Goal: Task Accomplishment & Management: Manage account settings

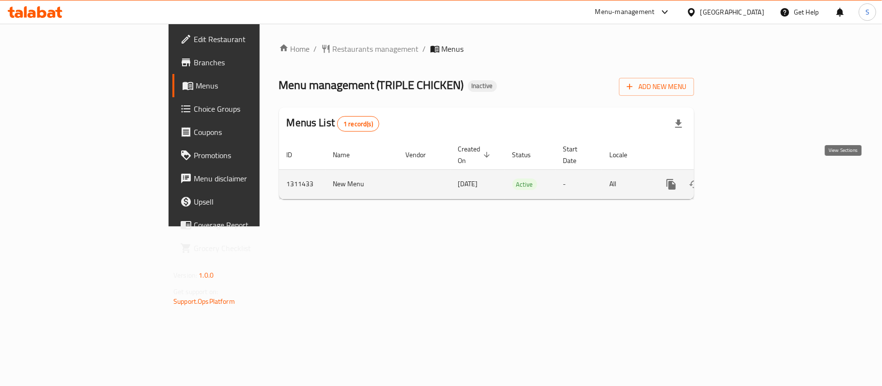
click at [746, 179] on icon "enhanced table" at bounding box center [741, 185] width 12 height 12
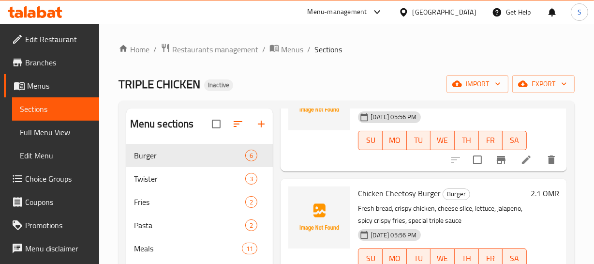
scroll to position [220, 0]
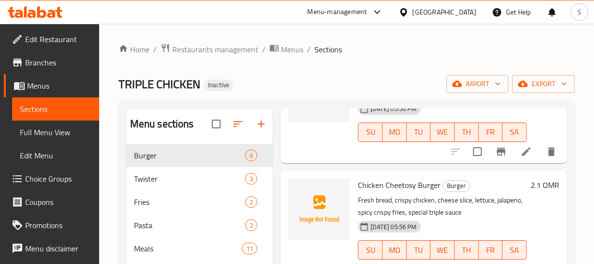
click at [499, 192] on div "Chicken Cheetosy Burger Burger Fresh bread, crispy chicken, cheese slice, lettu…" at bounding box center [442, 225] width 177 height 103
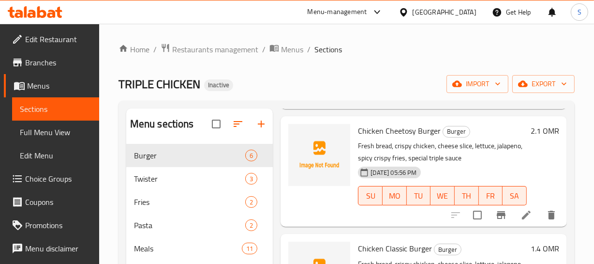
scroll to position [308, 0]
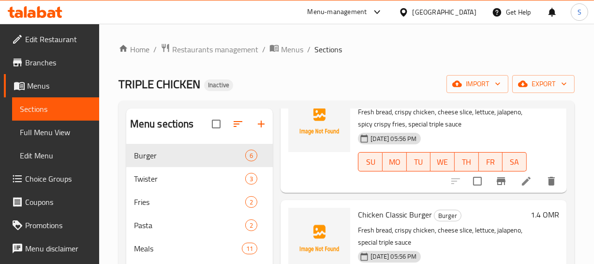
click at [478, 134] on div "13-09-2025 05:56 PM SU MO TU WE TH FR SA" at bounding box center [442, 155] width 177 height 52
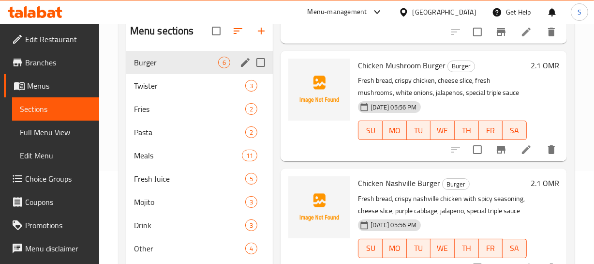
scroll to position [48, 0]
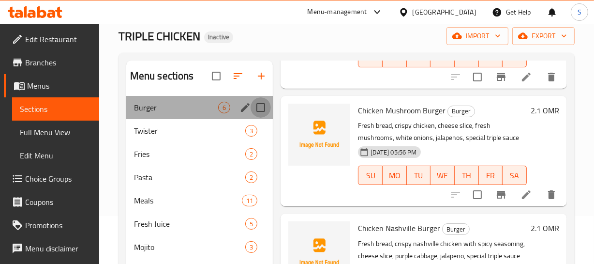
click at [263, 111] on input "Menu sections" at bounding box center [261, 107] width 20 height 20
checkbox input "true"
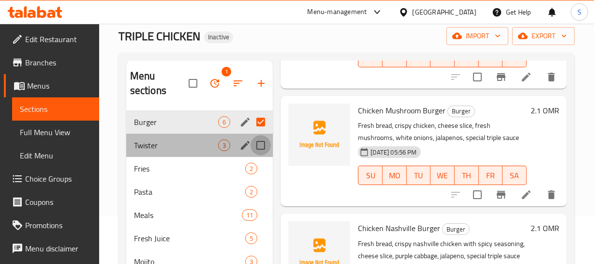
click at [260, 142] on input "Menu sections" at bounding box center [261, 145] width 20 height 20
checkbox input "true"
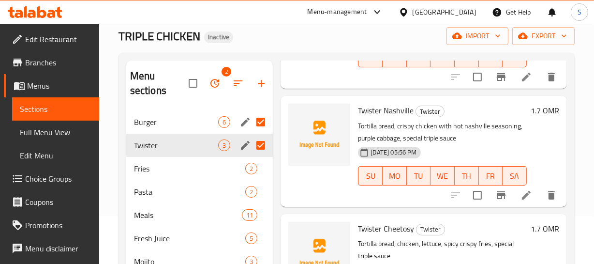
click at [514, 135] on p "Tortilla bread, crispy chicken with hot nashville seasoning, purple cabbage, sp…" at bounding box center [442, 132] width 169 height 24
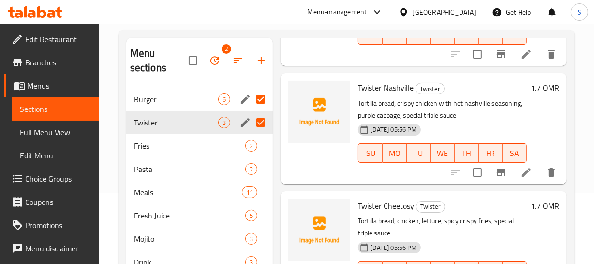
scroll to position [92, 0]
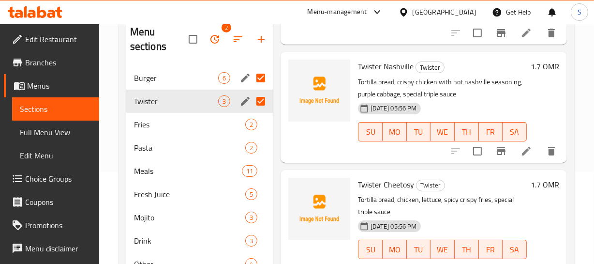
click at [528, 106] on div "1.7 OMR" at bounding box center [543, 107] width 32 height 95
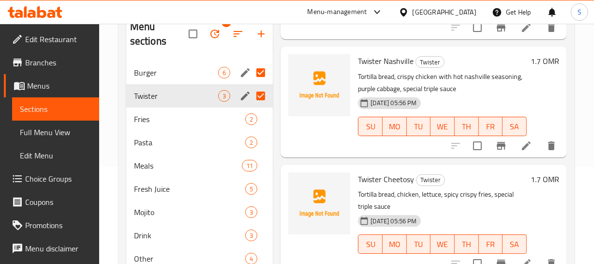
scroll to position [136, 0]
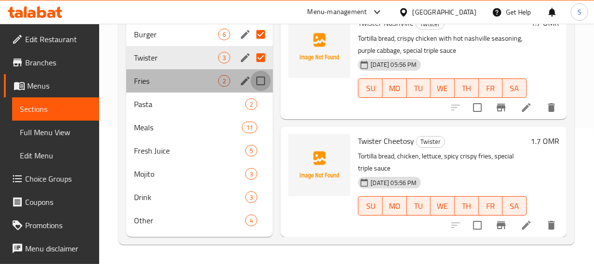
click at [265, 80] on input "Menu sections" at bounding box center [261, 81] width 20 height 20
checkbox input "true"
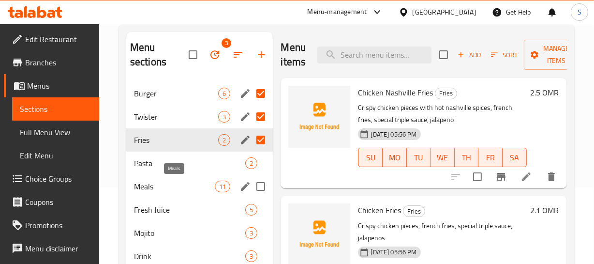
scroll to position [92, 0]
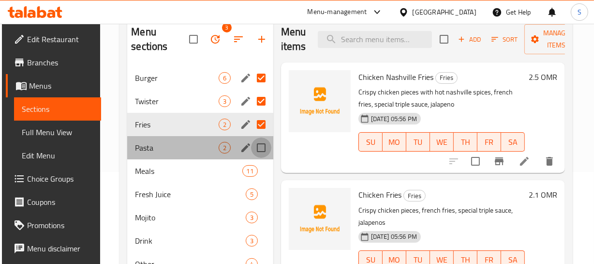
click at [262, 148] on input "Menu sections" at bounding box center [261, 147] width 20 height 20
checkbox input "true"
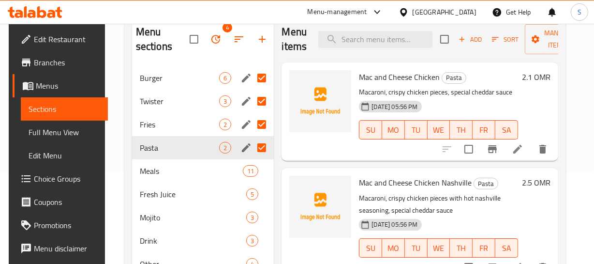
scroll to position [92, 0]
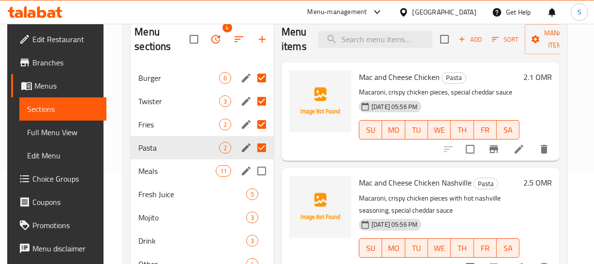
drag, startPoint x: 262, startPoint y: 162, endPoint x: 265, endPoint y: 152, distance: 10.1
click at [258, 169] on input "Menu sections" at bounding box center [262, 171] width 20 height 20
checkbox input "true"
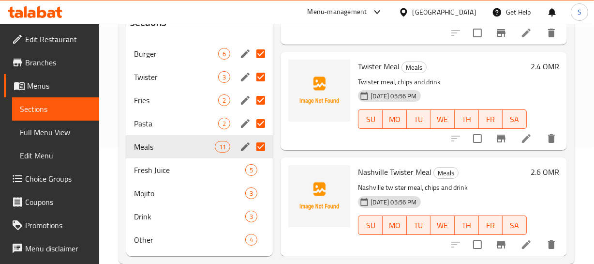
scroll to position [136, 0]
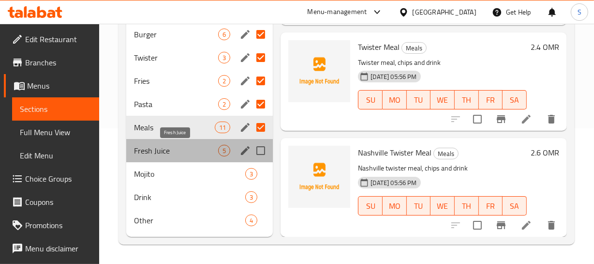
click at [173, 149] on span "Fresh Juice" at bounding box center [176, 151] width 85 height 12
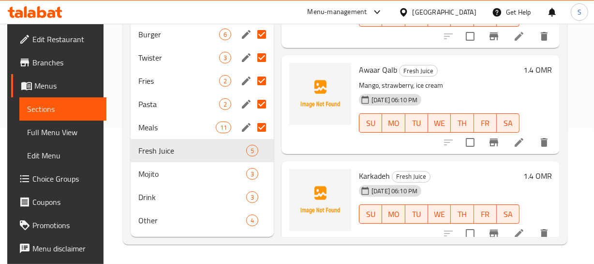
scroll to position [281, 0]
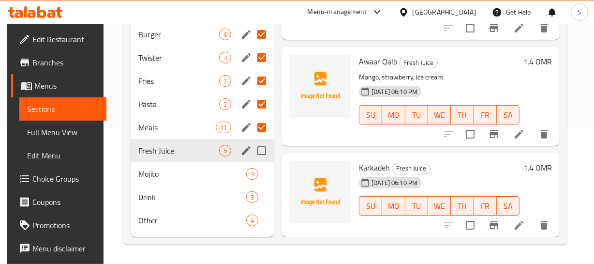
click at [268, 156] on input "Menu sections" at bounding box center [262, 150] width 20 height 20
checkbox input "true"
click at [263, 174] on input "Menu sections" at bounding box center [262, 174] width 20 height 20
checkbox input "true"
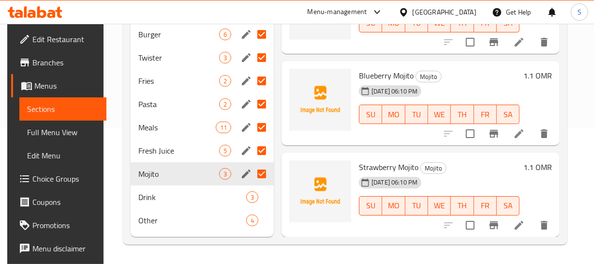
scroll to position [55, 0]
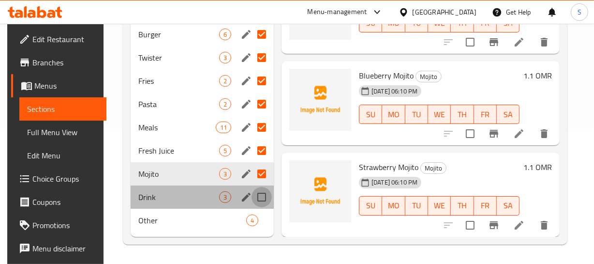
click at [259, 192] on input "Menu sections" at bounding box center [262, 197] width 20 height 20
checkbox input "true"
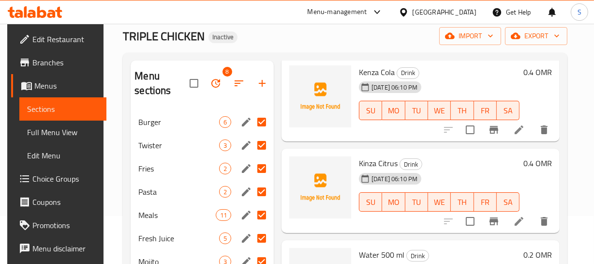
scroll to position [55, 0]
click at [463, 157] on h6 "Kinza Citrus Drink" at bounding box center [439, 163] width 161 height 14
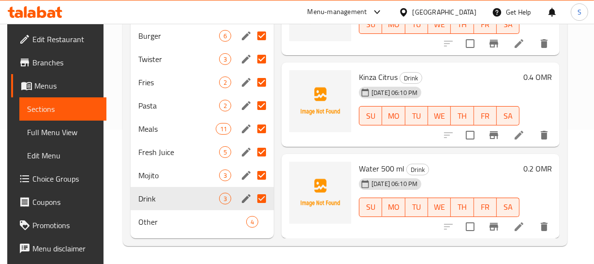
scroll to position [136, 0]
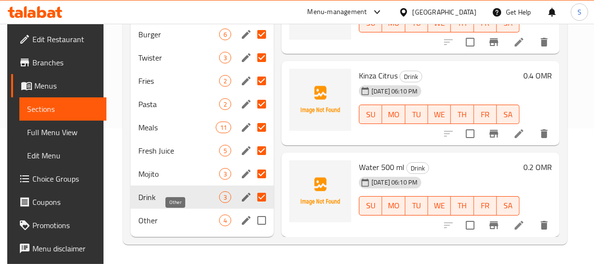
click at [169, 222] on span "Other" at bounding box center [178, 220] width 81 height 12
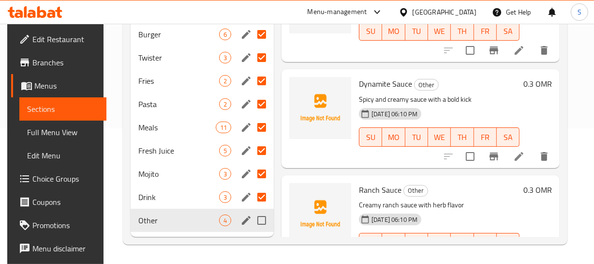
click at [259, 221] on input "Menu sections" at bounding box center [262, 220] width 20 height 20
checkbox input "true"
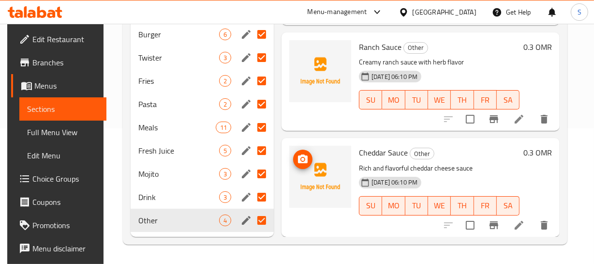
scroll to position [204, 0]
click at [480, 150] on h6 "Cheddar Sauce Other" at bounding box center [439, 153] width 161 height 14
click at [56, 126] on span "Full Menu View" at bounding box center [63, 132] width 72 height 12
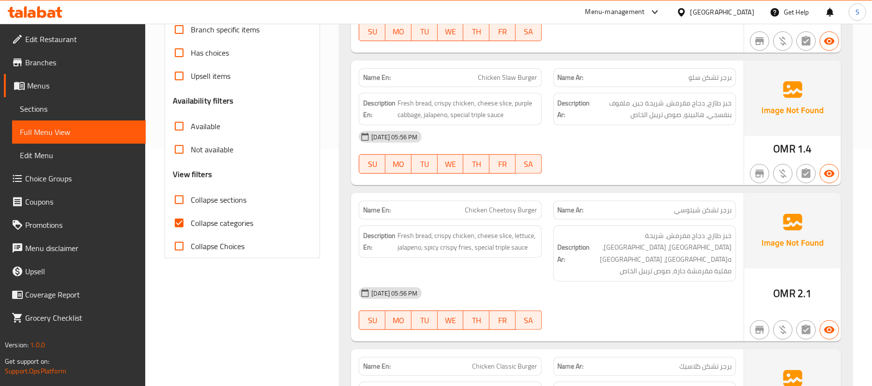
scroll to position [265, 0]
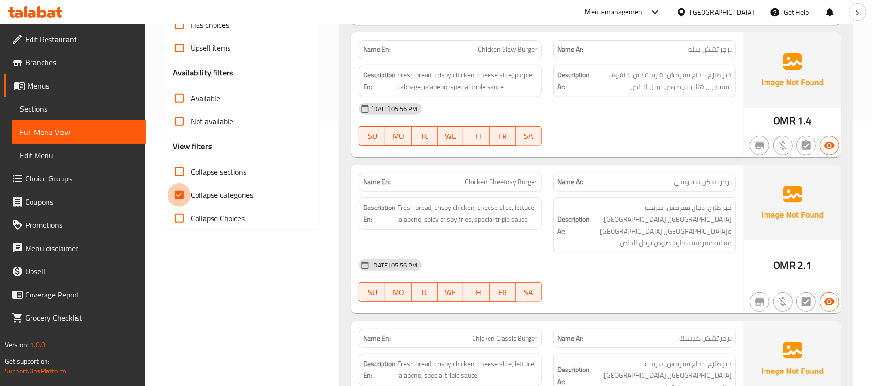
click at [188, 202] on input "Collapse categories" at bounding box center [179, 194] width 23 height 23
checkbox input "false"
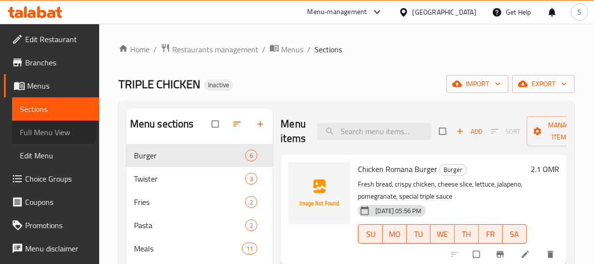
click at [53, 129] on span "Full Menu View" at bounding box center [56, 132] width 72 height 12
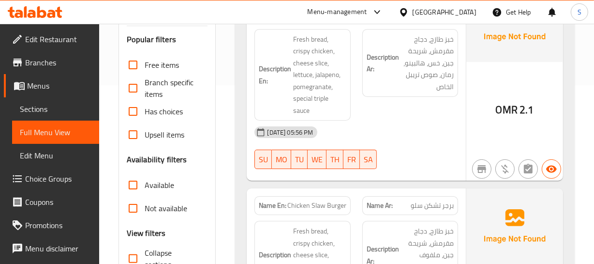
scroll to position [264, 0]
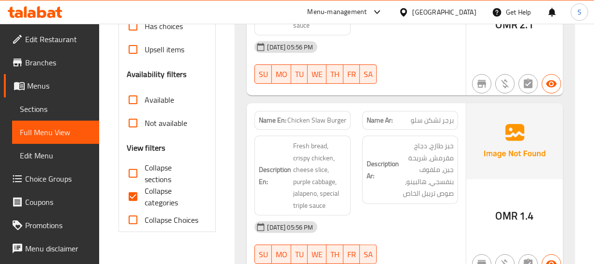
click at [456, 189] on div "Description Ar: خبز طازج، دجاج مقرمش، شريحة جبن، ملفوف بنفسجي، هالبينو، صوص تري…" at bounding box center [411, 170] width 96 height 68
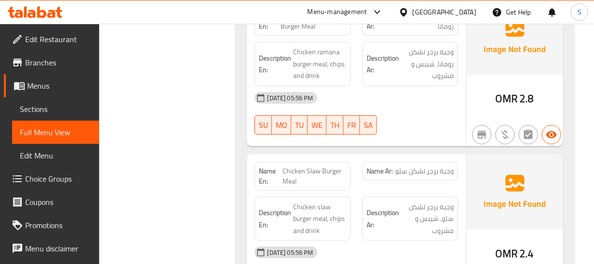
click at [349, 191] on div "Description En: Chicken slaw burger meal, chips and drink" at bounding box center [302, 219] width 107 height 56
click at [330, 191] on div "Description En: Chicken slaw burger meal, chips and drink" at bounding box center [302, 219] width 107 height 56
click at [319, 201] on span "Chicken slaw burger meal, chips and drink" at bounding box center [319, 219] width 53 height 36
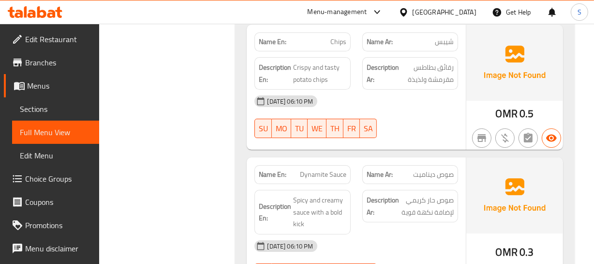
click at [393, 165] on div "Name Ar: صوص ديناميت" at bounding box center [411, 174] width 96 height 19
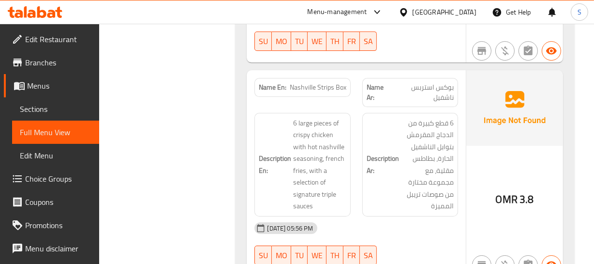
scroll to position [3094, 0]
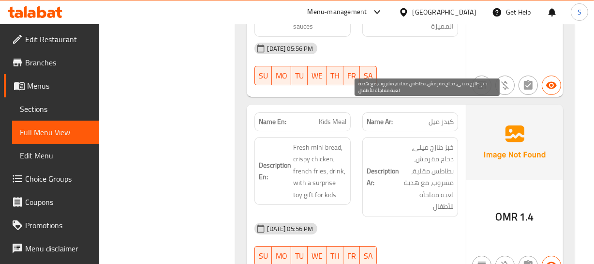
click at [441, 141] on span "خبز طازج ميني، دجاج مقرمش، بطاطس مقلية، مشروب، مع هدية لعبة مفاجأة للأطفال" at bounding box center [427, 176] width 53 height 71
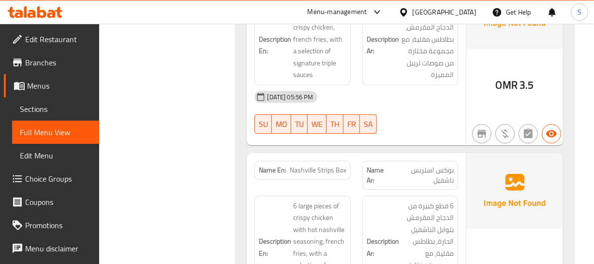
click at [310, 196] on div "Description En: 6 large pieces of crispy chicken with hot nashville seasoning, …" at bounding box center [303, 248] width 96 height 104
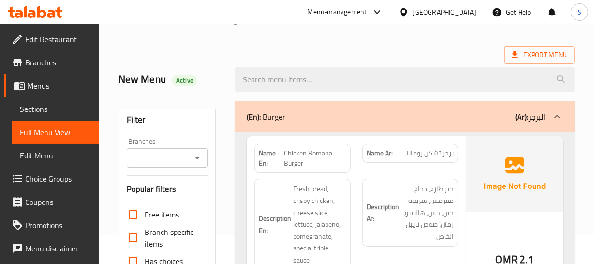
scroll to position [44, 0]
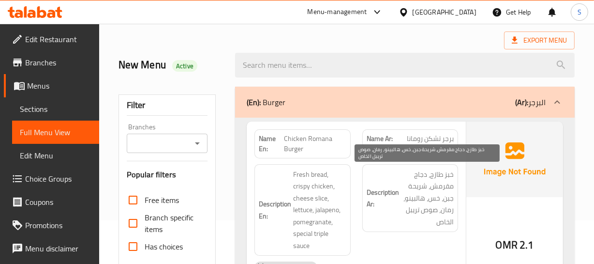
click at [404, 200] on span "خبز طازج، دجاج مقرمش، شريحة جبن، خس، هالبينو، رمان، صوص تريبل الخاص" at bounding box center [427, 198] width 53 height 60
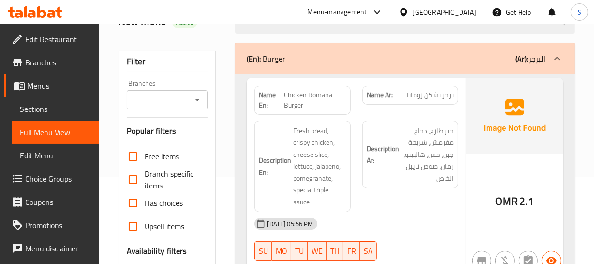
scroll to position [88, 0]
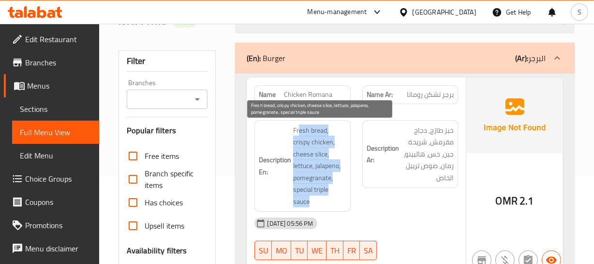
drag, startPoint x: 300, startPoint y: 125, endPoint x: 325, endPoint y: 192, distance: 71.2
click at [324, 196] on span "Fresh bread, crispy chicken, cheese slice, lettuce, jalapeno, pomegranate, spec…" at bounding box center [319, 165] width 53 height 83
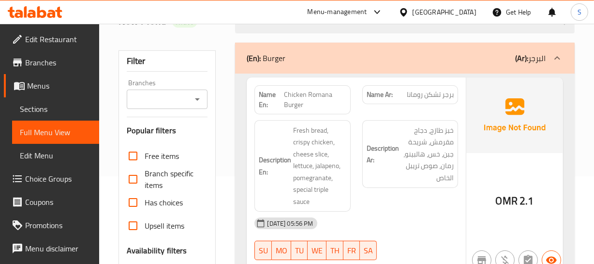
click at [463, 183] on div "Description Ar: خبز طازج، دجاج مقرمش، شريحة جبن، خس، هالبينو، رمان، صوص تريبل ا…" at bounding box center [410, 166] width 107 height 104
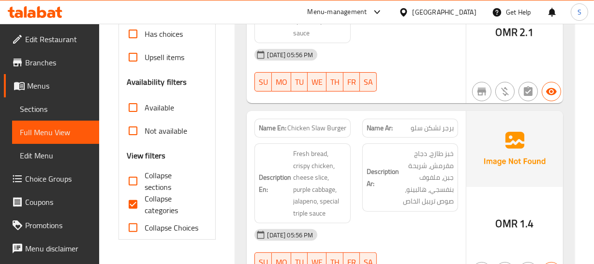
scroll to position [264, 0]
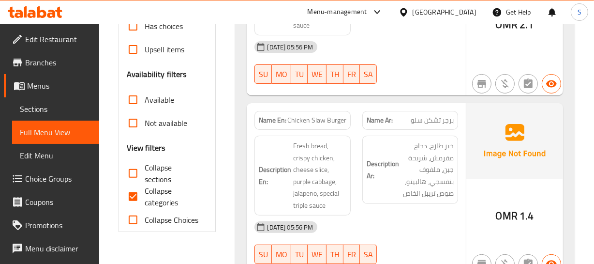
click at [291, 121] on span "Chicken Slaw Burger" at bounding box center [317, 120] width 59 height 10
click at [463, 120] on div "Name Ar: برجر تشكن سلو" at bounding box center [410, 120] width 107 height 30
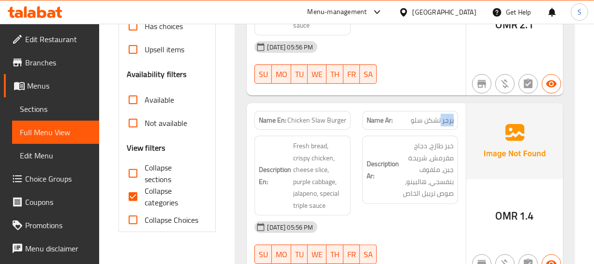
click at [463, 120] on div "Name Ar: برجر تشكن سلو" at bounding box center [410, 120] width 107 height 30
click at [253, 181] on div "Description En: Fresh bread, crispy chicken, cheese slice, purple cabbage, jala…" at bounding box center [302, 175] width 107 height 91
click at [430, 178] on span "خبز طازج، دجاج مقرمش، شريحة جبن، ملفوف بنفسجي، هالبينو، صوص تريبل الخاص" at bounding box center [427, 170] width 53 height 60
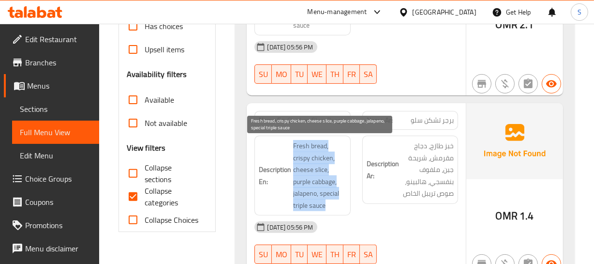
drag, startPoint x: 290, startPoint y: 142, endPoint x: 324, endPoint y: 204, distance: 70.4
click at [324, 204] on h6 "Description En: Fresh bread, crispy chicken, cheese slice, purple cabbage, jala…" at bounding box center [302, 175] width 87 height 71
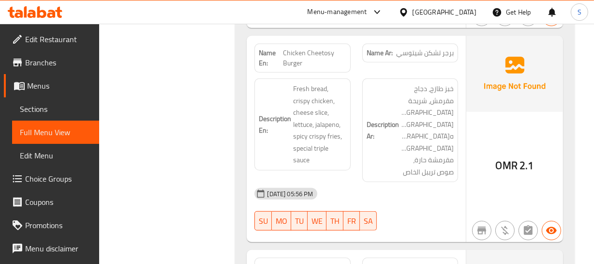
scroll to position [528, 0]
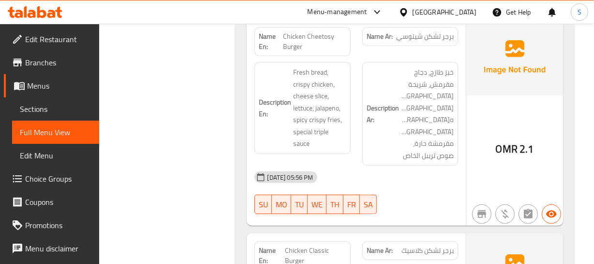
click at [429, 34] on span "برجر تشكن شيتوسي" at bounding box center [425, 36] width 58 height 10
click at [294, 39] on span "Chicken Cheetosy Burger" at bounding box center [314, 41] width 63 height 20
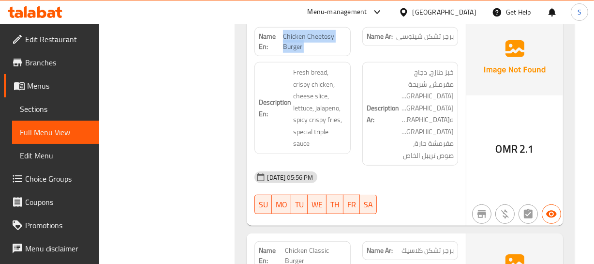
click at [294, 39] on span "Chicken Cheetosy Burger" at bounding box center [314, 41] width 63 height 20
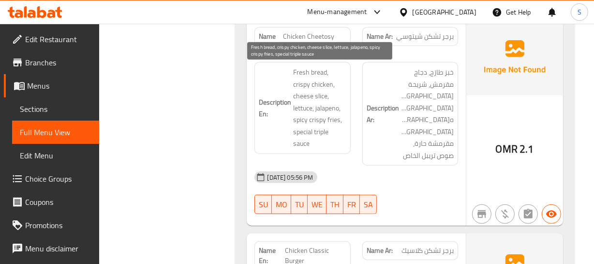
drag, startPoint x: 313, startPoint y: 119, endPoint x: 174, endPoint y: 128, distance: 139.2
click at [312, 118] on span "Fresh bread, crispy chicken, cheese slice, lettuce, jalapeno, spicy crispy frie…" at bounding box center [319, 107] width 53 height 83
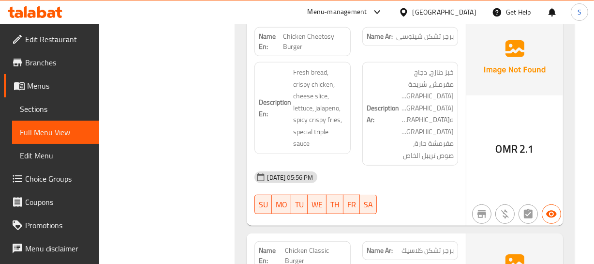
click at [479, 139] on div "OMR 2.1" at bounding box center [515, 122] width 97 height 206
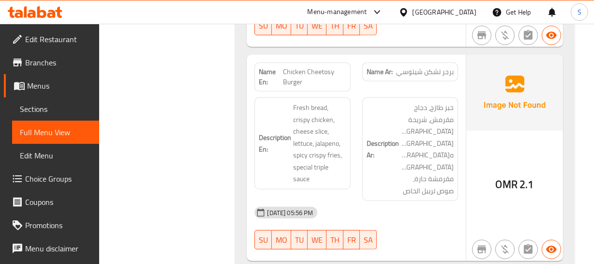
scroll to position [498, 0]
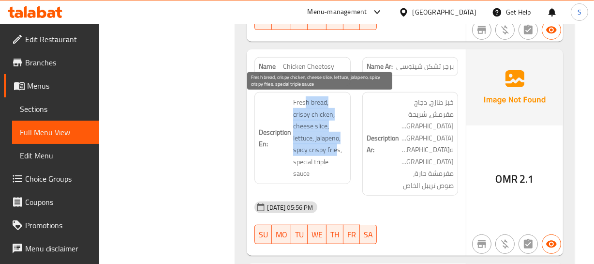
drag, startPoint x: 305, startPoint y: 105, endPoint x: 337, endPoint y: 148, distance: 53.3
click at [337, 148] on span "Fresh bread, crispy chicken, cheese slice, lettuce, jalapeno, spicy crispy frie…" at bounding box center [319, 137] width 53 height 83
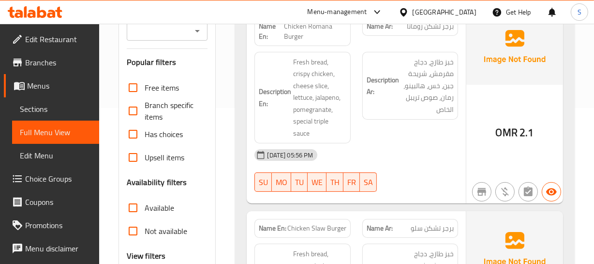
scroll to position [277, 0]
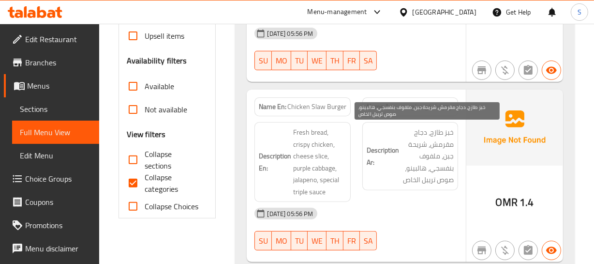
click at [435, 151] on span "خبز طازج، دجاج مقرمش، شريحة جبن، ملفوف بنفسجي، هالبينو، صوص تريبل الخاص" at bounding box center [427, 156] width 53 height 60
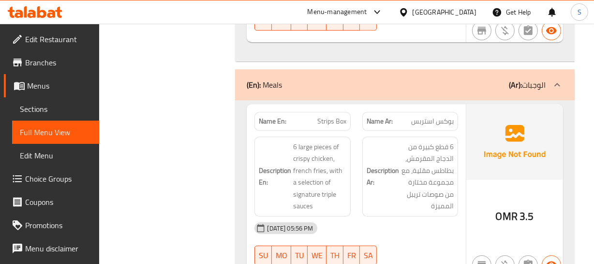
scroll to position [2914, 0]
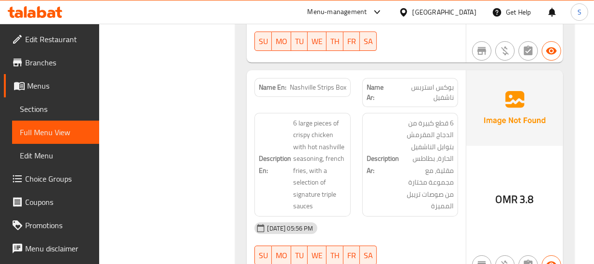
click at [369, 157] on h6 "Description Ar: 6 قطع كبيرة من الدجاج المقرمش بتوابل الناشفيل الحارة، بطاطس مقل…" at bounding box center [410, 164] width 87 height 95
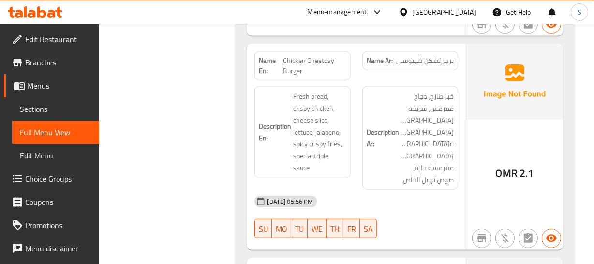
click at [295, 60] on span "Chicken Cheetosy Burger" at bounding box center [314, 66] width 63 height 20
copy span "Chicken Cheetosy Burger"
click at [460, 141] on div "Description Ar: خبز طازج، دجاج مقرمش، شريحة جبن، خس، هالبينو، بطاطس مقرمشة حارة…" at bounding box center [410, 137] width 107 height 115
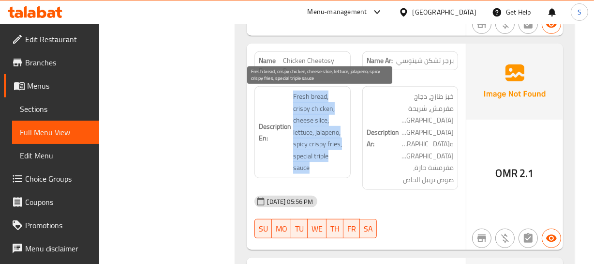
drag, startPoint x: 280, startPoint y: 88, endPoint x: 325, endPoint y: 162, distance: 86.8
click at [325, 162] on div "Description En: Fresh bread, crispy chicken, cheese slice, lettuce, jalapeno, s…" at bounding box center [303, 132] width 96 height 92
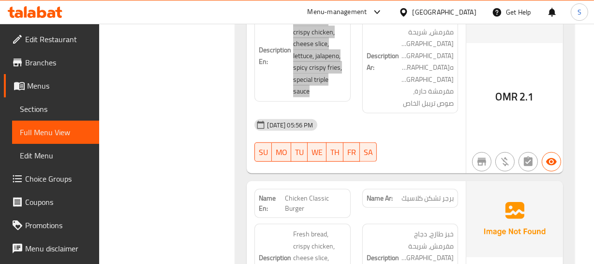
scroll to position [591, 0]
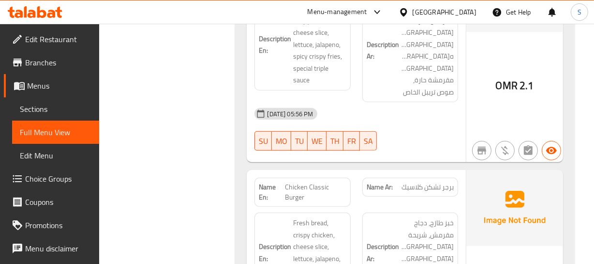
click at [304, 182] on span "Chicken Classic Burger" at bounding box center [315, 192] width 61 height 20
click at [381, 183] on div "Name Ar: برجر تشكن كلاسيك" at bounding box center [411, 187] width 96 height 19
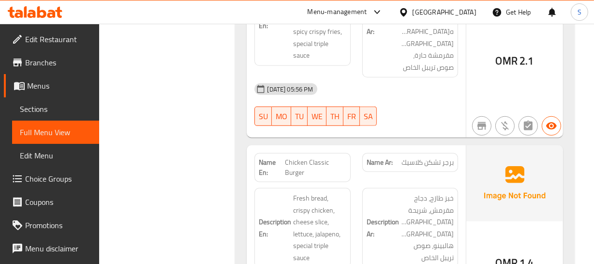
scroll to position [635, 0]
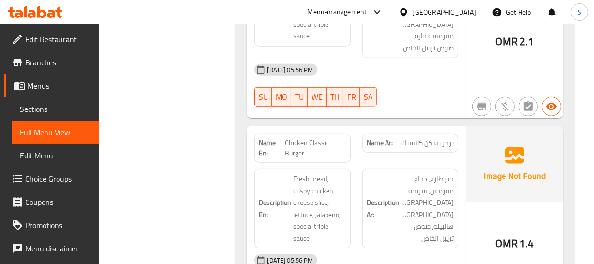
click at [380, 197] on strong "Description Ar:" at bounding box center [383, 209] width 32 height 24
click at [387, 173] on h6 "Description Ar: خبز طازج، دجاج مقرمش، شريحة جبن، خس، هالبينو، صوص تريبل الخاص" at bounding box center [410, 208] width 87 height 71
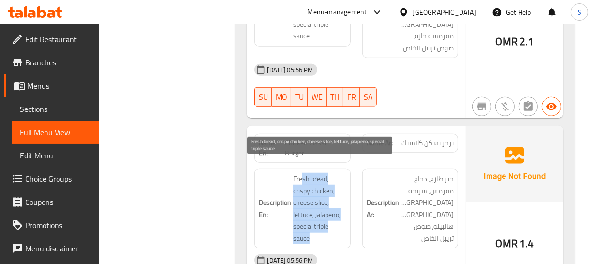
drag, startPoint x: 301, startPoint y: 165, endPoint x: 320, endPoint y: 220, distance: 58.5
click at [320, 220] on span "Fresh bread, crispy chicken, cheese slice, lettuce, jalapeno, special triple sa…" at bounding box center [319, 208] width 53 height 71
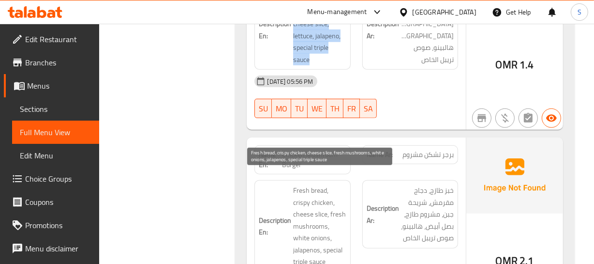
scroll to position [855, 0]
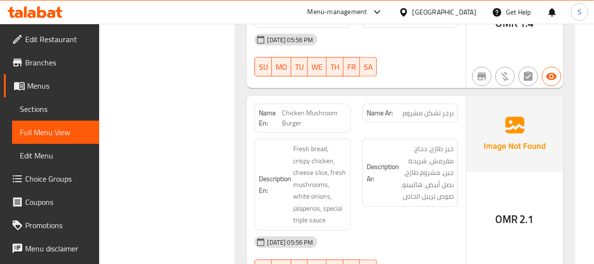
click at [284, 108] on span "Chicken Mushroom Burger" at bounding box center [314, 118] width 64 height 20
click at [393, 108] on strong "Name Ar:" at bounding box center [380, 113] width 26 height 10
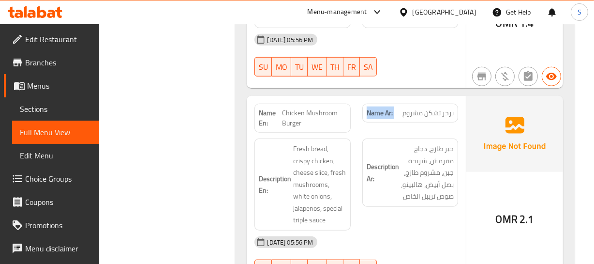
click at [393, 108] on strong "Name Ar:" at bounding box center [380, 113] width 26 height 10
click at [258, 169] on div "Description En: Fresh bread, crispy chicken, cheese slice, fresh mushrooms, whi…" at bounding box center [303, 184] width 96 height 92
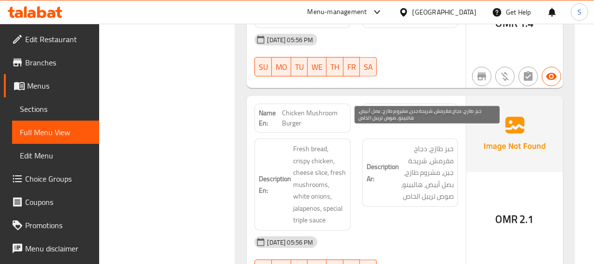
click at [411, 172] on span "خبز طازج، دجاج مقرمش، شريحة جبن، مشروم طازج، بصل أبيض، هالبينو، صوص تريبل الخاص" at bounding box center [427, 173] width 53 height 60
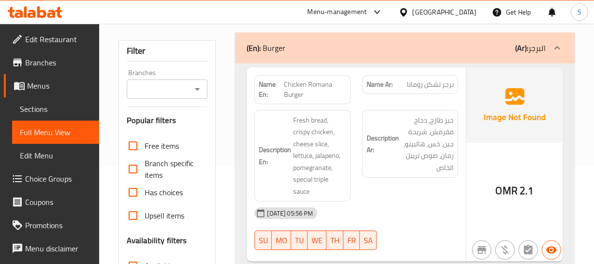
click at [421, 158] on span "خبز طازج، دجاج مقرمش، شريحة جبن، خس، هالبينو، رمان، صوص تريبل الخاص" at bounding box center [427, 144] width 53 height 60
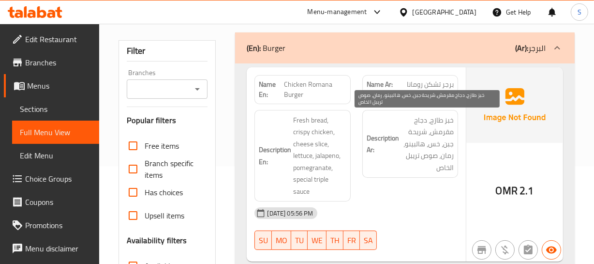
scroll to position [883, 0]
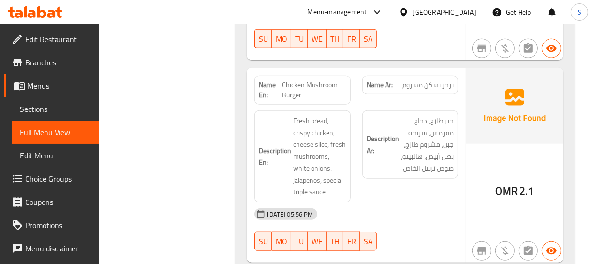
click at [546, 161] on div "OMR 2.1" at bounding box center [515, 165] width 97 height 195
click at [407, 131] on span "خبز طازج، دجاج مقرمش، شريحة جبن، مشروم طازج، بصل أبيض، هالبينو، صوص تريبل الخاص" at bounding box center [427, 145] width 53 height 60
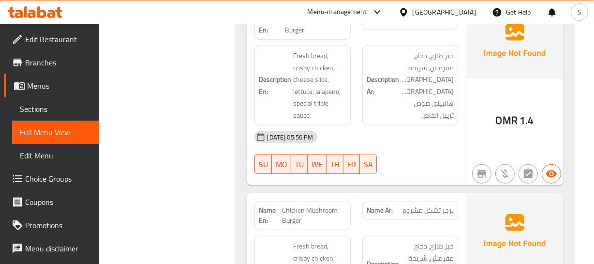
scroll to position [846, 0]
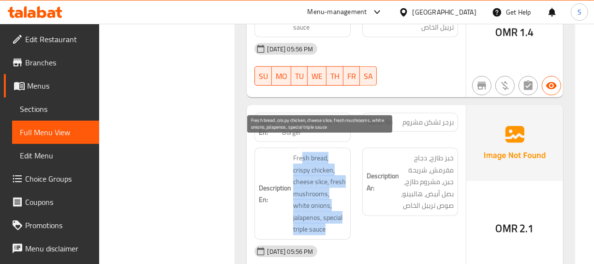
drag, startPoint x: 301, startPoint y: 143, endPoint x: 332, endPoint y: 210, distance: 73.8
click at [332, 211] on span "Fresh bread, crispy chicken, cheese slice, fresh mushrooms, white onions, jalap…" at bounding box center [319, 193] width 53 height 83
drag, startPoint x: 334, startPoint y: 204, endPoint x: 328, endPoint y: 201, distance: 6.7
click at [334, 203] on span "Fresh bread, crispy chicken, cheese slice, fresh mushrooms, white onions, jalap…" at bounding box center [319, 193] width 53 height 83
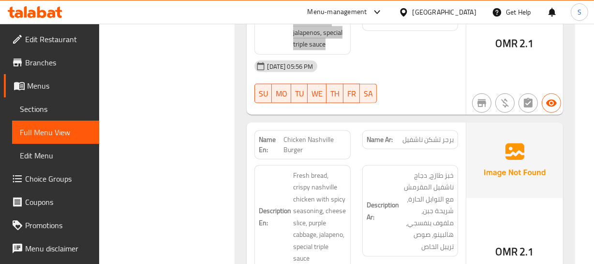
scroll to position [1066, 0]
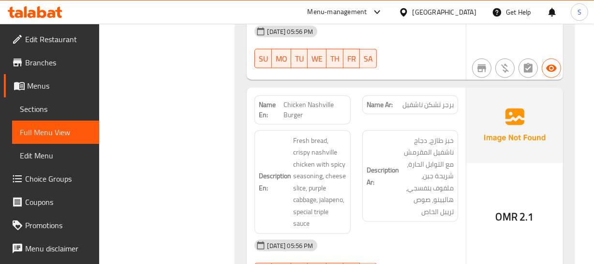
click at [367, 180] on h6 "Description Ar: خبز طازج، دجاج ناشفيل المقرمش مع التوابل الحارة، شريحة جبن، ملف…" at bounding box center [410, 176] width 87 height 83
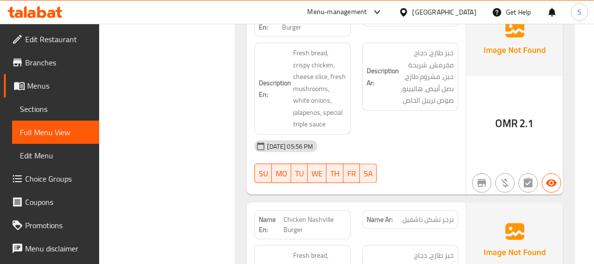
scroll to position [954, 0]
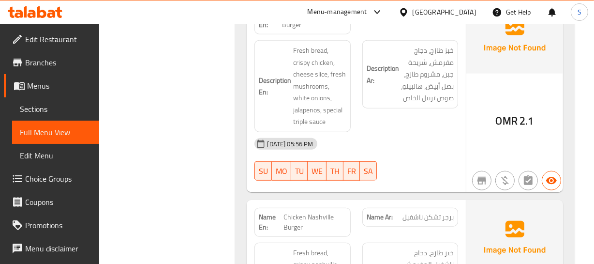
click at [471, 116] on div "OMR 2.1" at bounding box center [515, 95] width 97 height 195
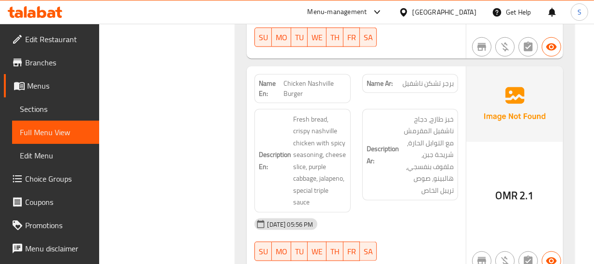
scroll to position [1086, 0]
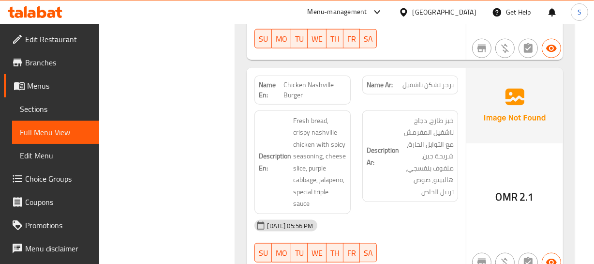
click at [308, 80] on span "Chicken Nashville Burger" at bounding box center [315, 90] width 63 height 20
copy span "Chicken Nashville Burger"
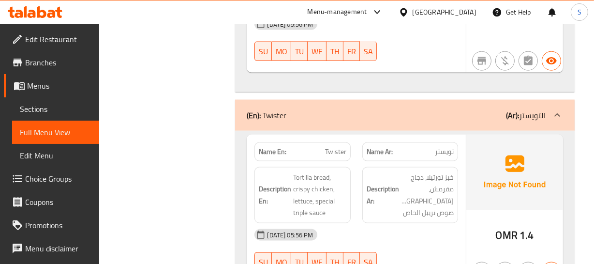
scroll to position [1306, 0]
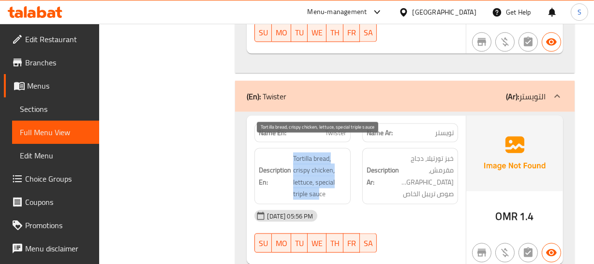
drag, startPoint x: 292, startPoint y: 141, endPoint x: 323, endPoint y: 178, distance: 47.7
click at [323, 178] on h6 "Description En: Tortilla bread, crispy chicken, lettuce, special triple sauce" at bounding box center [302, 175] width 87 height 47
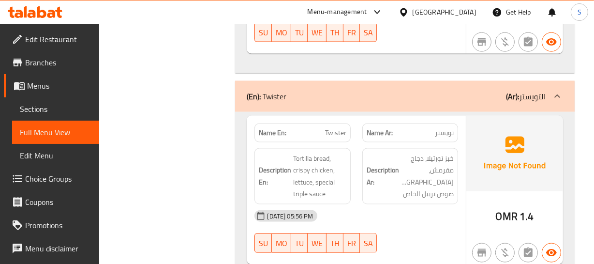
click at [411, 183] on div "Description Ar: خبز تورتيلا، دجاج مقرمش، خس، صوص تريبل الخاص" at bounding box center [410, 176] width 107 height 68
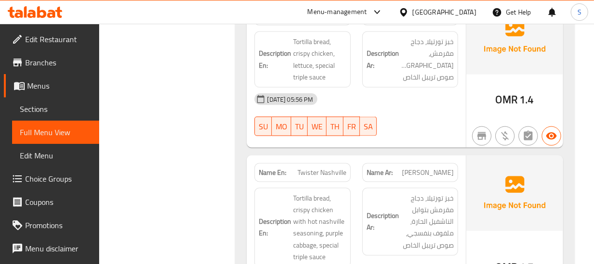
scroll to position [1438, 0]
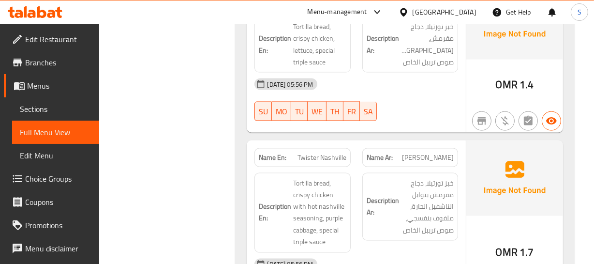
click at [343, 173] on div "Description En: Tortilla bread, crispy chicken with hot nashville seasoning, pu…" at bounding box center [303, 213] width 96 height 80
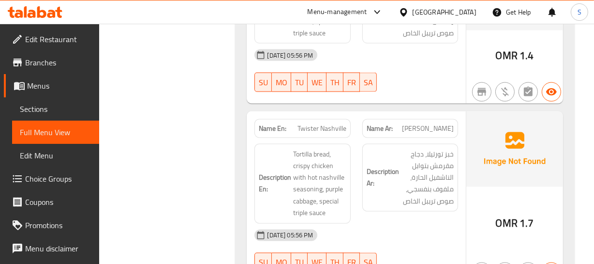
scroll to position [1482, 0]
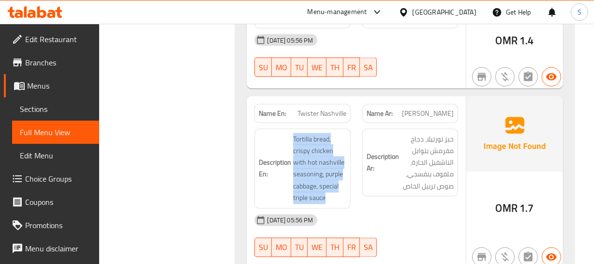
drag, startPoint x: 283, startPoint y: 118, endPoint x: 344, endPoint y: 187, distance: 92.3
click at [343, 189] on div "Description En: Tortilla bread, crispy chicken with hot nashville seasoning, pu…" at bounding box center [303, 169] width 96 height 80
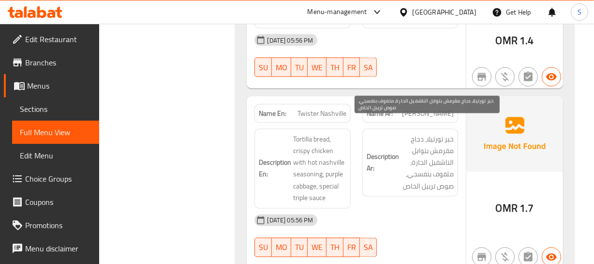
click at [410, 133] on span "خبز تورتيلا، دجاج مقرمش بتوابل الناشفيل الحارة، ملفوف بنفسجي، صوص تريبل الخاص" at bounding box center [427, 163] width 53 height 60
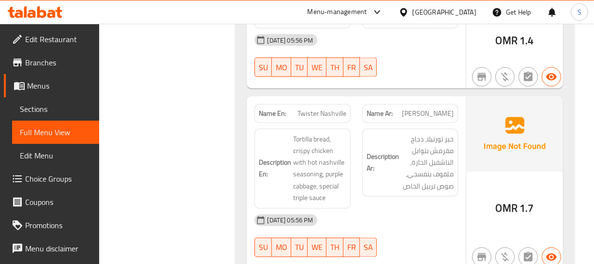
click at [426, 138] on span "خبز تورتيلا، دجاج مقرمش بتوابل الناشفيل الحارة، ملفوف بنفسجي، صوص تريبل الخاص" at bounding box center [427, 163] width 53 height 60
click at [327, 104] on div "Name En: Twister Nashville" at bounding box center [303, 113] width 96 height 19
copy span "Twister Nashville"
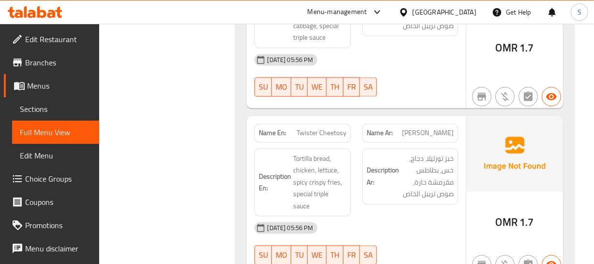
scroll to position [1658, 0]
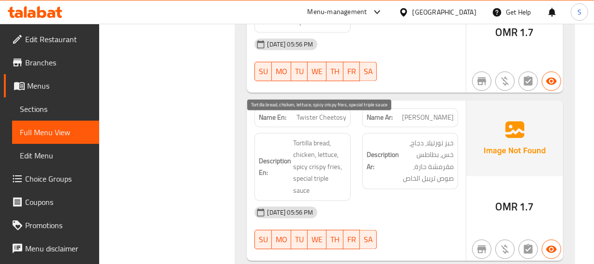
click at [329, 137] on span "Tortilla bread, chicken, lettuce, spicy crispy fries, special triple sauce" at bounding box center [319, 167] width 53 height 60
click at [305, 137] on span "Tortilla bread, chicken, lettuce, spicy crispy fries, special triple sauce" at bounding box center [319, 167] width 53 height 60
drag, startPoint x: 275, startPoint y: 120, endPoint x: 321, endPoint y: 156, distance: 58.9
click at [341, 154] on div "Description En: Tortilla bread, chicken, lettuce, spicy crispy fries, special t…" at bounding box center [303, 167] width 96 height 68
click at [337, 154] on span "Tortilla bread, chicken, lettuce, spicy crispy fries, special triple sauce" at bounding box center [319, 167] width 53 height 60
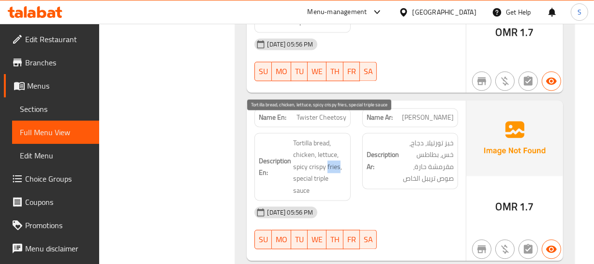
click at [337, 154] on span "Tortilla bread, chicken, lettuce, spicy crispy fries, special triple sauce" at bounding box center [319, 167] width 53 height 60
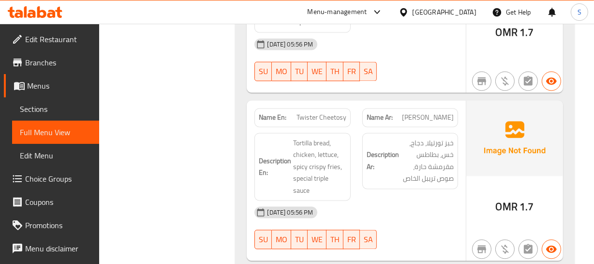
click at [339, 110] on div "Name En: Twister Cheetosy" at bounding box center [303, 117] width 96 height 19
copy span "Twister Cheetosy"
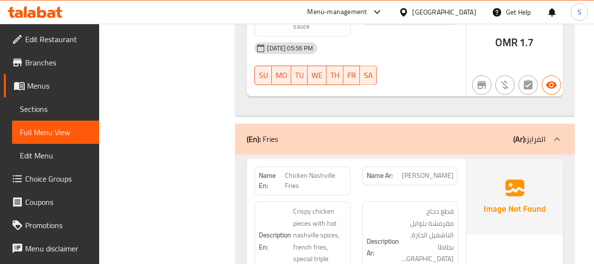
scroll to position [1834, 0]
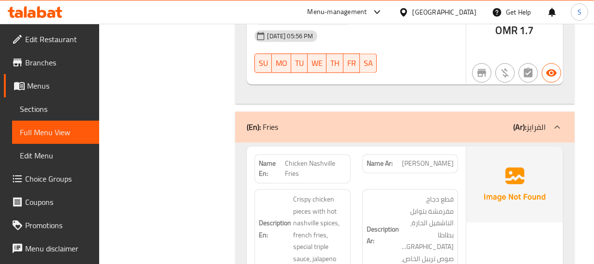
click at [346, 193] on span "Crispy chicken pieces with hot nashville spices, french fries, special triple s…" at bounding box center [319, 228] width 53 height 71
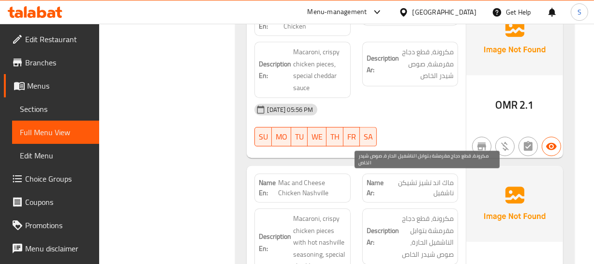
scroll to position [2274, 0]
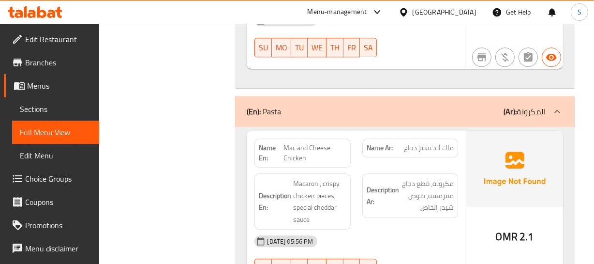
click at [304, 143] on span "Mac and Cheese Chicken" at bounding box center [315, 153] width 63 height 20
click at [311, 143] on span "Mac and Cheese Chicken" at bounding box center [315, 153] width 63 height 20
copy span "Mac and Cheese Chicken"
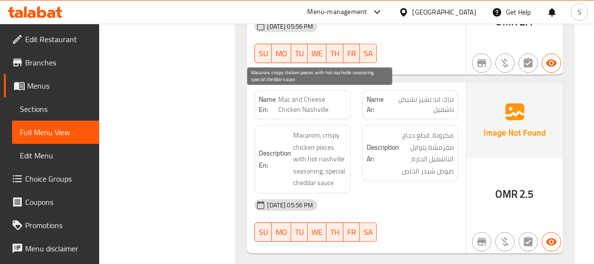
scroll to position [2450, 0]
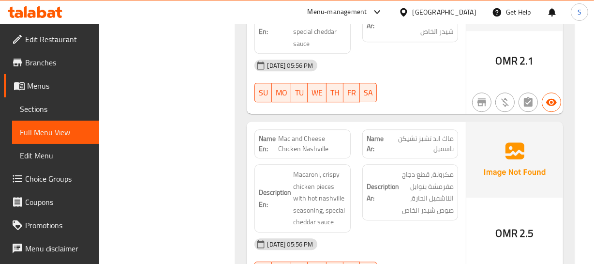
click at [295, 134] on span "Mac and Cheese Chicken Nashville" at bounding box center [312, 144] width 68 height 20
copy span "Mac and Cheese Chicken Nashville"
click at [275, 122] on div "Name En: Mac and Cheese Chicken Nashville Name Ar: ماك اند تشيز تشيكن ناشفيل De…" at bounding box center [356, 207] width 219 height 171
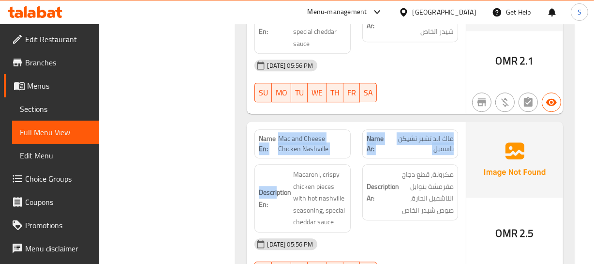
click at [379, 129] on div "Name Ar: ماك اند تشيز تشيكن ناشفيل" at bounding box center [411, 143] width 96 height 29
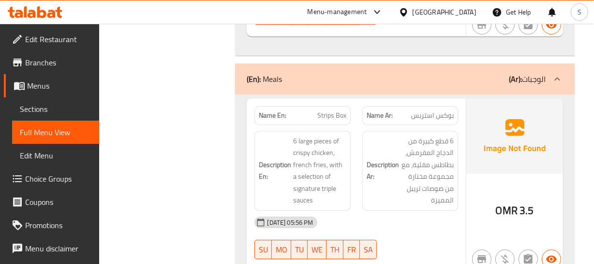
scroll to position [2714, 0]
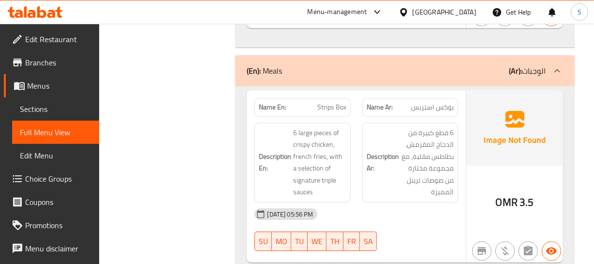
click at [326, 102] on span "Strips Box" at bounding box center [332, 107] width 29 height 10
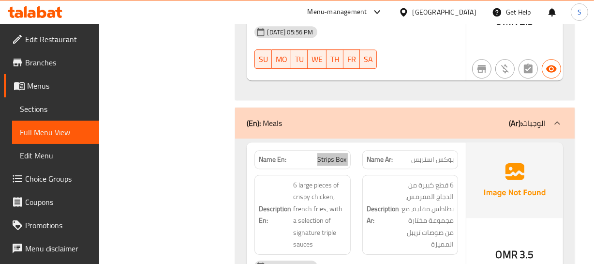
scroll to position [2670, 0]
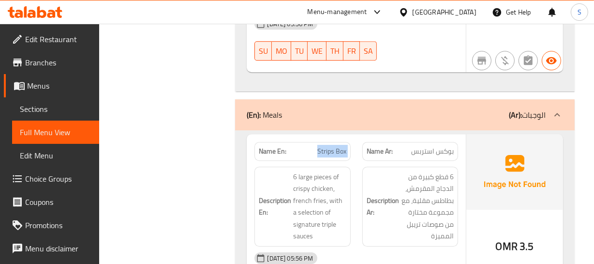
click at [372, 109] on div "(En): Meals (Ar): الوجبات" at bounding box center [396, 115] width 299 height 12
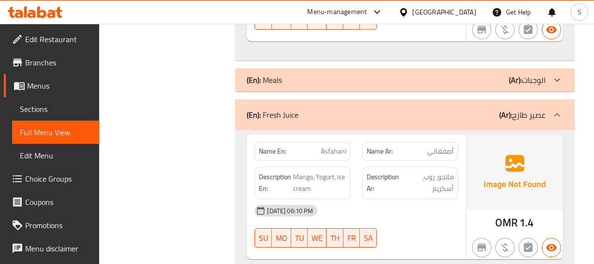
scroll to position [2758, 0]
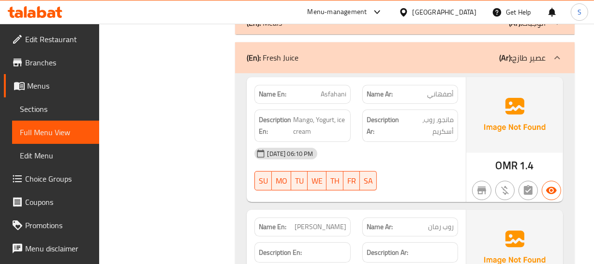
click at [334, 165] on div "SU MO TU WE TH FR SA" at bounding box center [302, 180] width 107 height 31
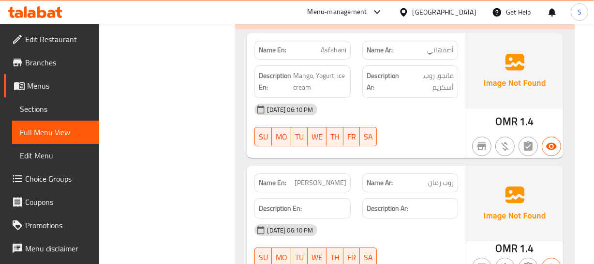
click at [326, 178] on span "Rob Roman" at bounding box center [321, 183] width 52 height 10
click at [451, 178] on span "روب رمان" at bounding box center [441, 183] width 26 height 10
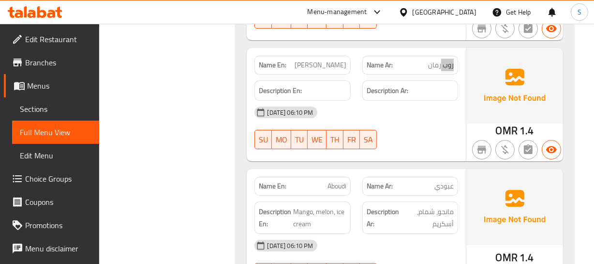
scroll to position [2934, 0]
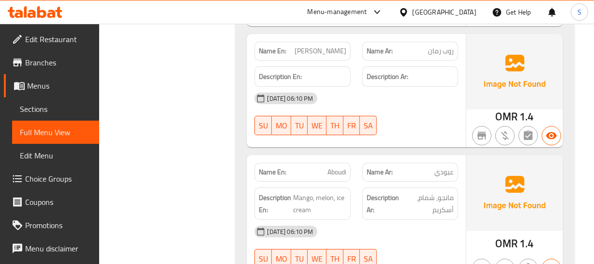
click at [370, 220] on div "13-09-2025 06:10 PM" at bounding box center [356, 231] width 215 height 23
drag, startPoint x: 298, startPoint y: 158, endPoint x: 353, endPoint y: 163, distance: 55.4
click at [353, 182] on div "Description En: Mango, melon, ice cream" at bounding box center [302, 204] width 107 height 44
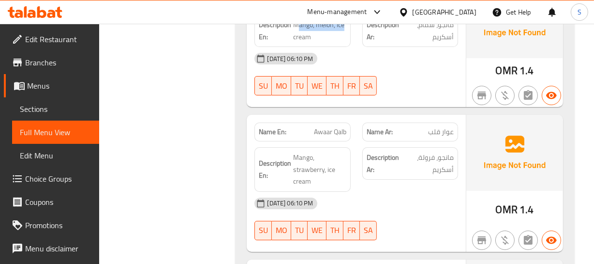
scroll to position [3110, 0]
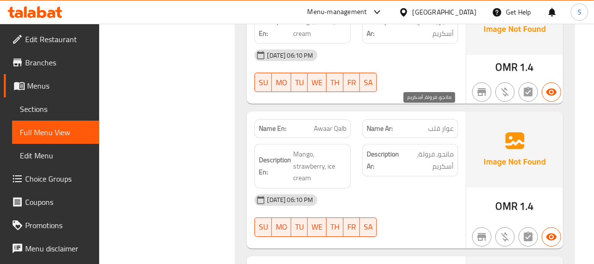
click at [414, 148] on span "مانجو، فرولة، أسكريم" at bounding box center [429, 160] width 50 height 24
click at [337, 123] on span "Awaar Qalb" at bounding box center [330, 128] width 32 height 10
click at [442, 123] on span "عوار قلب" at bounding box center [441, 128] width 26 height 10
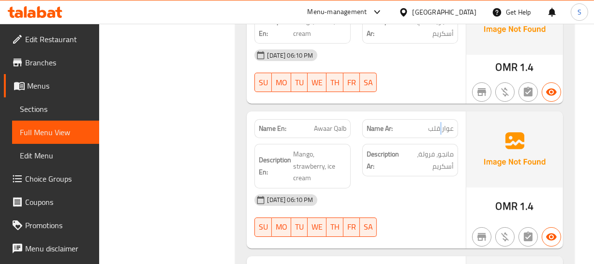
click at [442, 123] on span "عوار قلب" at bounding box center [441, 128] width 26 height 10
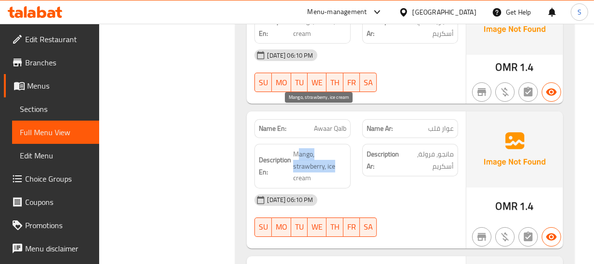
drag, startPoint x: 296, startPoint y: 111, endPoint x: 335, endPoint y: 132, distance: 44.6
click at [335, 148] on span "Mango, strawberry, ice cream" at bounding box center [319, 166] width 53 height 36
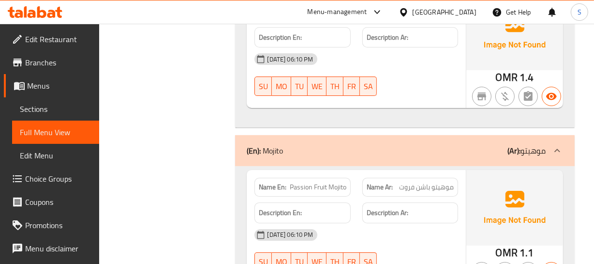
scroll to position [3374, 0]
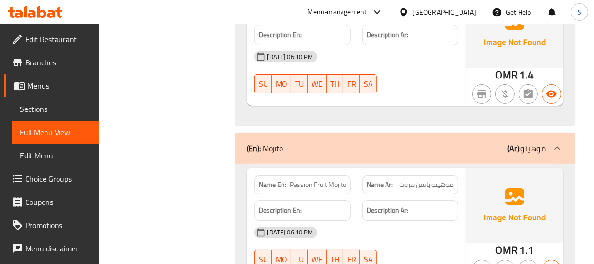
click at [440, 180] on span "موهيتو باشن فروت" at bounding box center [426, 185] width 55 height 10
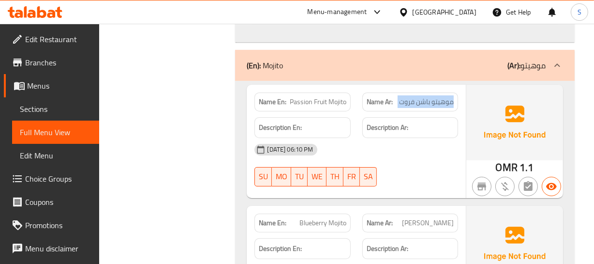
scroll to position [3462, 0]
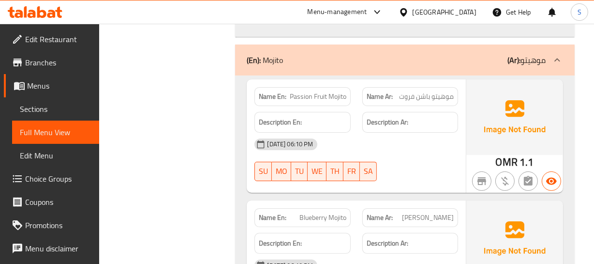
click at [452, 213] on span "موهيتو بلوبيري" at bounding box center [428, 218] width 52 height 10
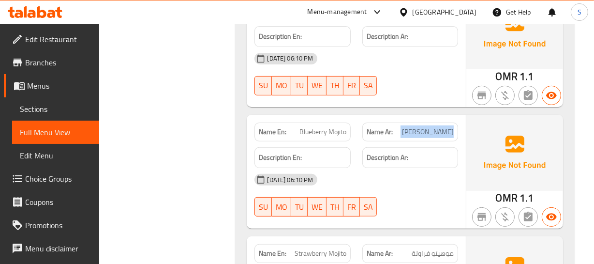
scroll to position [3550, 0]
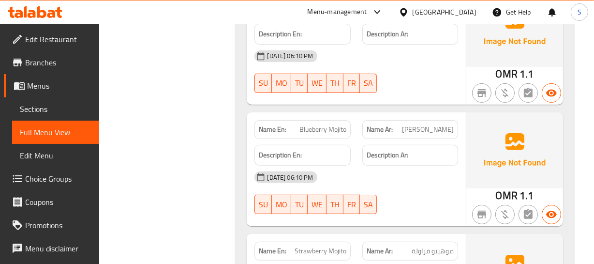
click at [450, 246] on span "موهيتو فراولة" at bounding box center [433, 251] width 42 height 10
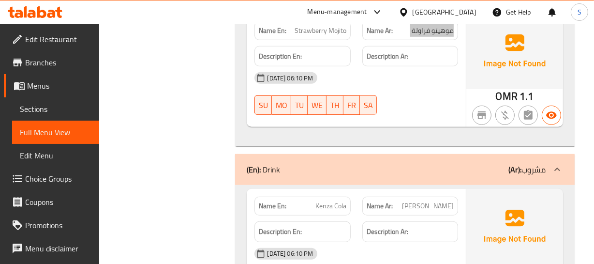
scroll to position [3815, 0]
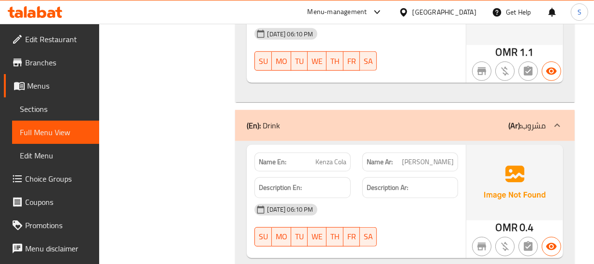
click at [437, 157] on span "[PERSON_NAME]" at bounding box center [428, 162] width 52 height 10
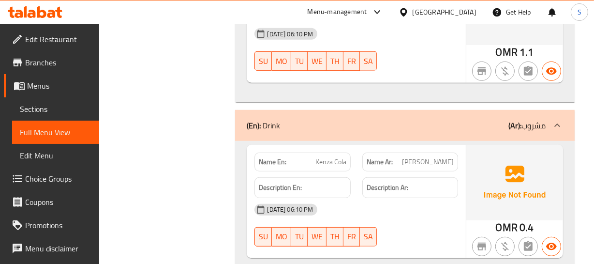
copy span "Kinza"
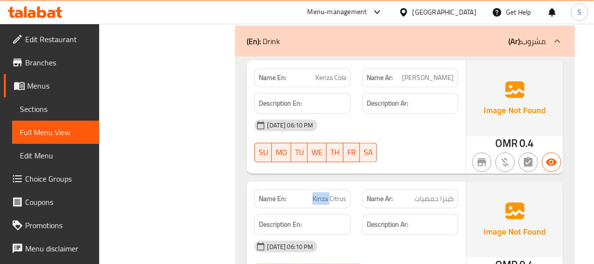
scroll to position [3902, 0]
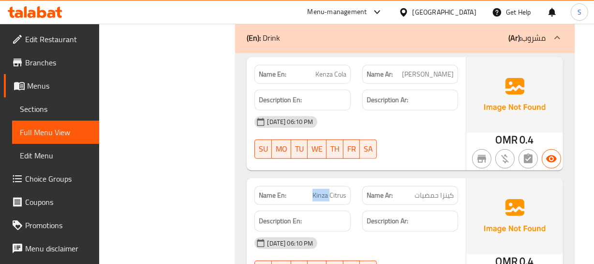
click at [327, 190] on span "Kinza Citrus" at bounding box center [330, 195] width 34 height 10
click at [379, 190] on strong "Name Ar:" at bounding box center [380, 195] width 26 height 10
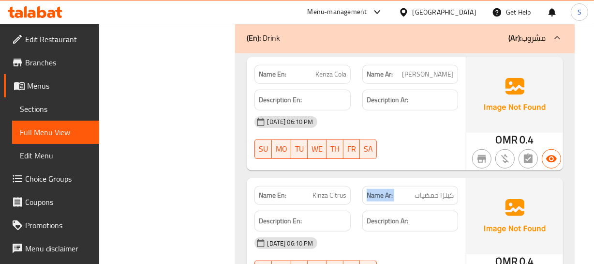
click at [379, 190] on strong "Name Ar:" at bounding box center [380, 195] width 26 height 10
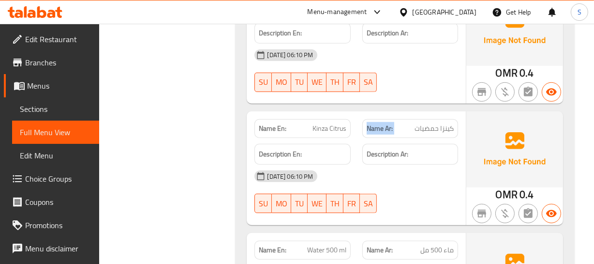
scroll to position [3990, 0]
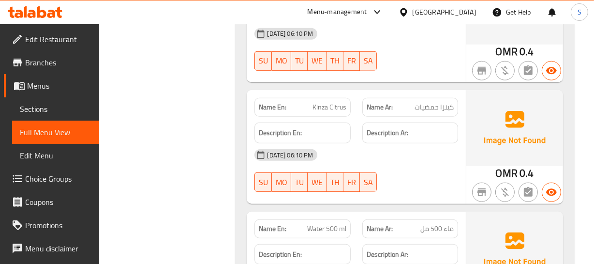
click at [437, 224] on span "ماء 500 مل" at bounding box center [437, 229] width 33 height 10
click at [300, 224] on p "Name En: Water 500 ml" at bounding box center [302, 229] width 87 height 10
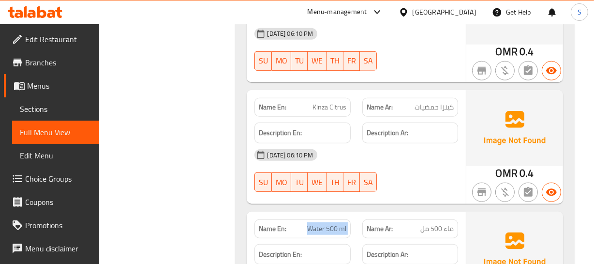
click at [300, 224] on p "Name En: Water 500 ml" at bounding box center [302, 229] width 87 height 10
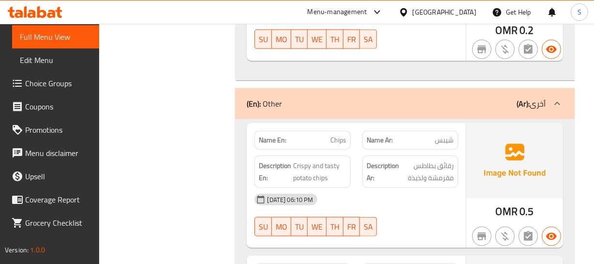
scroll to position [4255, 0]
click at [478, 122] on img at bounding box center [515, 160] width 97 height 76
click at [292, 211] on div "SU MO TU WE TH FR SA" at bounding box center [302, 226] width 107 height 31
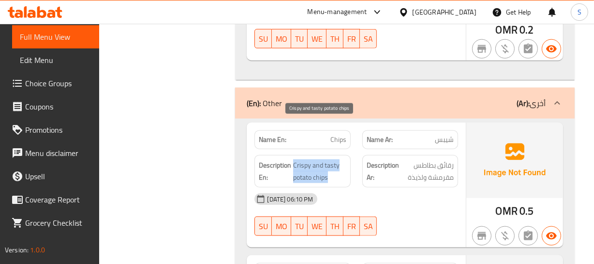
drag, startPoint x: 292, startPoint y: 126, endPoint x: 339, endPoint y: 137, distance: 48.3
click at [339, 159] on h6 "Description En: Crispy and tasty potato chips" at bounding box center [302, 171] width 87 height 24
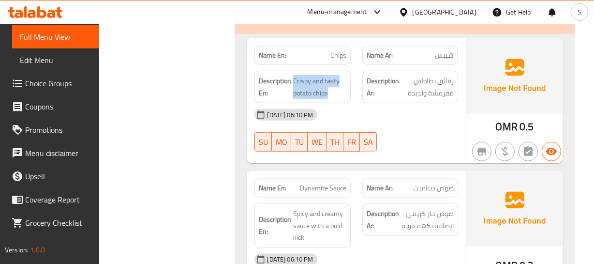
scroll to position [4342, 0]
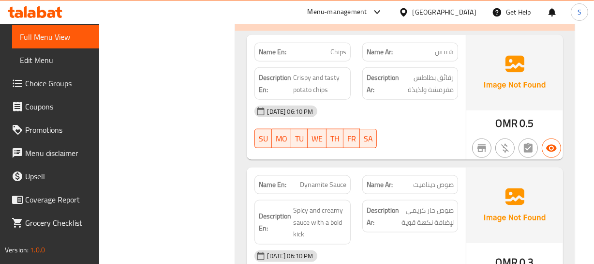
click at [436, 244] on div "[DATE] 06:10 PM" at bounding box center [356, 255] width 215 height 23
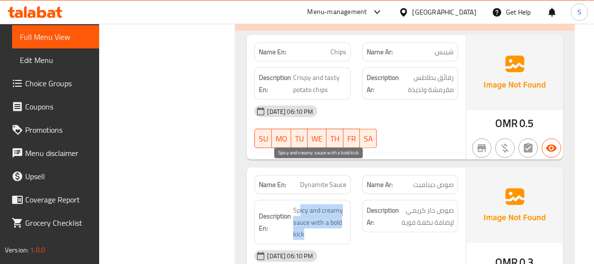
drag, startPoint x: 301, startPoint y: 169, endPoint x: 339, endPoint y: 191, distance: 44.0
click at [339, 204] on span "Spicy and creamy sauce with a bold kick" at bounding box center [319, 222] width 53 height 36
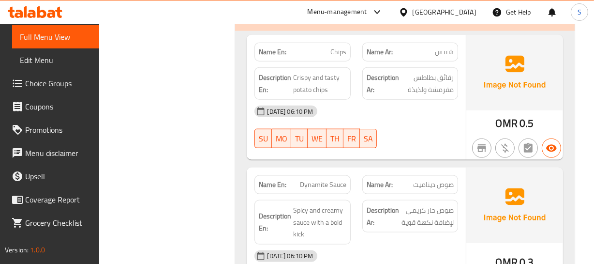
click at [334, 180] on span "Dynamite Sauce" at bounding box center [323, 185] width 46 height 10
copy span "Dynamite Sauce"
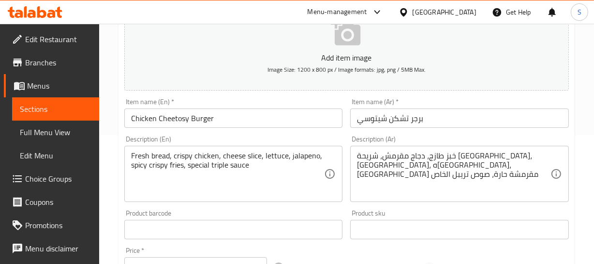
scroll to position [132, 0]
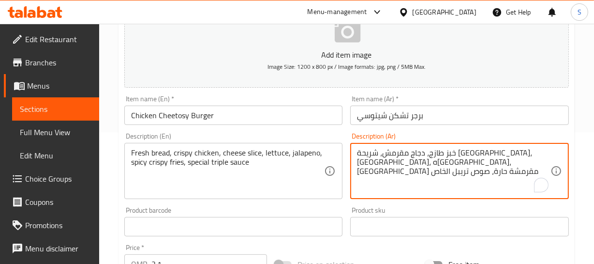
drag, startPoint x: 365, startPoint y: 153, endPoint x: 358, endPoint y: 155, distance: 8.0
type textarea "خبز طازج، دجاج مقرمش، شريحة [GEOGRAPHIC_DATA]، [GEOGRAPHIC_DATA]، ه[GEOGRAPHIC_…"
click at [402, 127] on div "Item name (Ar)   * برجر تشكن شيتوسي Item name (Ar) *" at bounding box center [460, 109] width 227 height 37
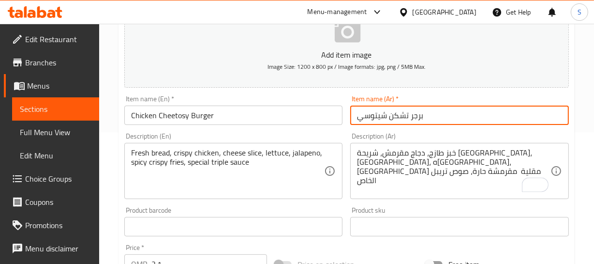
click at [416, 116] on input "برجر تشكن شيتوسي" at bounding box center [459, 115] width 219 height 19
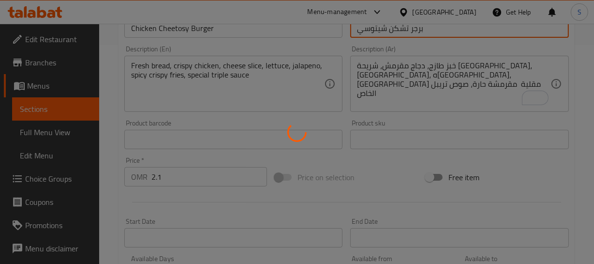
scroll to position [220, 0]
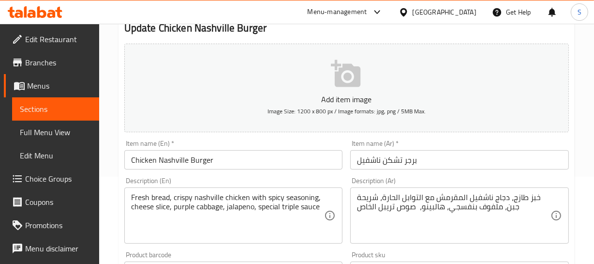
scroll to position [88, 0]
click at [189, 204] on textarea "Fresh bread, crispy nashville chicken with spicy seasoning, cheese slice, purpl…" at bounding box center [228, 215] width 194 height 46
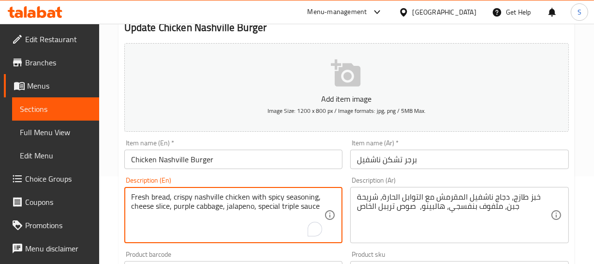
click at [189, 204] on textarea "Fresh bread, crispy nashville chicken with spicy seasoning, cheese slice, purpl…" at bounding box center [228, 215] width 194 height 46
paste textarea "chicken with hot Nashville seasoning, cheese slice, purple cabbage, jalapeño, s…"
click at [190, 212] on textarea "Fresh bread, crispy chicken with hot Nashville seasoning, cheese slice, purple …" at bounding box center [228, 215] width 194 height 46
click at [305, 206] on textarea "Fresh bread, crispy nashville chicken with spicy seasoning, cheese slice, purpl…" at bounding box center [228, 215] width 194 height 46
click at [322, 209] on textarea "Fresh bread, crispy nashville chicken with spicy seasoning, cheese slice, purpl…" at bounding box center [228, 215] width 194 height 46
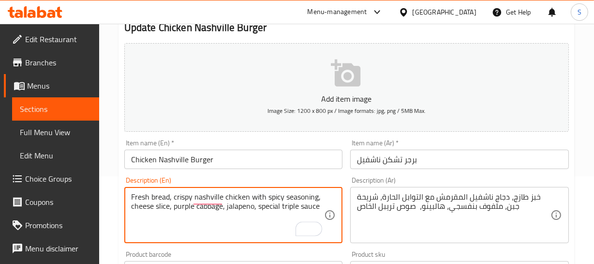
paste textarea "Fresh bread, crispy chicken with hot Nashville seasoning, cheese slice, purple …"
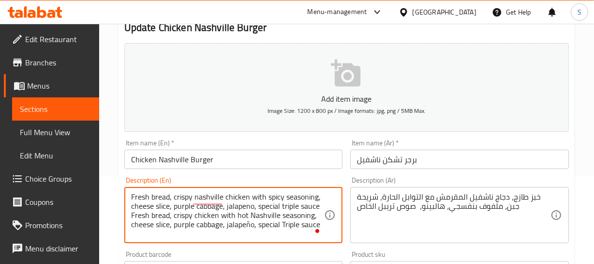
click at [136, 216] on textarea "Fresh bread, crispy nashville chicken with spicy seasoning, cheese slice, purpl…" at bounding box center [228, 215] width 194 height 46
drag, startPoint x: 319, startPoint y: 219, endPoint x: 123, endPoint y: 234, distance: 196.6
click at [123, 234] on div "Description (En) Fresh bread, crispy nashville chicken with spicy seasoning, ch…" at bounding box center [234, 210] width 227 height 74
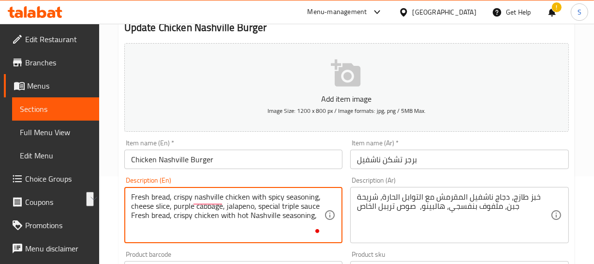
drag, startPoint x: 321, startPoint y: 203, endPoint x: 102, endPoint y: 204, distance: 219.3
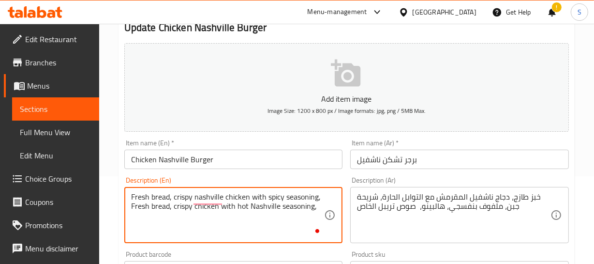
click at [143, 199] on textarea "Fresh bread, crispy nashville chicken with spicy seasoning, Fresh bread, crispy…" at bounding box center [228, 215] width 194 height 46
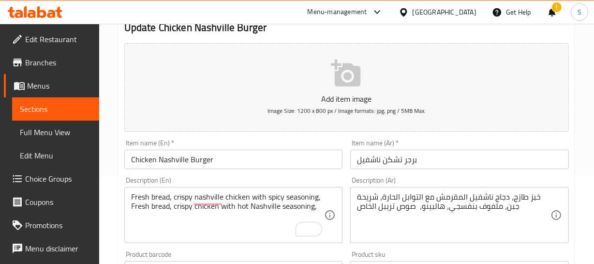
click at [194, 155] on input "Chicken Nashville Burger" at bounding box center [233, 159] width 219 height 19
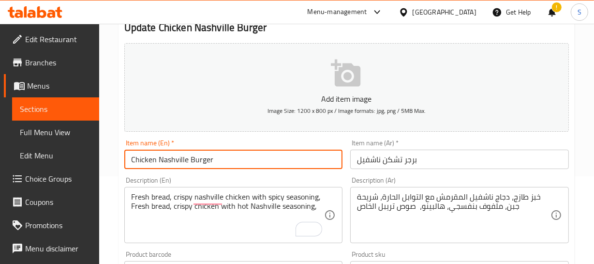
click at [194, 155] on input "Chicken Nashville Burger" at bounding box center [233, 159] width 219 height 19
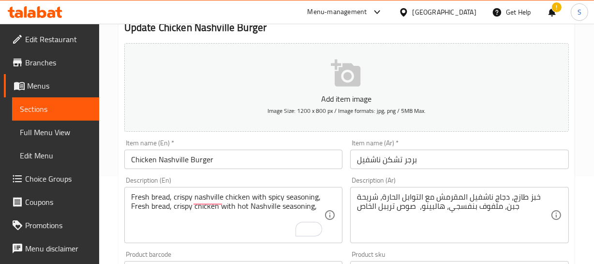
click at [158, 144] on div "Item name (En)   * Chicken Nashville Burger Item name (En) *" at bounding box center [233, 154] width 219 height 30
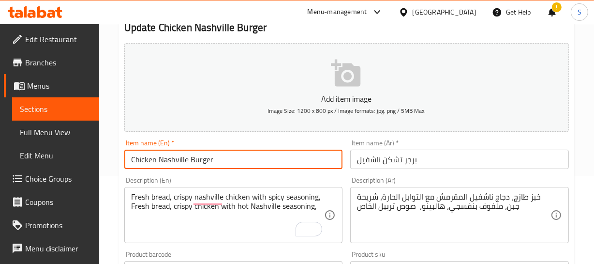
click at [162, 157] on input "Chicken Nashville Burger" at bounding box center [233, 159] width 219 height 19
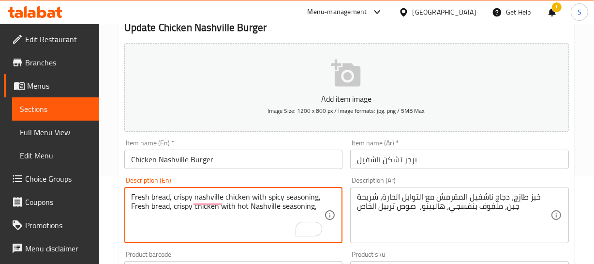
click at [250, 202] on textarea "Fresh bread, crispy nashville chicken with spicy seasoning, Fresh bread, crispy…" at bounding box center [228, 215] width 194 height 46
paste textarea "cheese slice, purple cabbage, jalapeño, special Triple sauce"
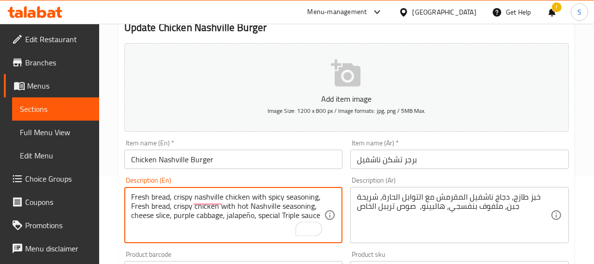
click at [232, 205] on textarea "Fresh bread, crispy nashville chicken with spicy seasoning, Fresh bread, crispy…" at bounding box center [228, 215] width 194 height 46
drag, startPoint x: 320, startPoint y: 213, endPoint x: 10, endPoint y: 169, distance: 312.9
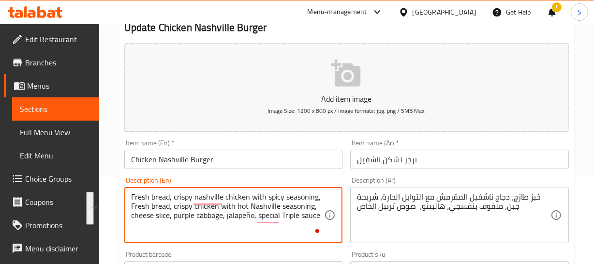
click at [21, 169] on div "Edit Restaurant Branches Menus Sections Full Menu View Edit Menu Choice Groups …" at bounding box center [297, 266] width 594 height 660
paste textarea "To enrich screen reader interactions, please activate Accessibility in Grammarl…"
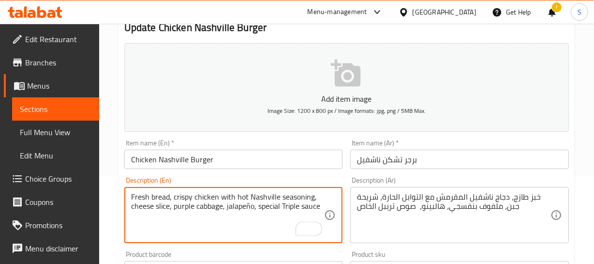
type textarea "Fresh bread, crispy chicken with hot Nashville seasoning, cheese slice, purple …"
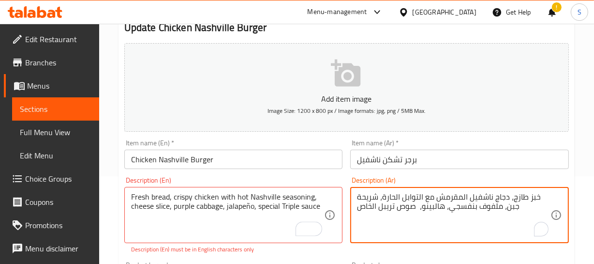
click at [458, 201] on textarea "خبز طازج، دجاج ناشفيل المقرمش مع التوابل الحارة، شريحة جبن، ملفوف بنفسجي، هالبي…" at bounding box center [454, 215] width 194 height 46
paste textarea "قرمش بتوابل الناشف"
type textarea "خبز طازج، دجاج مقرمش بتوابل الناشفل الحارة، شريحة جبن، ملفوف بنفسجي، هالبينو، ص…"
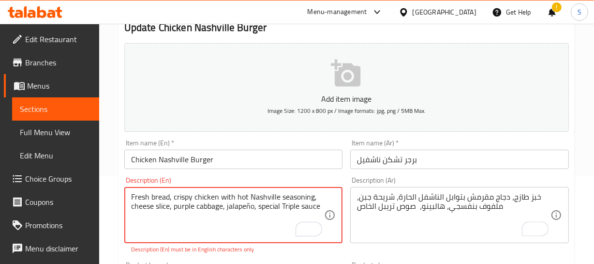
click at [142, 195] on textarea "Fresh bread, crispy chicken with hot Nashville seasoning, cheese slice, purple …" at bounding box center [228, 215] width 194 height 46
click at [252, 208] on textarea "Fresh bread, crispy chicken with hot Nashville seasoning, cheese slice, purple …" at bounding box center [228, 215] width 194 height 46
type textarea "Fresh bread, crispy chicken with hot Nashville seasoning, cheese slice, purple …"
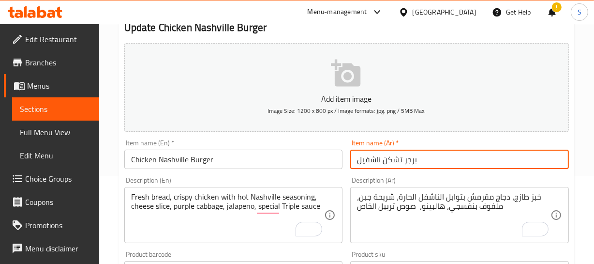
click at [455, 166] on input "برجر تشكن ناشفيل" at bounding box center [459, 159] width 219 height 19
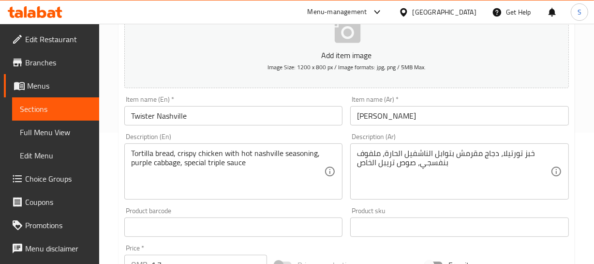
scroll to position [132, 0]
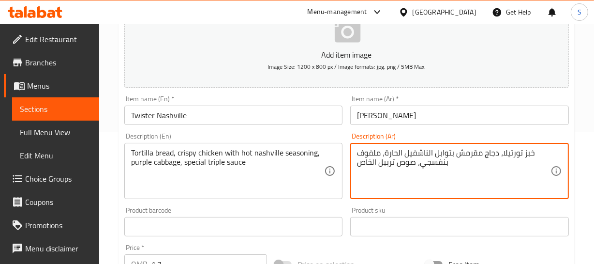
click at [452, 157] on textarea "خبز تورتيلا، دجاج مقرمش بتوابل الناشفيل الحارة، ملفوف بنفسجي، صوص تريبل الخاص" at bounding box center [454, 171] width 194 height 46
paste textarea "To enrich screen reader interactions, please activate Accessibility in Grammarl…"
click at [526, 150] on textarea "خبز تورتيلا، دجاج مقرمش بتوابل الناشفل الحارة، ملفوف بنفسجي، صوص تريبل الخاص" at bounding box center [454, 171] width 194 height 46
type textarea "خبز تورتيلا، دجاج مقرمش بتوابل الناشفل الحارة، ملفوف بنفسجي، صوص تريبل الخاص"
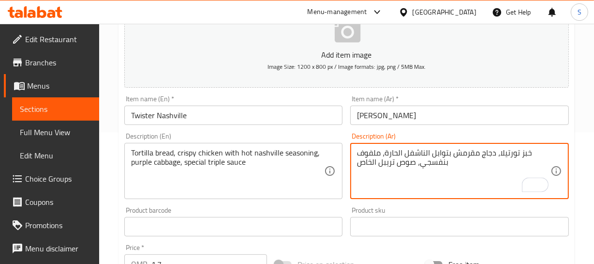
drag, startPoint x: 430, startPoint y: 116, endPoint x: 426, endPoint y: 121, distance: 6.2
click at [429, 118] on div "Home / Restaurants management / Menus / Sections / item / update Twister sectio…" at bounding box center [347, 222] width 457 height 622
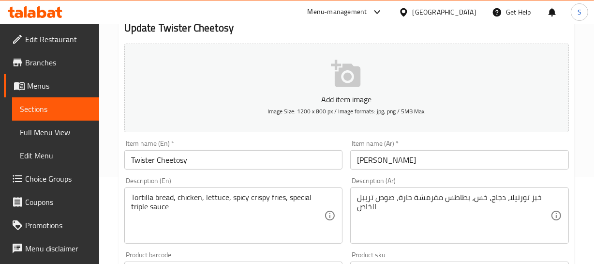
scroll to position [88, 0]
drag, startPoint x: 521, startPoint y: 196, endPoint x: 513, endPoint y: 198, distance: 9.0
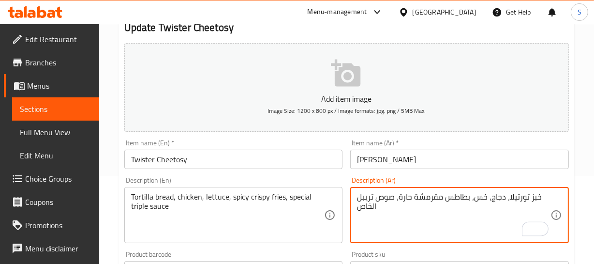
click at [451, 199] on textarea "خبز تورتيلا، دجاج، خس، بطاطس مقرمشة حارة، صوص تريبل الخاص" at bounding box center [454, 215] width 194 height 46
type textarea "خبز تورتيلا، دجاج، خس، بطاطس مقلية مقرمشة حارة، صوص تريبل الخاص"
click at [421, 159] on input "[PERSON_NAME]" at bounding box center [459, 159] width 219 height 19
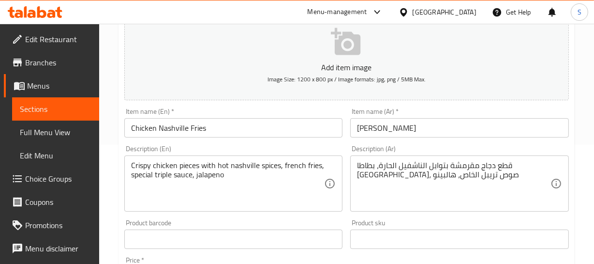
scroll to position [132, 0]
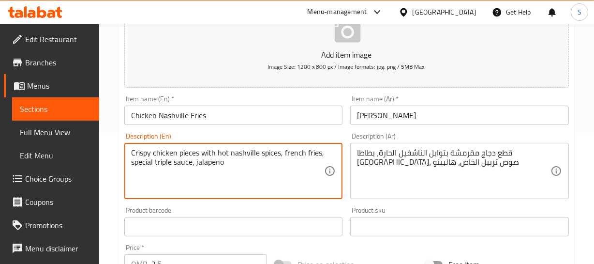
click at [251, 155] on textarea "Crispy chicken pieces with hot nashville spices, french fries, special triple s…" at bounding box center [228, 171] width 194 height 46
paste textarea "Nashville seasoning, French fries, special Triple sauce, jalapeñ"
type textarea "Crispy chicken pieces with hot Nashville seasoning, French fries, special Tripl…"
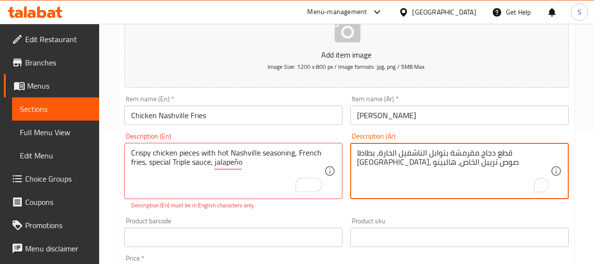
click at [413, 153] on textarea "قطع دجاج مقرمشة بتوابل الناشفيل الحارة، بطاطا [GEOGRAPHIC_DATA]، صوص تريبل الخا…" at bounding box center [454, 171] width 194 height 46
paste textarea "الحارة، بطاطا مقلي"
type textarea "قطع دجاج مقرمشة بتوابل الناشفل الحارة، بطاطا مقلي، صوص تريبل الخاص، هالبينو"
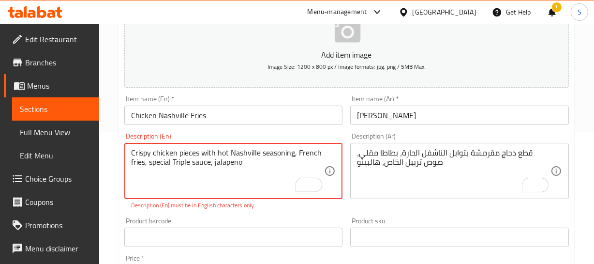
type textarea "Crispy chicken pieces with hot Nashville seasoning, French fries, special Tripl…"
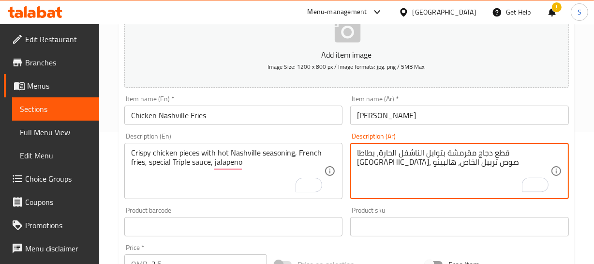
type textarea "قطع دجاج مقرمشة بتوابل الناشفل الحارة، بطاطا [GEOGRAPHIC_DATA]، صوص تريبل الخاص…"
click at [359, 116] on input "فرايز تشكن ناشفيل" at bounding box center [459, 115] width 219 height 19
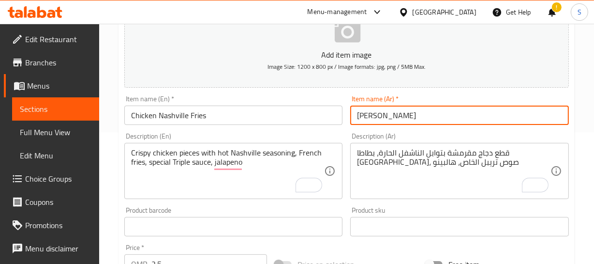
click at [366, 113] on input "فرايز تشكن ناشفيل" at bounding box center [459, 115] width 219 height 19
type input "فرايز تشكن ناشفل"
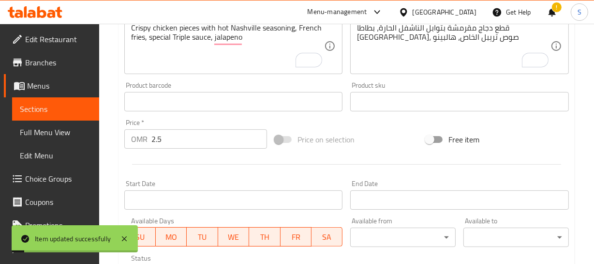
scroll to position [264, 0]
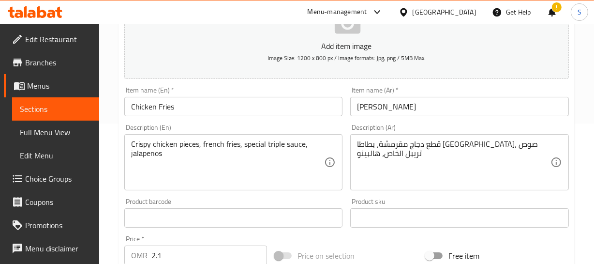
scroll to position [132, 0]
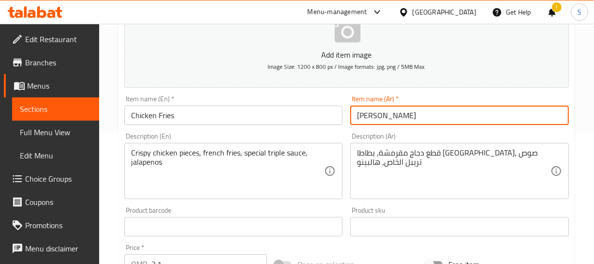
click at [408, 113] on input "[PERSON_NAME]" at bounding box center [459, 115] width 219 height 19
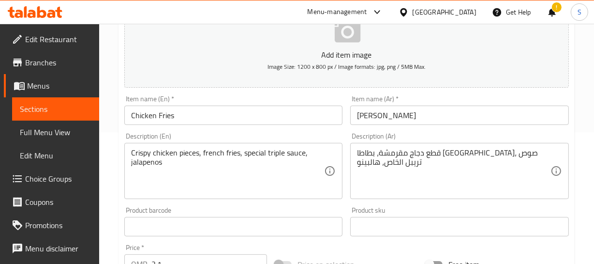
click at [576, 87] on div "Home / Restaurants management / Menus / Sections / item / update Fries section …" at bounding box center [346, 222] width 495 height 660
click at [588, 121] on div "Home / Restaurants management / Menus / Sections / item / update Fries section …" at bounding box center [346, 222] width 495 height 660
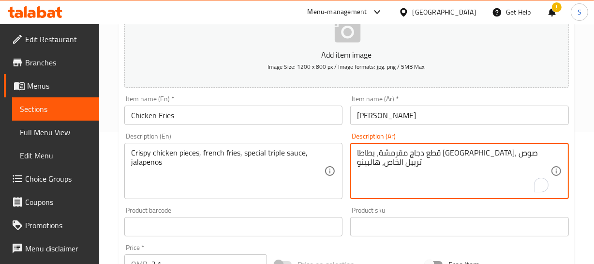
click at [472, 154] on textarea "قطع دجاج مقرمشة، بطاطا مقلية، صوص تريبل الخاص، هالبينو" at bounding box center [454, 171] width 194 height 46
paste textarea "To enrich screen reader interactions, please activate Accessibility in Grammarl…"
click at [520, 152] on textarea "قطع دجاج مقرمشة، بطاطا مقلية، صوص تريبل الخاص، هالبينو" at bounding box center [454, 171] width 194 height 46
type textarea "قطع دجاج مقرمشة، بطاطا مقلية، صوص تريبل الخاص، هالبينو"
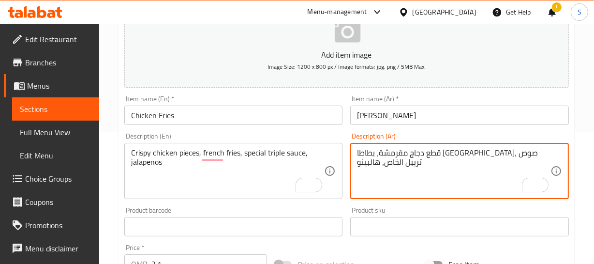
click at [464, 121] on input "فرايز تشكن" at bounding box center [459, 115] width 219 height 19
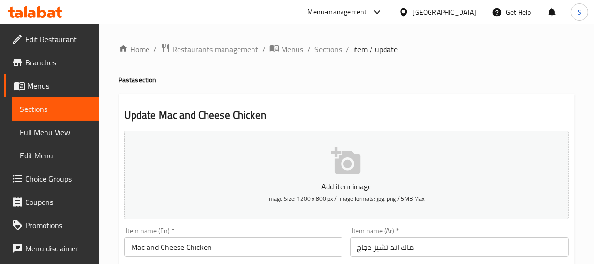
click at [127, 82] on h4 "Pasta section" at bounding box center [347, 80] width 457 height 10
copy h4 "Pasta"
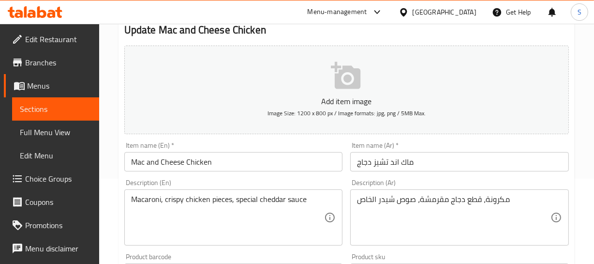
scroll to position [88, 0]
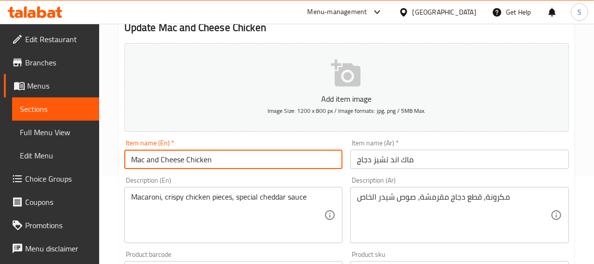
click at [255, 158] on input "Mac and Cheese Chicken" at bounding box center [233, 159] width 219 height 19
paste input "Pasta"
type input "Mac and Cheese Chicken Pasta"
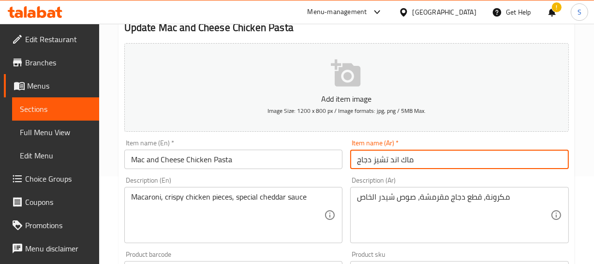
click at [354, 160] on input "ماك اند تشيز دجاج" at bounding box center [459, 159] width 219 height 19
paste input "باستا تشكن"
click at [453, 158] on input "باستا تشكن ماك اند تشيز دجاج" at bounding box center [459, 159] width 219 height 19
click at [366, 162] on input "باستا تشكن ماك اند تشيز دجاج" at bounding box center [459, 159] width 219 height 19
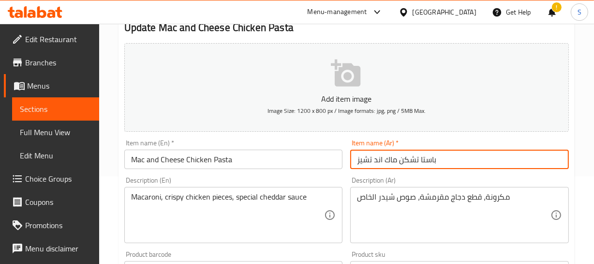
type input "باستا تشكن ماك اند تشيز"
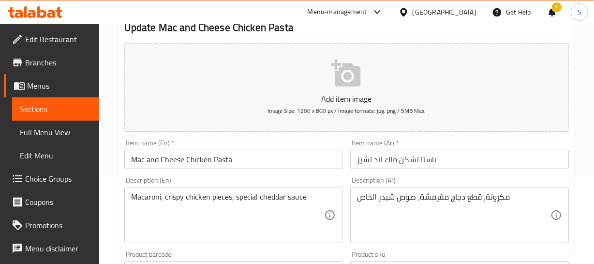
click at [151, 158] on input "Mac and Cheese Chicken Pasta" at bounding box center [233, 159] width 219 height 19
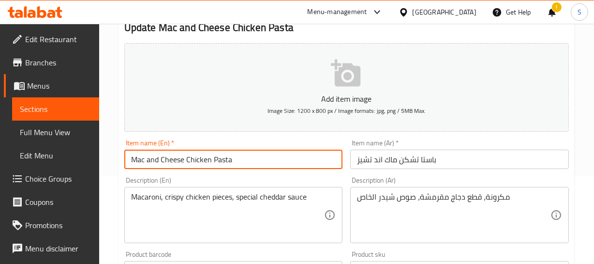
click at [151, 158] on input "Mac and Cheese Chicken Pasta" at bounding box center [233, 159] width 219 height 19
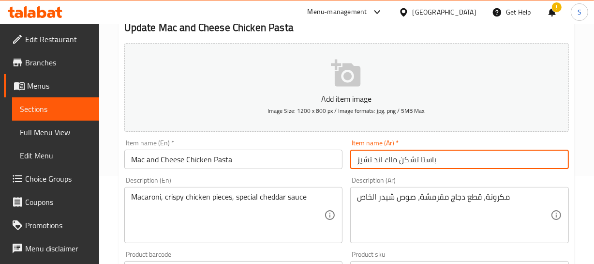
click at [464, 159] on input "باستا تشكن ماك اند تشيز" at bounding box center [459, 159] width 219 height 19
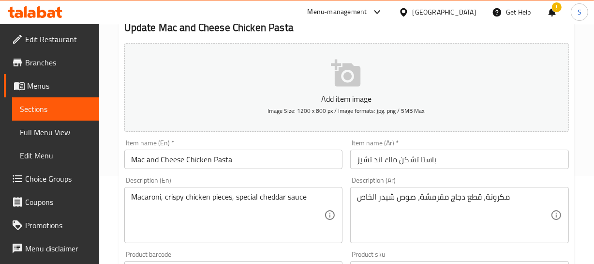
click at [586, 100] on div "Home / Restaurants management / Menus / Sections / item / update Pasta section …" at bounding box center [346, 266] width 495 height 660
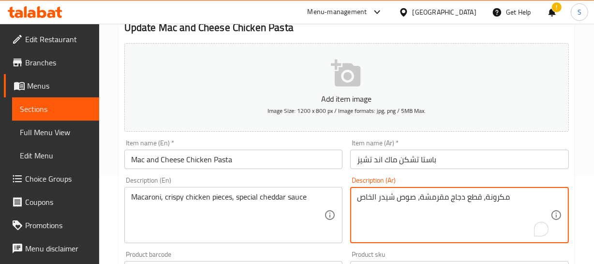
click at [475, 192] on textarea "مكرونة، قطع دجاج مقرمشة، صوص شيدر الخاص" at bounding box center [454, 215] width 194 height 46
paste textarea "باستا، قطع دجاج طازج، صوص تريبل"
click at [461, 171] on div "Add item image Image Size: 1200 x 800 px / Image formats: jpg, png / 5MB Max. I…" at bounding box center [347, 247] width 453 height 417
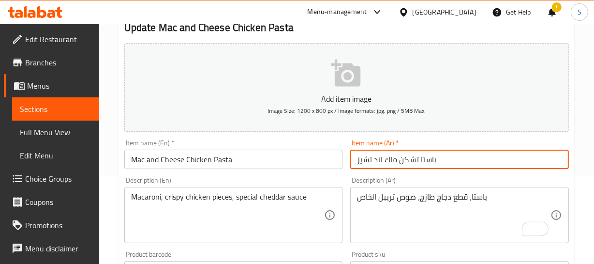
click at [456, 162] on input "باستا تشكن ماك اند تشيز" at bounding box center [459, 159] width 219 height 19
click at [434, 160] on input "باستا تشكن ماك اند تشيز" at bounding box center [459, 159] width 219 height 19
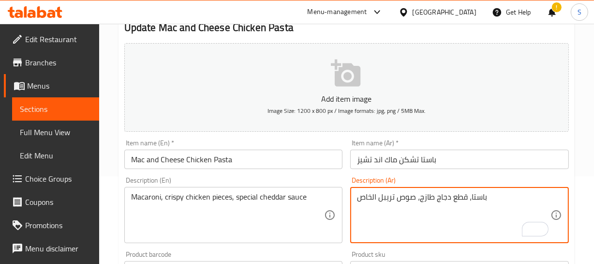
click at [465, 195] on textarea "باستا، قطع دجاج طازج، صوص تريبل الخاص" at bounding box center [454, 215] width 194 height 46
click at [474, 197] on textarea "باستا، قطع دجاج طازج، صوص تريبل الخاص" at bounding box center [454, 215] width 194 height 46
click at [475, 197] on textarea "باستا، قطع دجاج طازج، صوص تريبل الخاص" at bounding box center [454, 215] width 194 height 46
click at [476, 194] on textarea "باستا، قطع دجاج طازج، صوص تريبل الخاص" at bounding box center [454, 215] width 194 height 46
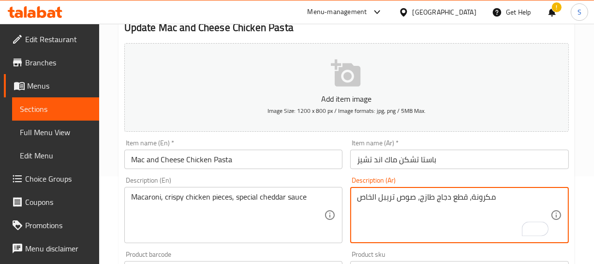
click at [487, 198] on textarea "مكرونة، قطع دجاج طازج، صوص تريبل الخاص" at bounding box center [454, 215] width 194 height 46
type textarea "مكرونة، قطع دجاج طازج، صوص تريبل الخاص"
click at [238, 152] on input "Mac and Cheese Chicken Pasta" at bounding box center [233, 159] width 219 height 19
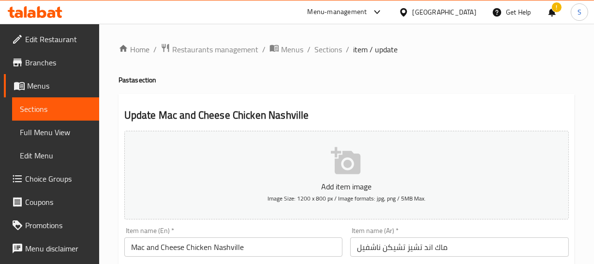
scroll to position [44, 0]
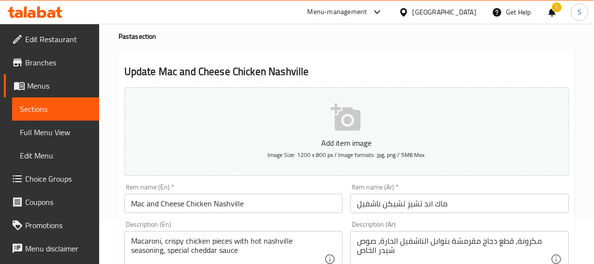
click at [264, 198] on input "Mac and Cheese Chicken Nashville" at bounding box center [233, 203] width 219 height 19
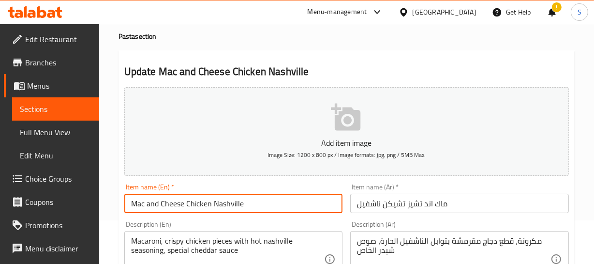
paste input "Pasta"
type input "Mac and Cheese Chicken Nashville Pasta"
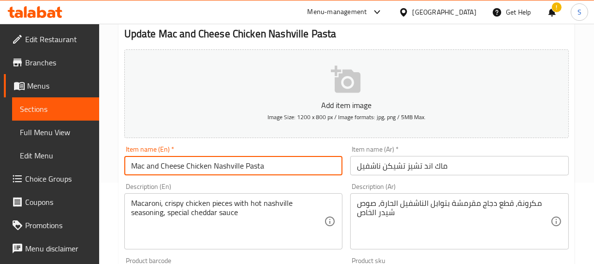
scroll to position [132, 0]
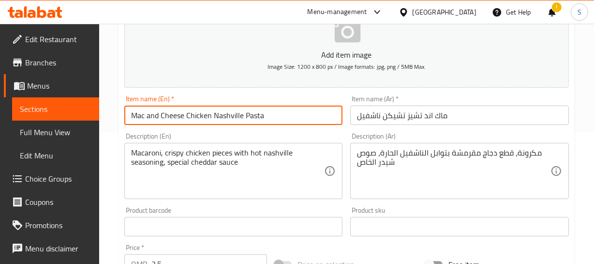
click at [443, 116] on input "ماك اند تشيز تشيكن ناشفيل" at bounding box center [459, 115] width 219 height 19
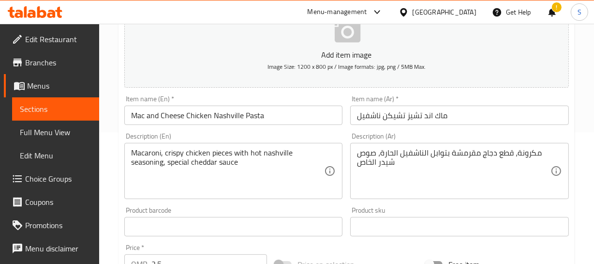
click at [358, 117] on input "ماك اند تشيز تشيكن ناشفيل" at bounding box center [459, 115] width 219 height 19
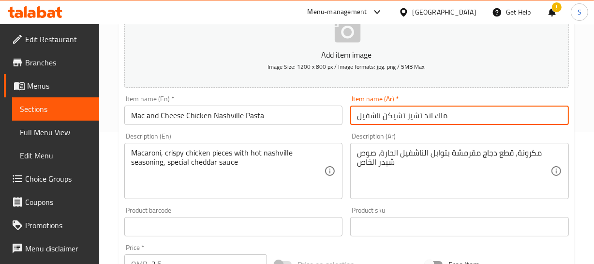
paste input "باستا تشكن ناشفل"
drag, startPoint x: 405, startPoint y: 115, endPoint x: 334, endPoint y: 111, distance: 70.8
click at [347, 114] on div "Item name (Ar)   * باستا تشكن ناشفل ماك اند تشيز تشيكن ناشفيل Item name (Ar) *" at bounding box center [460, 109] width 227 height 37
click at [437, 109] on input "باستا تشكن ناشفل ماك اند تشيز" at bounding box center [459, 115] width 219 height 19
click at [455, 111] on input "باستا تشكن ناشفل ماك اند تشيز" at bounding box center [459, 115] width 219 height 19
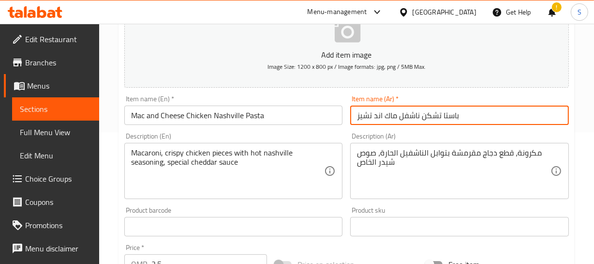
type input "باستا تشكن ناشفل ماك اند تشيز"
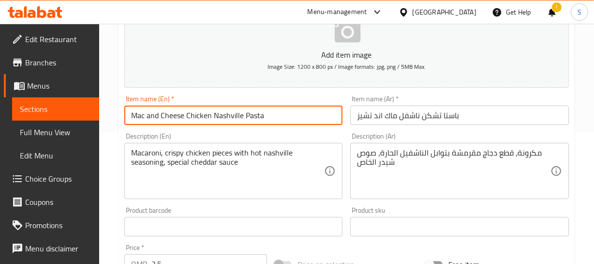
drag, startPoint x: 192, startPoint y: 114, endPoint x: 290, endPoint y: 92, distance: 100.7
click at [240, 93] on div "Item name (En)   * Mac and Cheese Chicken Nashville Pasta Item name (En) *" at bounding box center [234, 109] width 227 height 37
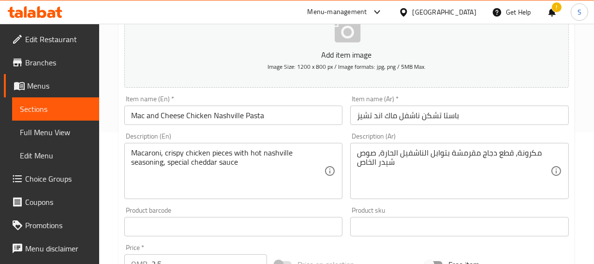
click at [440, 125] on div "Item name (Ar)   * باستا تشكن ناشفل ماك اند تشيز Item name (Ar) *" at bounding box center [460, 109] width 227 height 37
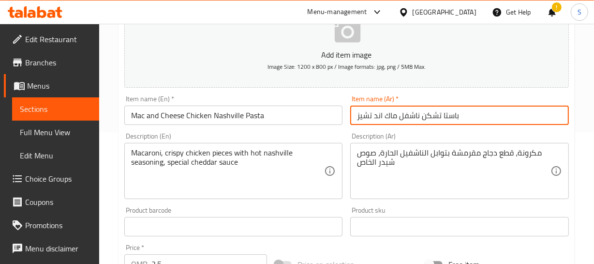
click at [439, 116] on input "باستا تشكن ناشفل ماك اند تشيز" at bounding box center [459, 115] width 219 height 19
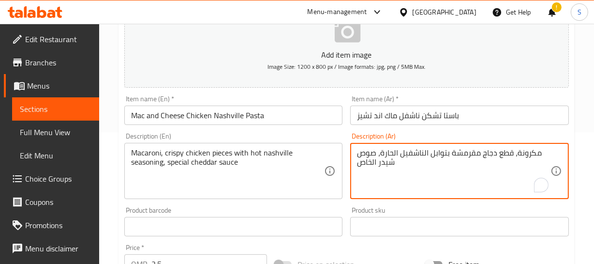
click at [528, 150] on textarea "مكرونة، قطع دجاج مقرمشة بتوابل الناشفيل الحارة، صوص شيدر الخاص" at bounding box center [454, 171] width 194 height 46
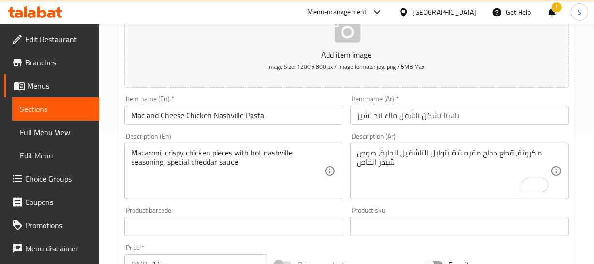
click at [529, 178] on div at bounding box center [535, 185] width 27 height 15
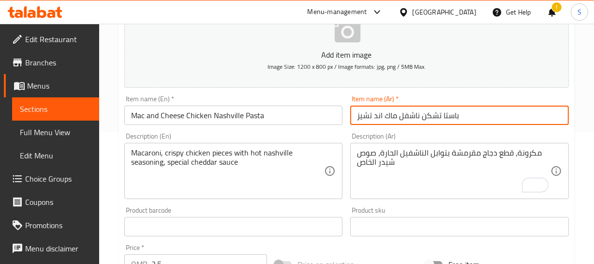
click at [439, 120] on input "باستا تشكن ناشفل ماك اند تشيز" at bounding box center [459, 115] width 219 height 19
click at [445, 116] on input "باستا تشكن ناشفل ماك اند تشيز" at bounding box center [459, 115] width 219 height 19
click at [457, 116] on input "باستا تشكن ناشفل ماك اند تشيز" at bounding box center [459, 115] width 219 height 19
click at [428, 114] on input "باستا تشكن ناشفل ماك اند تشيز" at bounding box center [459, 115] width 219 height 19
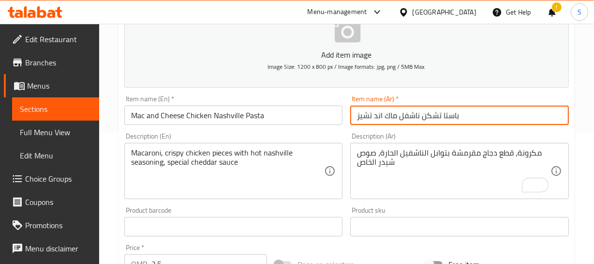
click at [411, 113] on input "باستا تشكن ناشفل ماك اند تشيز" at bounding box center [459, 115] width 219 height 19
click at [387, 115] on input "باستا تشكن ناشفل ماك اند تشيز" at bounding box center [459, 115] width 219 height 19
click at [377, 115] on input "باستا تشكن ناشفل ماك اند تشيز" at bounding box center [459, 115] width 219 height 19
click at [364, 117] on input "باستا تشكن ناشفل ماك اند تشيز" at bounding box center [459, 115] width 219 height 19
click at [460, 122] on input "باستا تشكن ناشفل ماك اند تشيز" at bounding box center [459, 115] width 219 height 19
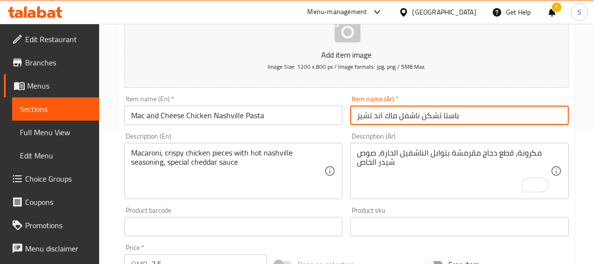
click at [462, 117] on div "Home / Restaurants management / Menus / Sections / item / update Pasta section …" at bounding box center [347, 222] width 457 height 622
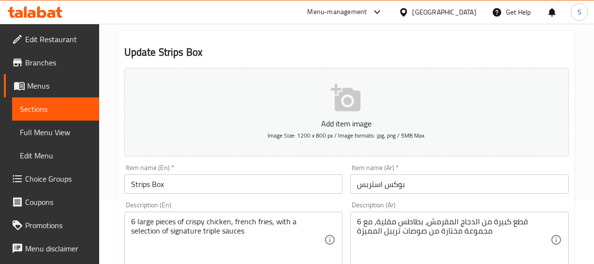
scroll to position [88, 0]
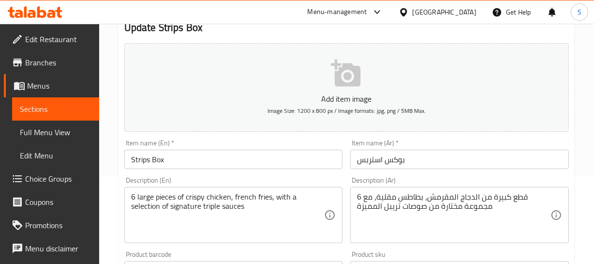
click at [417, 158] on input "بوكس استربس" at bounding box center [459, 159] width 219 height 19
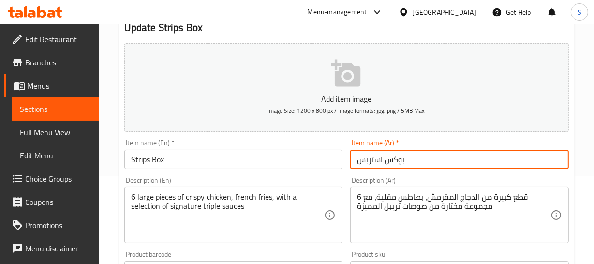
click at [417, 158] on input "بوكس استربس" at bounding box center [459, 159] width 219 height 19
click at [402, 160] on input "بوكس استربس" at bounding box center [459, 159] width 219 height 19
click at [369, 161] on input "بوكس استربس" at bounding box center [459, 159] width 219 height 19
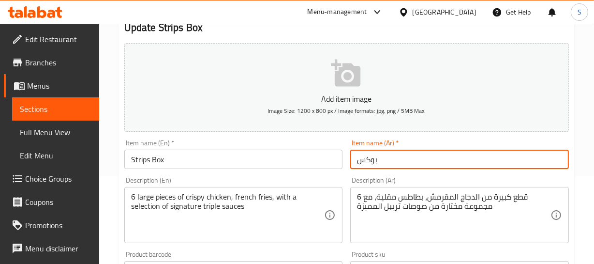
click at [362, 160] on input "بوكس" at bounding box center [459, 159] width 219 height 19
click at [355, 162] on input "بوكس" at bounding box center [459, 159] width 219 height 19
paste input "ستيربس بكس"
click at [387, 160] on input "ستيربس بكس بوكس" at bounding box center [459, 159] width 219 height 19
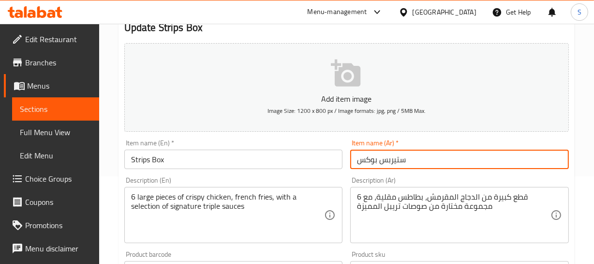
click at [407, 156] on input "ستيربس بوكس" at bounding box center [459, 159] width 219 height 19
click at [366, 156] on input "ستيربس بوكس" at bounding box center [459, 159] width 219 height 19
click at [360, 159] on input "ستيربس" at bounding box center [459, 159] width 219 height 19
paste input "بوكس"
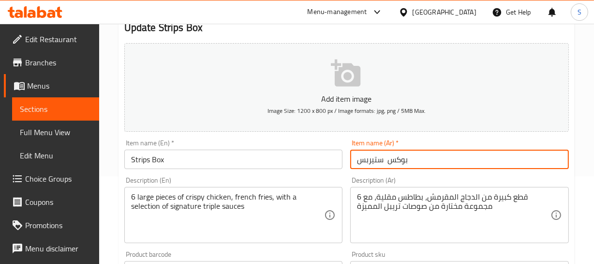
click at [454, 157] on input "بوكس ستيربس" at bounding box center [459, 159] width 219 height 19
click at [390, 160] on input "بوكس ستيربس" at bounding box center [459, 159] width 219 height 19
click at [431, 164] on input "بوكس ستيربس" at bounding box center [459, 159] width 219 height 19
type input "بوكس ستيربس"
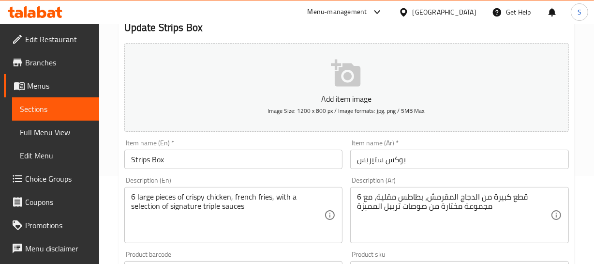
click at [594, 130] on div "Home / Restaurants management / Menus / Sections / item / update Meals section …" at bounding box center [346, 266] width 495 height 660
click at [575, 106] on div "Home / Restaurants management / Menus / Sections / item / update Meals section …" at bounding box center [346, 266] width 495 height 660
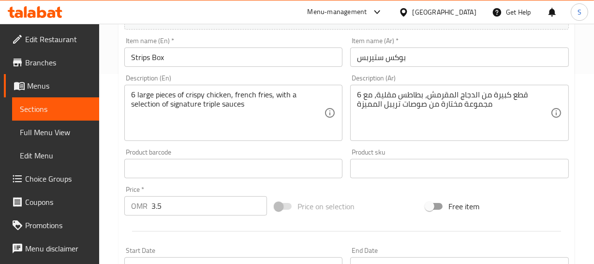
scroll to position [176, 0]
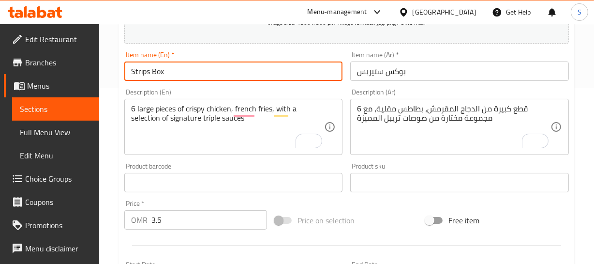
click at [184, 72] on input "Strips Box" at bounding box center [233, 70] width 219 height 19
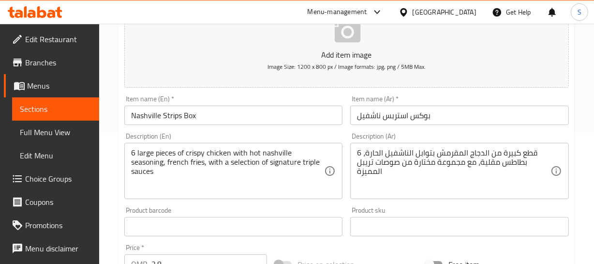
scroll to position [176, 0]
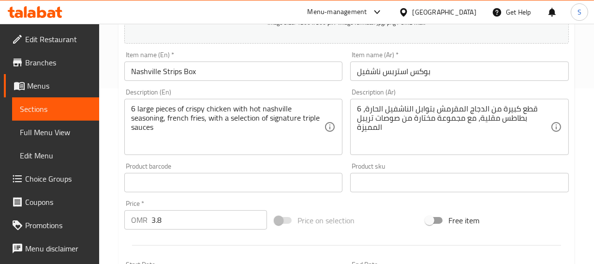
click at [583, 143] on div "Home / Restaurants management / Menus / Sections / item / update Meals section …" at bounding box center [346, 178] width 495 height 660
click at [576, 119] on div "Home / Restaurants management / Menus / Sections / item / update Meals section …" at bounding box center [346, 178] width 495 height 660
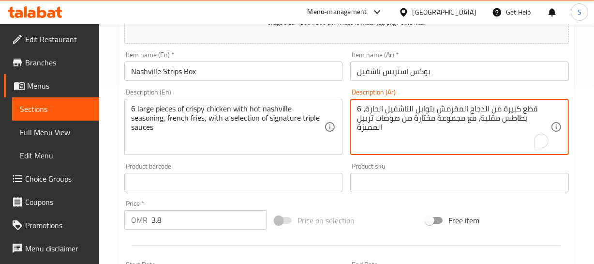
click at [481, 108] on textarea "6 قطع كبيرة من الدجاج المقرمش بتوابل الناشفيل الحارة، بطاطس مقلية، مع مجموعة مخ…" at bounding box center [454, 127] width 194 height 46
paste textarea "To enrich screen reader interactions, please activate Accessibility in Grammarl…"
click at [533, 106] on textarea "6 قطع كبيرة من الدجاج المقرمش بتوابل الناشفل الحارة، بطاطس مقلية، مع مجموعة مخت…" at bounding box center [454, 127] width 194 height 46
type textarea "6 قطع كبيرة من الدجاج المقرمش بتوابل الناشفل الحارة، بطاطس مقلية، مع مجموعة مخت…"
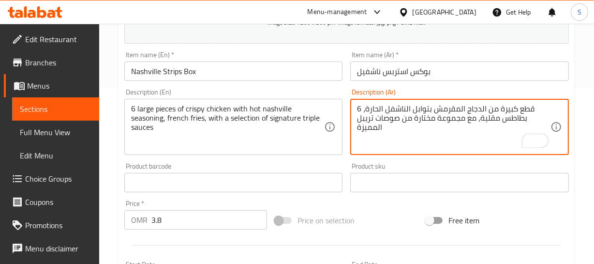
click at [532, 103] on div "6 قطع كبيرة من الدجاج المقرمش بتوابل الناشفل الحارة، بطاطس مقلية، مع مجموعة مخت…" at bounding box center [459, 127] width 219 height 56
click at [521, 116] on textarea "6 قطع كبيرة من الدجاج المقرمش بتوابل الناشفل الحارة، بطاطس مقلية، مع مجموعة مخت…" at bounding box center [454, 127] width 194 height 46
click at [522, 110] on textarea "6 قطع كبيرة من الدجاج المقرمش بتوابل الناشفل الحارة، بطاطس مقلية، مع مجموعة مخت…" at bounding box center [454, 127] width 194 height 46
click at [496, 107] on textarea "6 قطع كبيرة من الدجاج المقرمش بتوابل الناشفل الحارة، بطاطس مقلية، مع مجموعة مخت…" at bounding box center [454, 127] width 194 height 46
click at [512, 120] on textarea "6 قطع كبيرة من الدجاج المقرمش بتوابل الناشفل الحارة، بطاطس مقلية، مع مجموعة مخت…" at bounding box center [454, 127] width 194 height 46
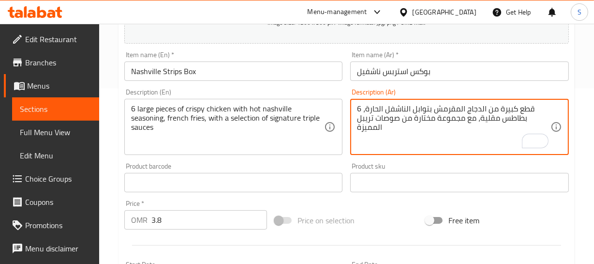
click at [250, 77] on input "Nashville Strips Box" at bounding box center [233, 70] width 219 height 19
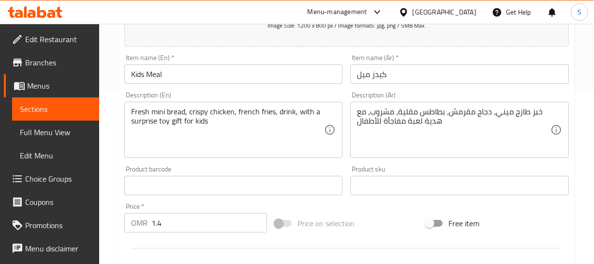
scroll to position [176, 0]
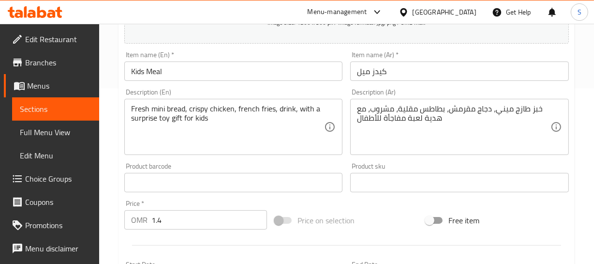
click at [583, 111] on div "Home / Restaurants management / Menus / Sections / item / update Meals section …" at bounding box center [346, 178] width 495 height 660
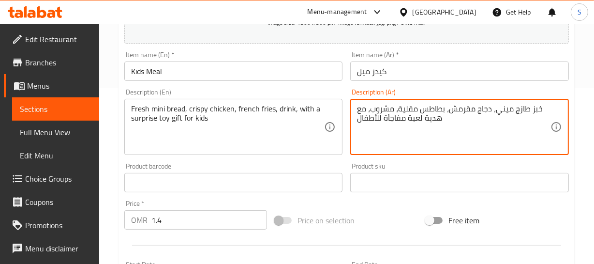
click at [471, 111] on textarea "خبز طازج ميني، دجاج مقرمش، بطاطس مقلية، مشروب، مع هدية لعبة مفاجأة للأطفال" at bounding box center [454, 127] width 194 height 46
paste textarea "غير طازج"
click at [539, 107] on textarea "خبز صغير طازج، دجاج مقرمش، بطاطس مقلية، مشروب، مع هدية لعبة مفاجأة للأطفال" at bounding box center [454, 127] width 194 height 46
type textarea "خبز صغير طازج، دجاج مقرمش، بطاطس مقلية، مشروب، مع هدية لعبة مفاجأة للأطفال"
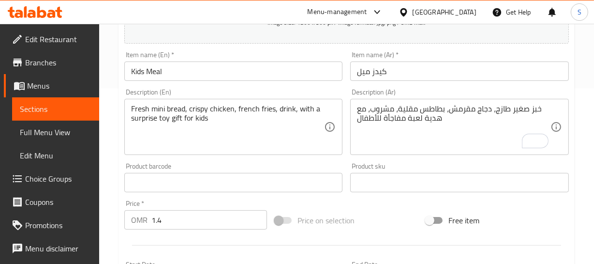
click at [428, 83] on div "Item name (Ar)   * كيدز ميل Item name (Ar) *" at bounding box center [460, 65] width 227 height 37
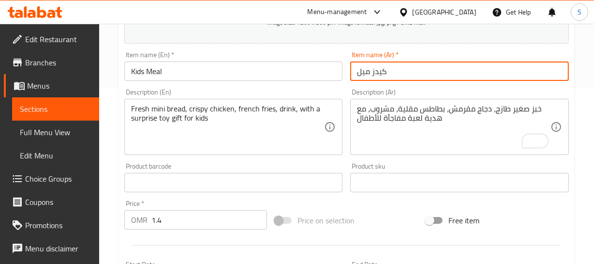
click at [409, 68] on input "كيدز ميل" at bounding box center [459, 70] width 219 height 19
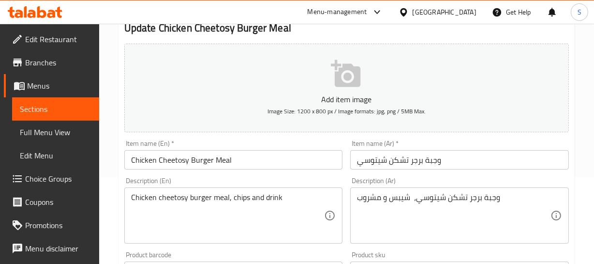
scroll to position [88, 0]
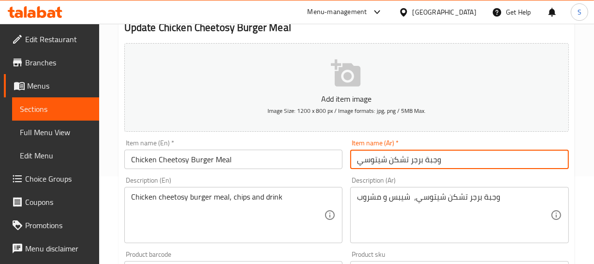
click at [433, 154] on input "وجبة برجر تشكن شيتوسي" at bounding box center [459, 159] width 219 height 19
click at [392, 163] on input "وجبة برجر تشكن شيتوسي" at bounding box center [459, 159] width 219 height 19
paste input "text"
click at [392, 163] on input "وجبة برجر تشكن شيتوسي" at bounding box center [459, 159] width 219 height 19
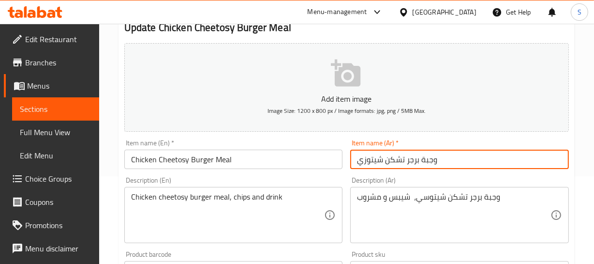
type input "وجبة برجر تشكن شيتوزي"
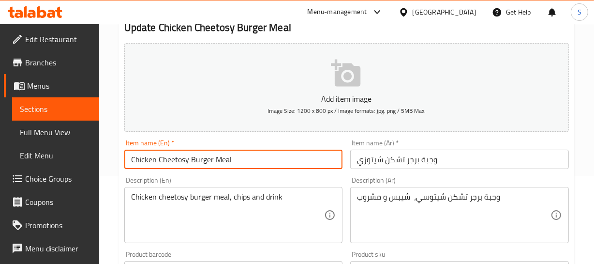
click at [142, 163] on input "Chicken Cheetosy Burger Meal" at bounding box center [233, 159] width 219 height 19
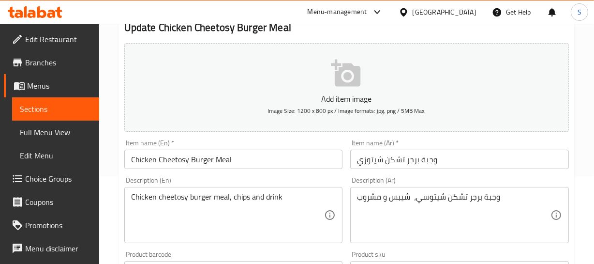
click at [587, 143] on div "Home / Restaurants management / Menus / Sections / item / update Meals section …" at bounding box center [346, 266] width 495 height 660
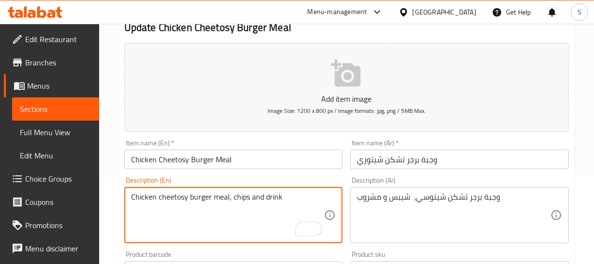
click at [112, 188] on div "Home / Restaurants management / Menus / Sections / item / update Meals section …" at bounding box center [346, 266] width 495 height 660
click at [155, 202] on textarea "Chicken cheetosy burger meal, chips and drink" at bounding box center [228, 215] width 194 height 46
click at [235, 198] on textarea "Chicken cheetosy burger meal, chips and drink" at bounding box center [228, 215] width 194 height 46
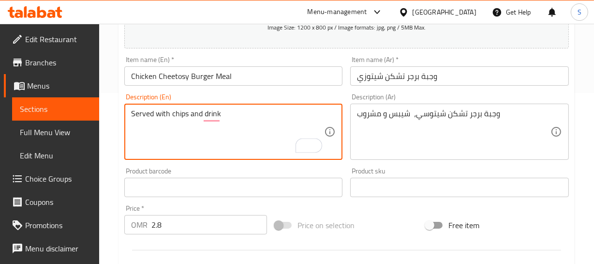
scroll to position [176, 0]
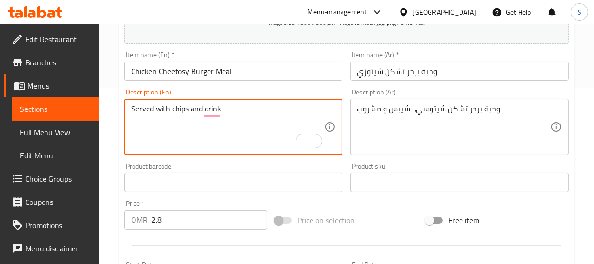
type textarea "Served with chips and drink"
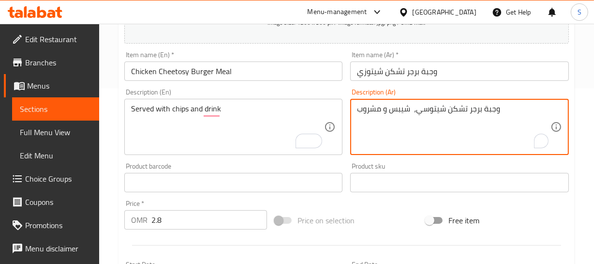
drag, startPoint x: 410, startPoint y: 108, endPoint x: 533, endPoint y: 108, distance: 123.4
click at [378, 106] on textarea "يقدم مع شيبس و مشروب" at bounding box center [454, 127] width 194 height 46
click at [382, 106] on textarea "يقدم مع شيبس و مشروب" at bounding box center [454, 127] width 194 height 46
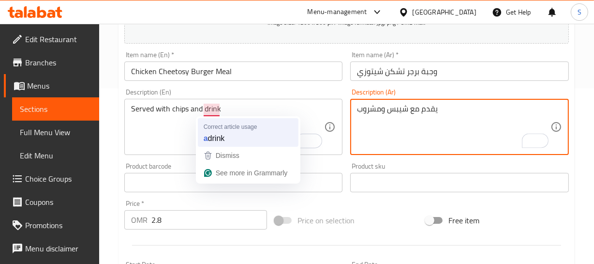
type textarea "يقدم مع شيبس ومشروب"
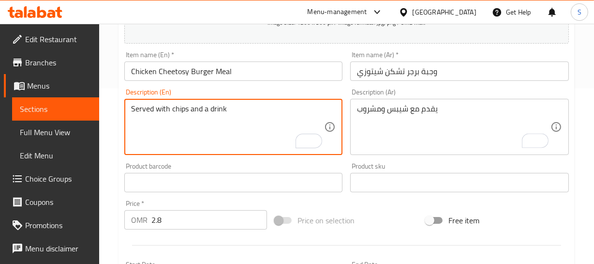
type textarea "Served with chips and a drink"
click at [429, 61] on input "وجبة برجر تشكن شيتوزي" at bounding box center [459, 70] width 219 height 19
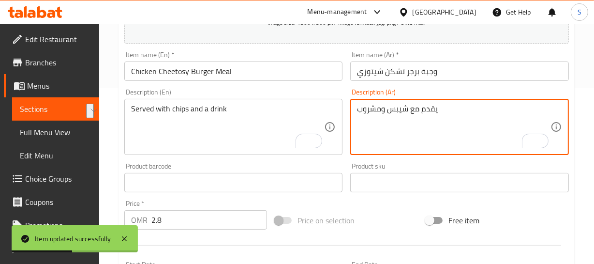
drag, startPoint x: 406, startPoint y: 109, endPoint x: 425, endPoint y: 108, distance: 18.9
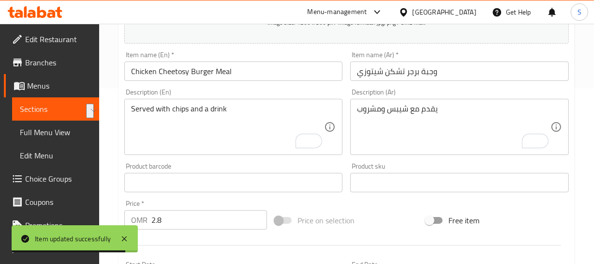
click at [200, 101] on div "Served with chips and a drink Description (En)" at bounding box center [233, 127] width 219 height 56
click at [199, 101] on div "Served with chips and a drink Description (En)" at bounding box center [233, 127] width 219 height 56
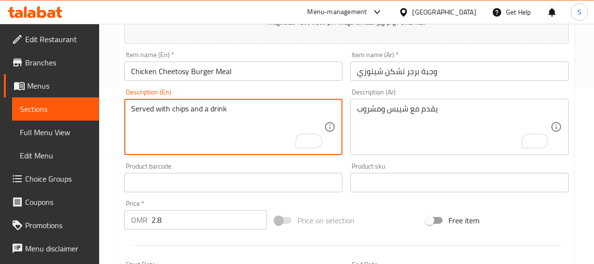
click at [187, 104] on textarea "Served with chips and a drink" at bounding box center [228, 127] width 194 height 46
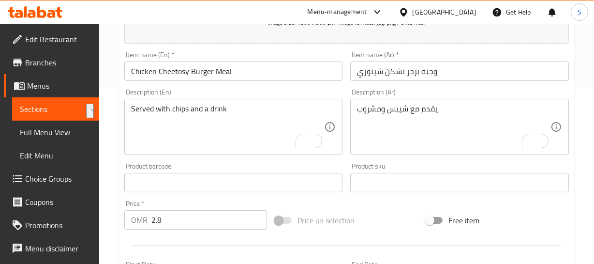
click at [392, 103] on div "يقدم مع شيبس ومشروب Description (Ar)" at bounding box center [459, 127] width 219 height 56
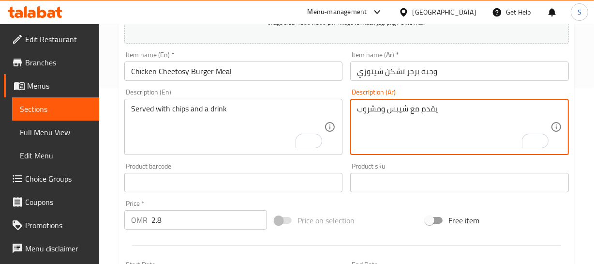
click at [392, 103] on div "يقدم مع شيبس ومشروب Description (Ar)" at bounding box center [459, 127] width 219 height 56
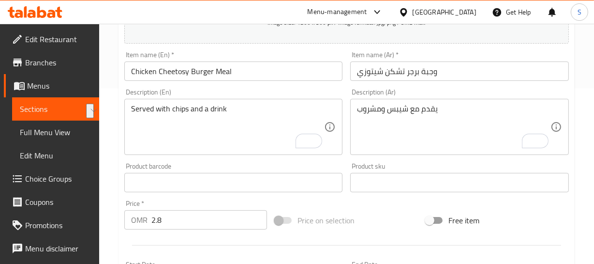
click at [392, 100] on div "يقدم مع شيبس ومشروب Description (Ar)" at bounding box center [459, 127] width 219 height 56
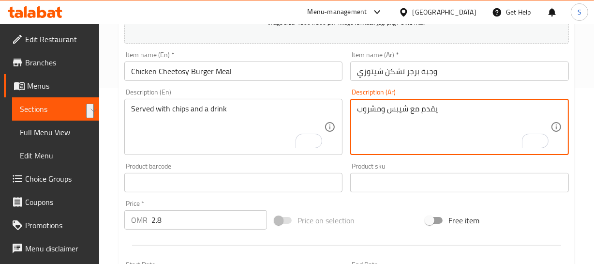
click at [392, 104] on textarea "يقدم مع شيبس ومشروب" at bounding box center [454, 127] width 194 height 46
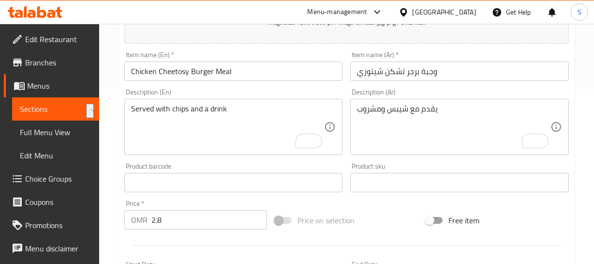
click at [383, 105] on textarea "يقدم مع شيبس ومشروب" at bounding box center [454, 127] width 194 height 46
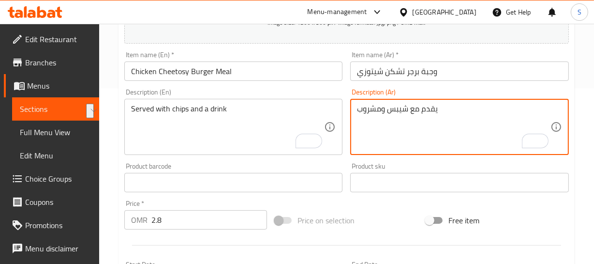
click at [383, 105] on textarea "يقدم مع شيبس ومشروب" at bounding box center [454, 127] width 194 height 46
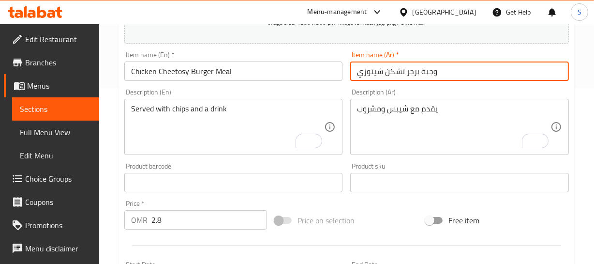
click at [419, 72] on input "وجبة برجر تشكن شيتوزي" at bounding box center [459, 70] width 219 height 19
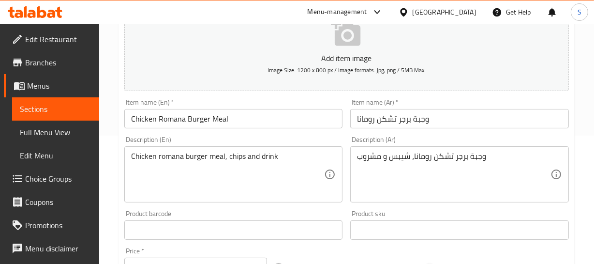
scroll to position [132, 0]
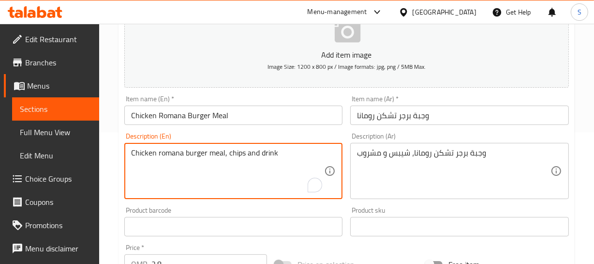
click at [227, 152] on textarea "Chicken romana burger meal, chips and drink" at bounding box center [228, 171] width 194 height 46
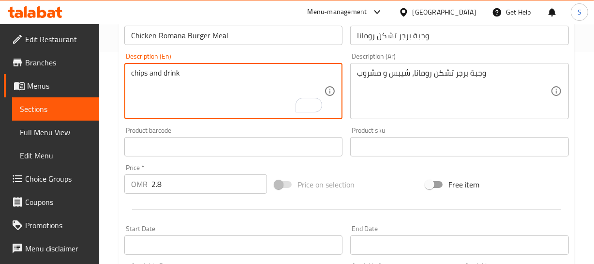
scroll to position [220, 0]
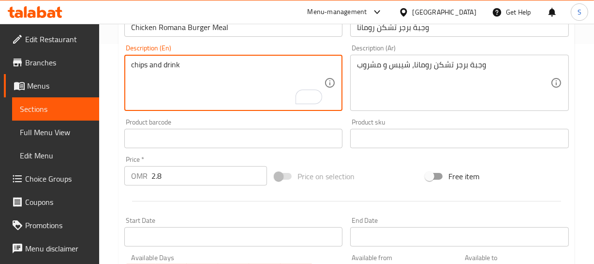
click at [197, 74] on textarea "chips and drink" at bounding box center [228, 83] width 194 height 46
paste textarea "Served with chips and a"
type textarea "Served with chips and a drink"
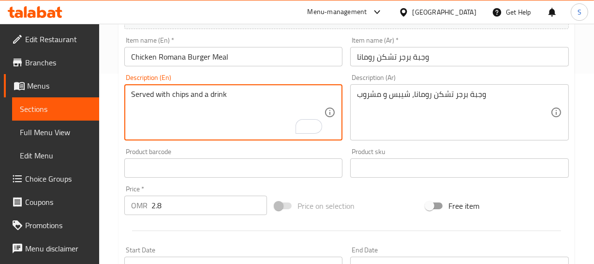
scroll to position [176, 0]
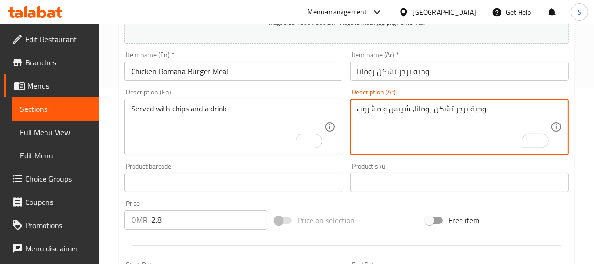
click at [463, 109] on textarea "وجبة برجر تشكن رومانا، شيبس و مشروب" at bounding box center [454, 127] width 194 height 46
paste textarea "قدم مع شيبس و"
type textarea "يقدم مع شيبس ومشروب"
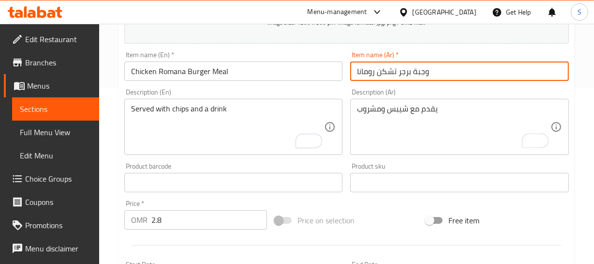
click at [441, 69] on input "وجبة برجر تشكن رومانا" at bounding box center [459, 70] width 219 height 19
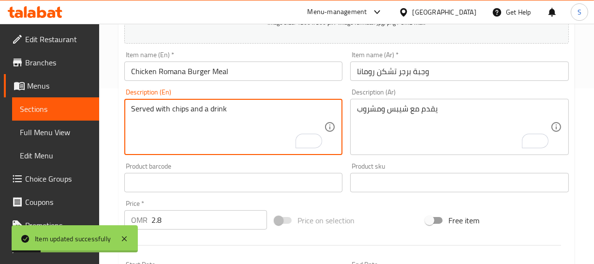
click at [220, 106] on textarea "Served with chips and a drink" at bounding box center [228, 127] width 194 height 46
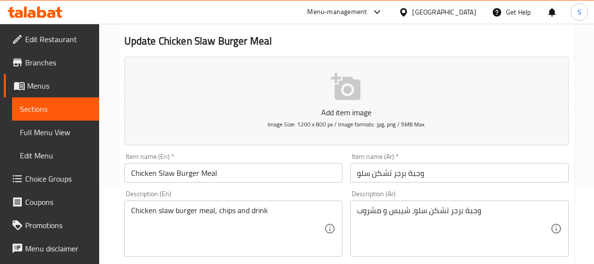
scroll to position [88, 0]
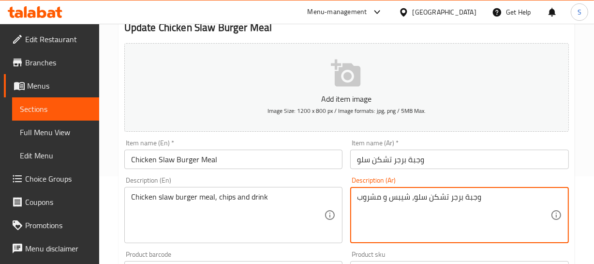
click at [440, 196] on textarea "وجبة برجر تشكن سلو، شيبس و مشروب" at bounding box center [454, 215] width 194 height 46
paste textarea "قدم مع شيبس و"
type textarea "يقدم مع شيبس ومشروب"
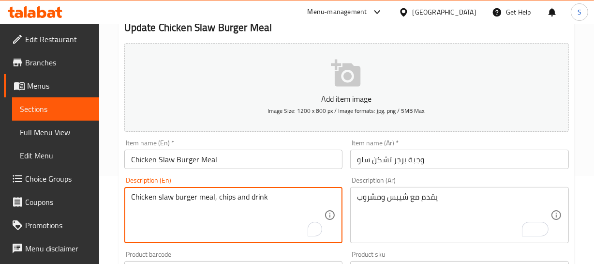
click at [195, 210] on textarea "Chicken slaw burger meal, chips and drink" at bounding box center [228, 215] width 194 height 46
paste textarea "Served with chips and a"
type textarea "Served with chips and a drink"
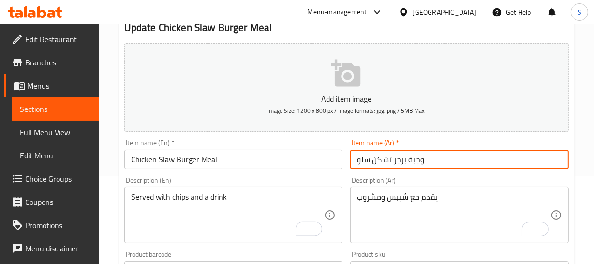
click at [427, 160] on input "وجبة برجر تشكن سلو" at bounding box center [459, 159] width 219 height 19
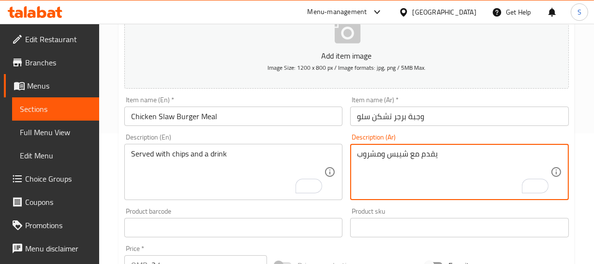
scroll to position [176, 0]
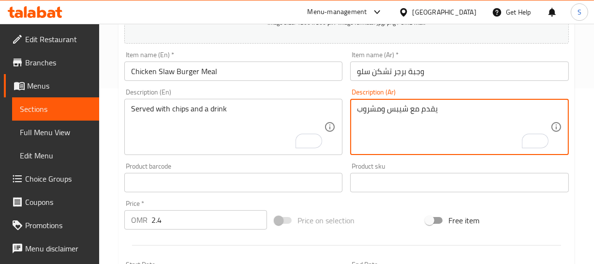
click at [373, 75] on input "وجبة برجر تشكن سلو" at bounding box center [459, 70] width 219 height 19
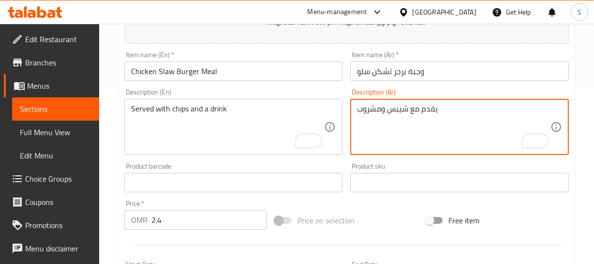
click at [401, 108] on textarea "يقدم مع شيبس ومشروب" at bounding box center [454, 127] width 194 height 46
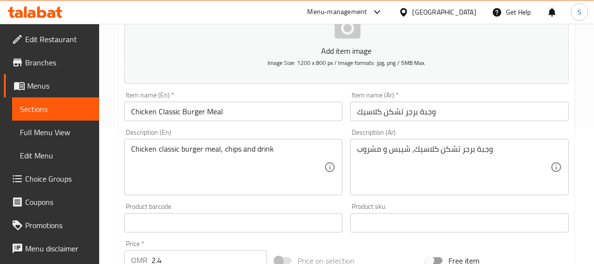
scroll to position [132, 0]
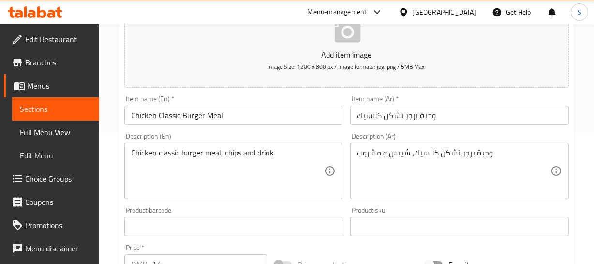
click at [418, 114] on input "وجبة برجر تشكن كلاسيك" at bounding box center [459, 115] width 219 height 19
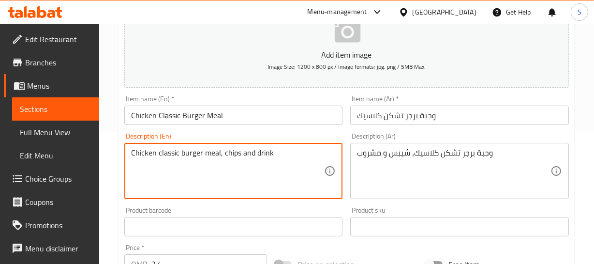
click at [229, 148] on textarea "Chicken classic burger meal, chips and drink" at bounding box center [228, 171] width 194 height 46
paste textarea "Served with chips and a"
type textarea "Served with chips and a drink"
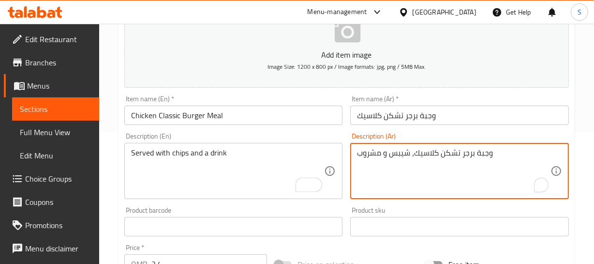
click at [429, 151] on textarea "وجبة برجر تشكن كلاسيك، شيبس و مشروب" at bounding box center [454, 171] width 194 height 46
paste textarea "قدم مع شيبس و"
type textarea "يقدم مع شيبس ومشروب"
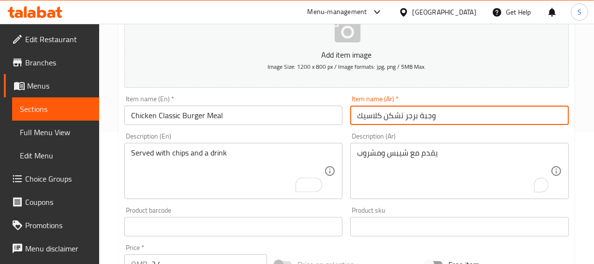
click at [436, 111] on input "وجبة برجر تشكن كلاسيك" at bounding box center [459, 115] width 219 height 19
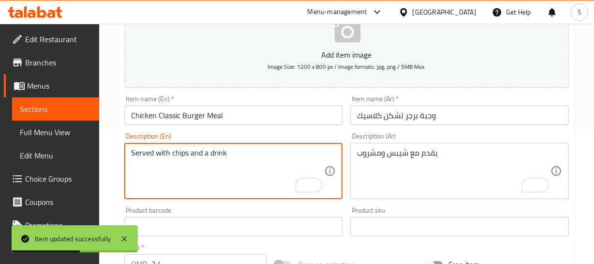
click at [183, 153] on textarea "Served with chips and a drink" at bounding box center [228, 171] width 194 height 46
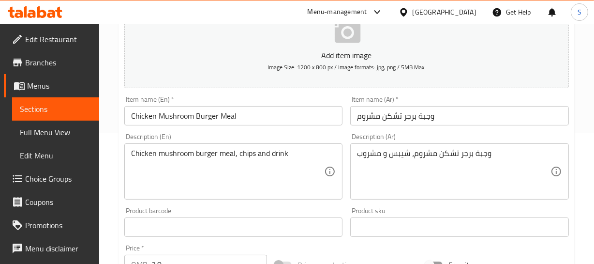
scroll to position [132, 0]
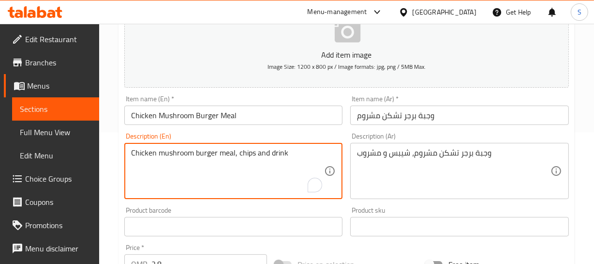
click at [251, 157] on textarea "Chicken mushroom burger meal, chips and drink" at bounding box center [228, 171] width 194 height 46
paste textarea "يقدم مع شيبس ومشروب"
type textarea "Chicken mushroom burger meal, chips and drink"
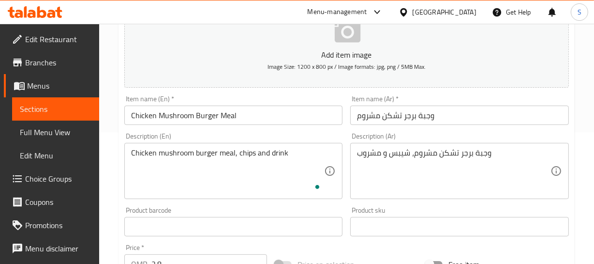
click at [450, 146] on div "وجبة برجر تشكن مشروم، شيبس و مشروب Description (Ar)" at bounding box center [459, 171] width 219 height 56
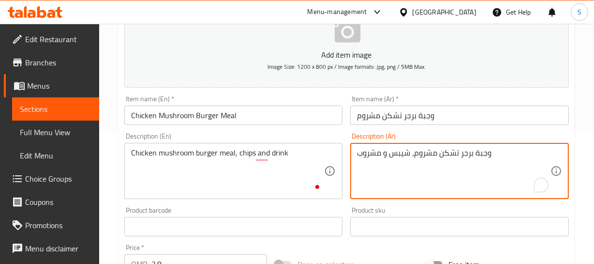
click at [450, 150] on textarea "وجبة برجر تشكن مشروم، شيبس و مشروب" at bounding box center [454, 171] width 194 height 46
paste textarea "قدم مع شيبس و"
type textarea "يقدم مع شيبس ومشروب"
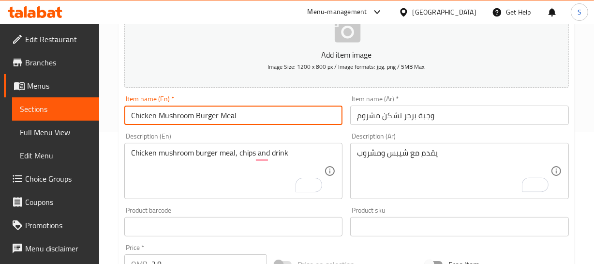
drag, startPoint x: 155, startPoint y: 114, endPoint x: 223, endPoint y: 110, distance: 68.4
click at [223, 110] on input "Chicken Mushroom Burger Meal" at bounding box center [233, 115] width 219 height 19
click at [235, 110] on input "Chicken Mushroom Burger Meal" at bounding box center [233, 115] width 219 height 19
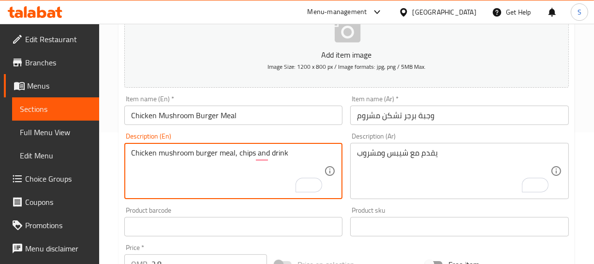
click at [183, 162] on textarea "Chicken mushroom burger meal, chips and drink" at bounding box center [228, 171] width 194 height 46
paste textarea "Served with chips and a"
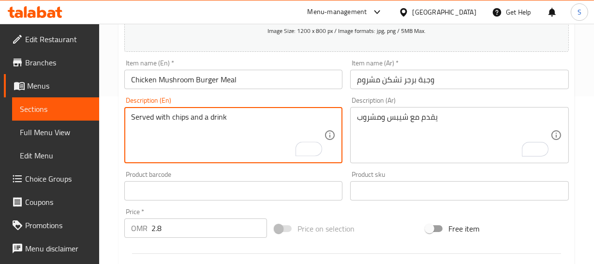
scroll to position [176, 0]
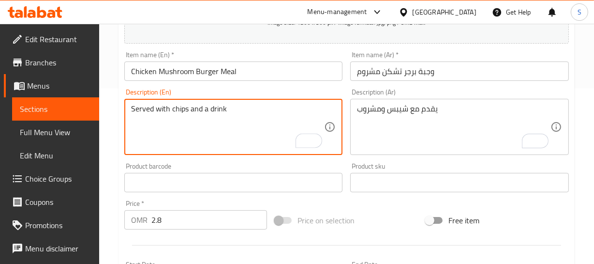
type textarea "Served with chips and a drink"
click at [228, 68] on input "Chicken Mushroom Burger Meal" at bounding box center [233, 70] width 219 height 19
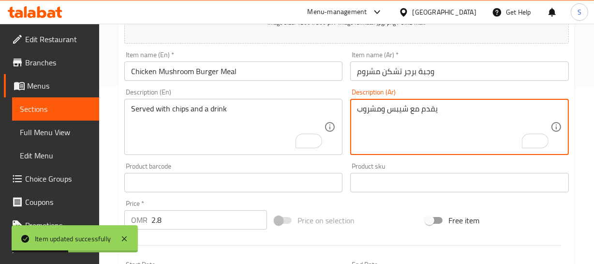
click at [426, 106] on textarea "يقدم مع شيبس ومشروب" at bounding box center [454, 127] width 194 height 46
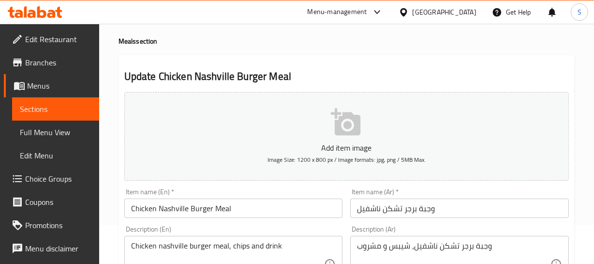
scroll to position [88, 0]
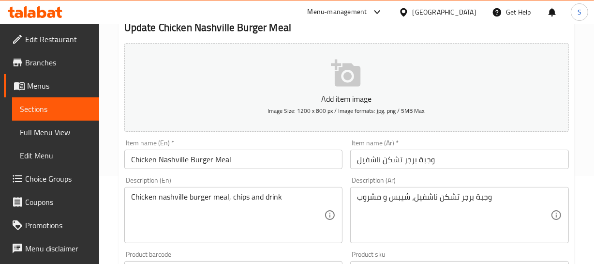
click at [457, 163] on input "وجبة برجر تشكن ناشفيل" at bounding box center [459, 159] width 219 height 19
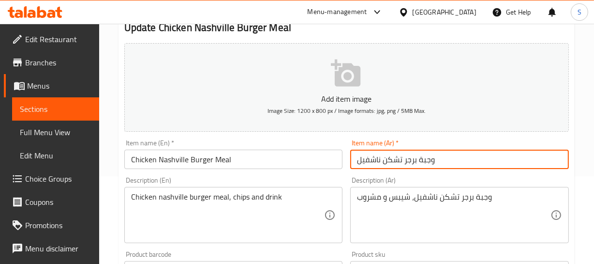
click at [457, 163] on input "وجبة برجر تشكن ناشفيل" at bounding box center [459, 159] width 219 height 19
click at [371, 158] on input "وجبة برجر تشكن ناشفيل" at bounding box center [459, 159] width 219 height 19
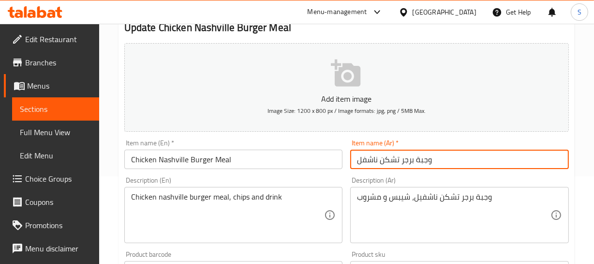
type input "وجبة برجر تشكن ناشفل"
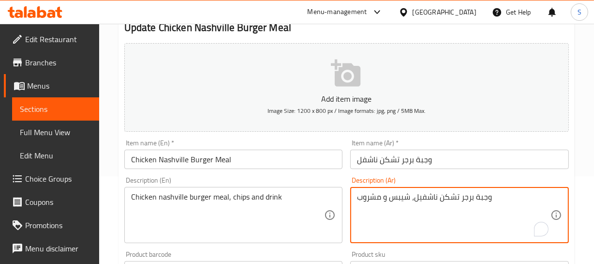
click at [442, 204] on textarea "وجبة برجر تشكن ناشفيل، شيبس و مشروب" at bounding box center [454, 215] width 194 height 46
paste textarea "Served with chips and a drink"
type textarea "وجبة برجر تشكن ناشفيل، شيبس و مشروب"
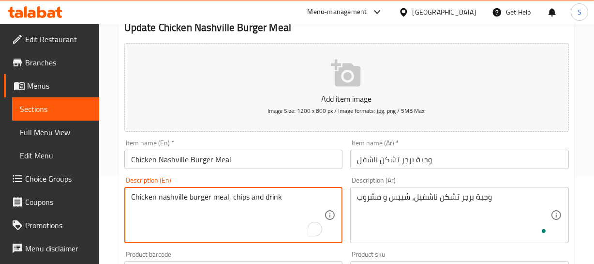
click at [246, 197] on textarea "Chicken nashville burger meal, chips and drink" at bounding box center [228, 215] width 194 height 46
paste textarea "Served with chips and a"
type textarea "Served with chips and a drink"
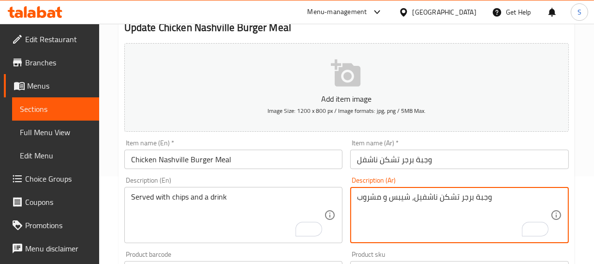
click at [431, 198] on textarea "وجبة برجر تشكن ناشفيل، شيبس و مشروب" at bounding box center [454, 215] width 194 height 46
paste textarea "قدم مع شيبس و"
type textarea "يقدم مع شيبس ومشروب"
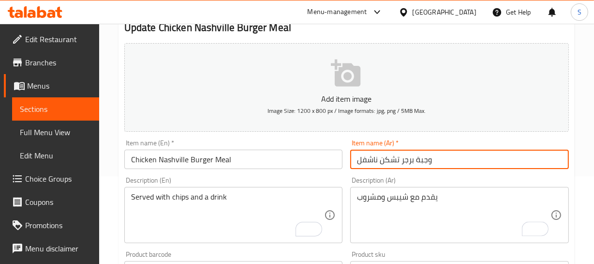
click at [429, 159] on input "وجبة برجر تشكن ناشفل" at bounding box center [459, 159] width 219 height 19
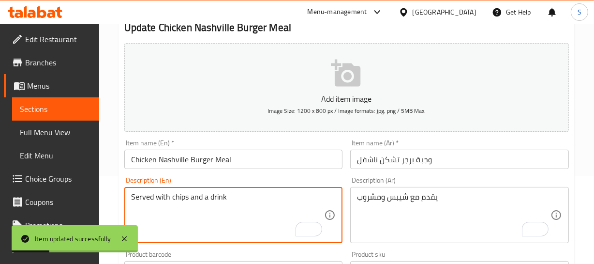
click at [185, 195] on textarea "Served with chips and a drink" at bounding box center [228, 215] width 194 height 46
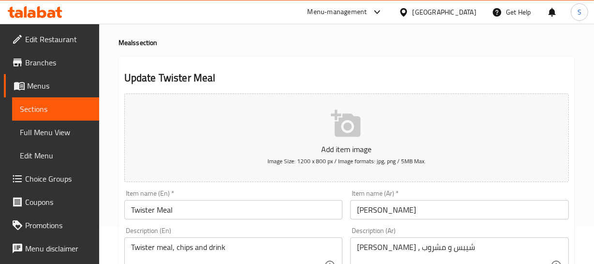
scroll to position [88, 0]
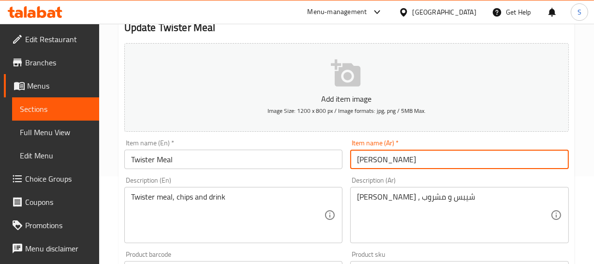
click at [382, 162] on input "[PERSON_NAME]" at bounding box center [459, 159] width 219 height 19
click at [216, 173] on div "Description (En) Twister meal, chips and drink Description (En)" at bounding box center [234, 210] width 227 height 74
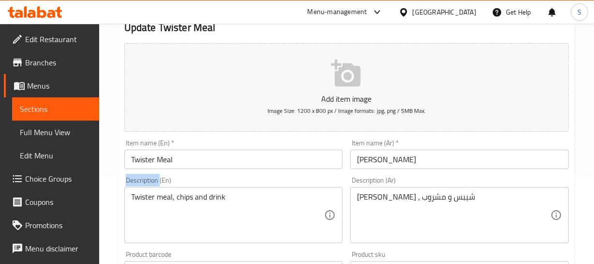
click at [216, 173] on div "Description (En) Twister meal, chips and drink Description (En)" at bounding box center [234, 210] width 227 height 74
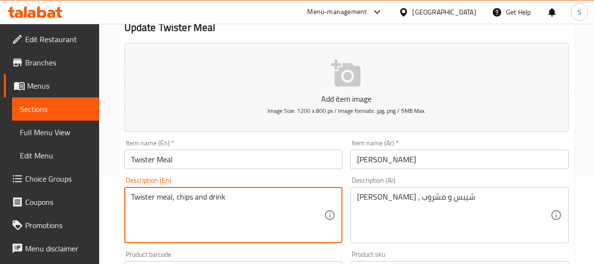
click at [161, 200] on textarea "Twister meal, chips and drink" at bounding box center [228, 215] width 194 height 46
paste textarea "يقدم مع شيبس ومشروب"
type textarea "يقدم مع شيبس ومشروب"
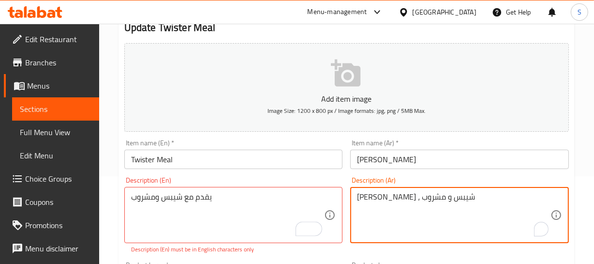
click at [368, 195] on textarea "وجبة تويستر ، شيبس و مشروب" at bounding box center [454, 215] width 194 height 46
paste textarea "قدم مع شيبس و"
type textarea "يقدم مع شيبس ومشروب"
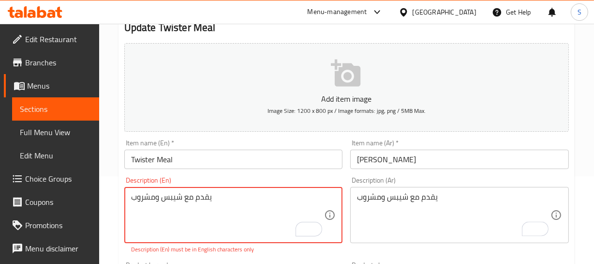
click at [175, 198] on textarea "يقدم مع شيبس ومشروب" at bounding box center [228, 215] width 194 height 46
paste textarea "Served with chips and a drink"
type textarea "Served with chips and a drink"
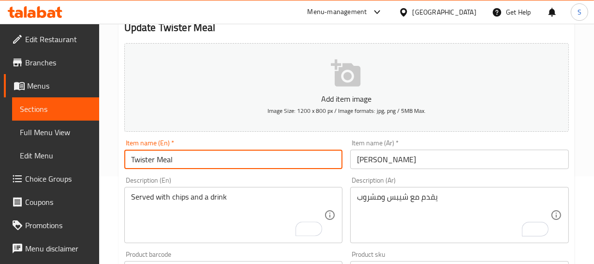
click at [183, 156] on input "Twister Meal" at bounding box center [233, 159] width 219 height 19
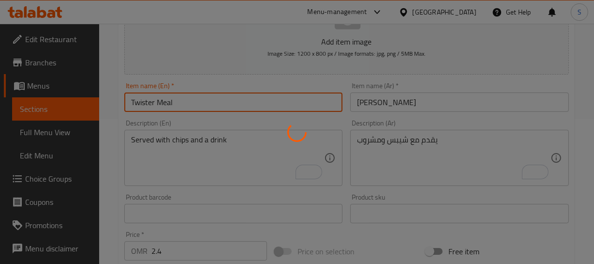
scroll to position [176, 0]
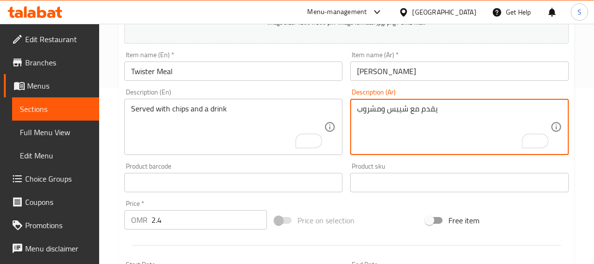
click at [415, 107] on textarea "يقدم مع شيبس ومشروب" at bounding box center [454, 127] width 194 height 46
click at [415, 106] on textarea "يقدم مع شيبس ومشروب" at bounding box center [454, 127] width 194 height 46
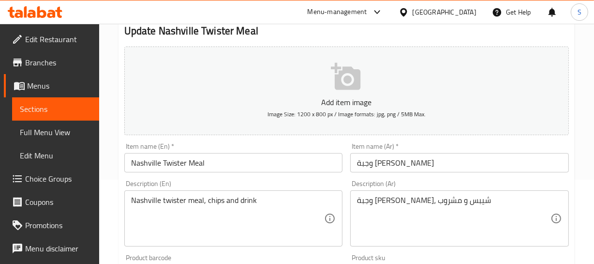
scroll to position [88, 0]
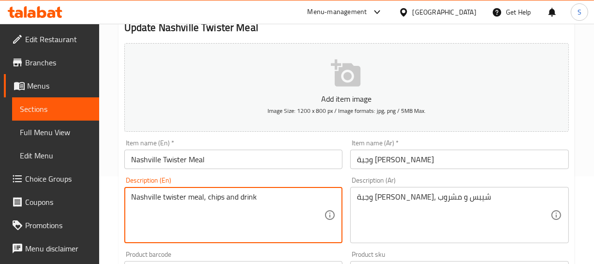
click at [242, 195] on textarea "Nashville twister meal, chips and drink" at bounding box center [228, 215] width 194 height 46
paste textarea "Served with chips and a"
drag, startPoint x: 140, startPoint y: 201, endPoint x: 335, endPoint y: 185, distance: 194.8
click at [270, 197] on textarea "Served with chips and a drink" at bounding box center [228, 215] width 194 height 46
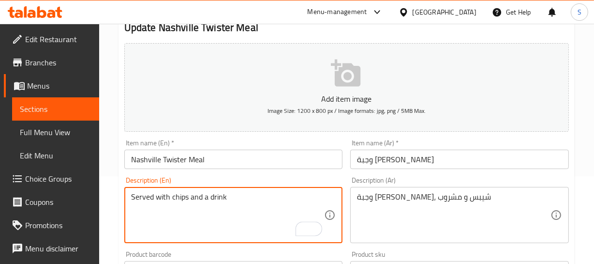
type textarea "Served with chips and a drink"
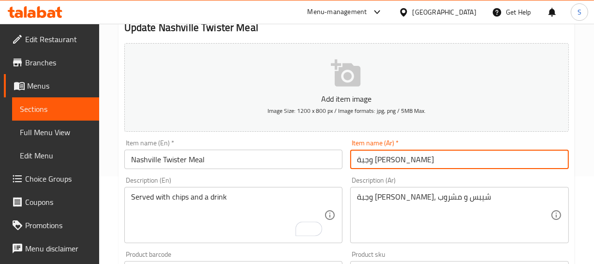
click at [401, 159] on input "وجبة [PERSON_NAME]" at bounding box center [459, 159] width 219 height 19
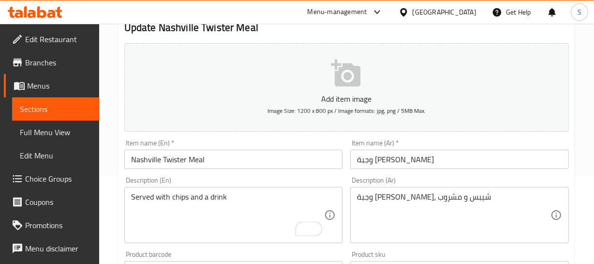
click at [348, 159] on div "Item name (Ar)   * [PERSON_NAME] Item name (Ar) *" at bounding box center [460, 154] width 227 height 37
click at [358, 158] on input "وجبة [PERSON_NAME]" at bounding box center [459, 159] width 219 height 19
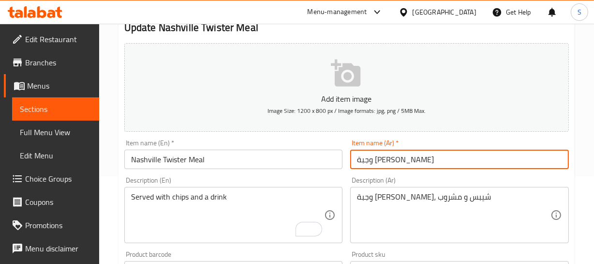
click at [373, 157] on input "وجبة [PERSON_NAME]" at bounding box center [459, 159] width 219 height 19
type input "وجبة تويستر ناشفل"
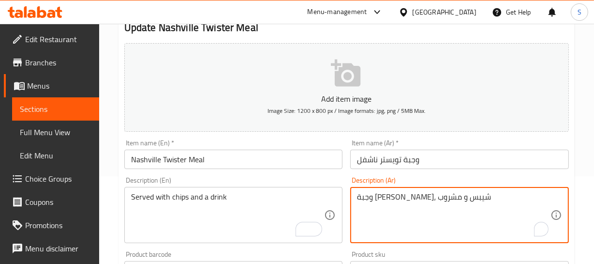
click at [424, 194] on textarea "وجبة [PERSON_NAME]، شيبس و مشروب" at bounding box center [454, 215] width 194 height 46
paste textarea "قدم مع شيبس و"
type textarea "يقدم مع شيبس ومشروب"
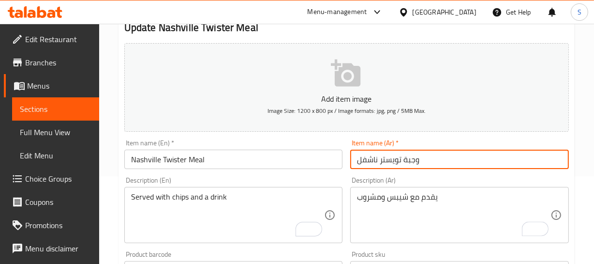
click at [415, 159] on input "وجبة تويستر ناشفل" at bounding box center [459, 159] width 219 height 19
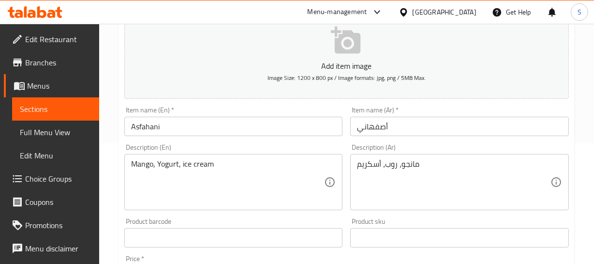
scroll to position [132, 0]
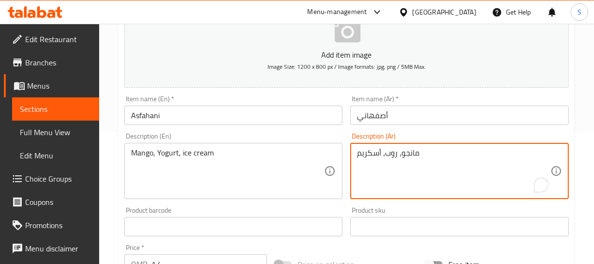
click at [396, 158] on textarea "مانجو، روب، أسكريم" at bounding box center [454, 171] width 194 height 46
type textarea "مانجو، زبادي، أسكريم"
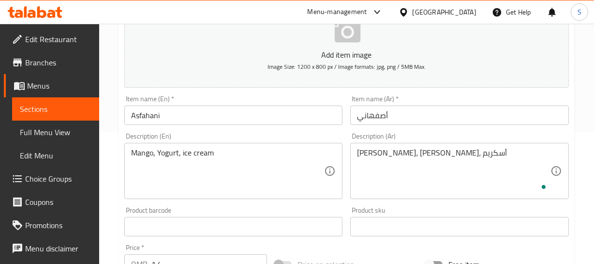
click at [435, 104] on div "Item name (Ar)   * أصفهاني Item name (Ar) *" at bounding box center [459, 110] width 219 height 30
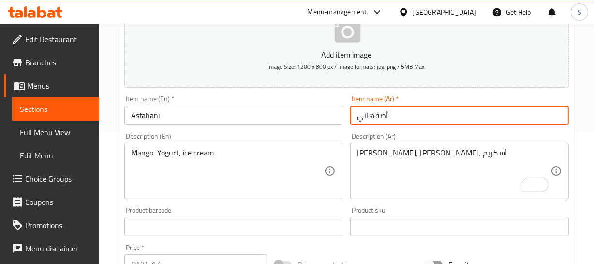
click at [414, 115] on input "أصفهاني" at bounding box center [459, 115] width 219 height 19
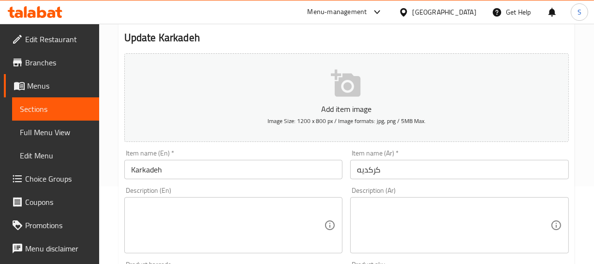
scroll to position [88, 0]
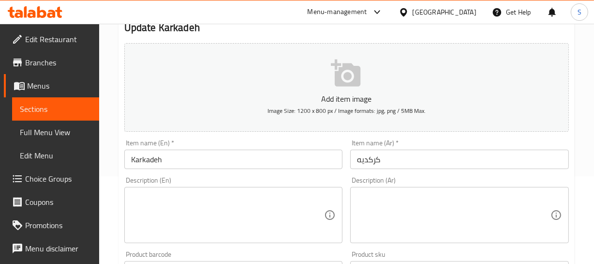
click at [192, 159] on input "Karkadeh" at bounding box center [233, 159] width 219 height 19
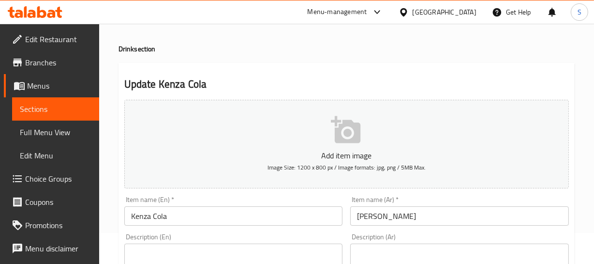
scroll to position [44, 0]
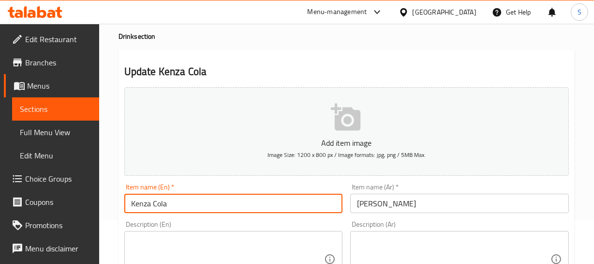
click at [133, 206] on input "Kenza Cola" at bounding box center [233, 203] width 219 height 19
paste input "i"
type input "Kinza Cola"
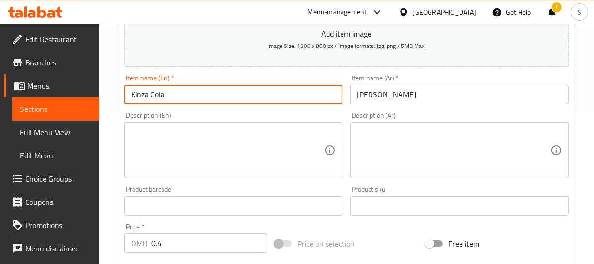
scroll to position [176, 0]
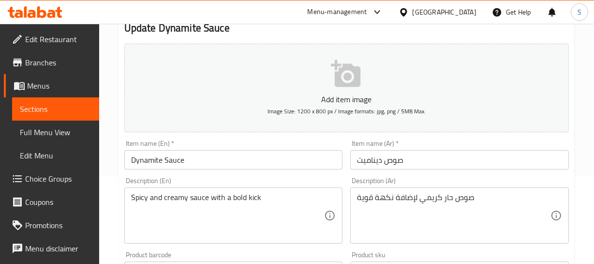
scroll to position [88, 0]
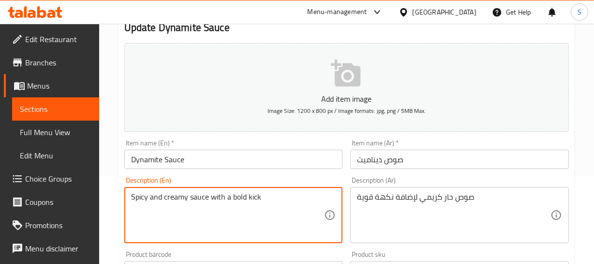
click at [219, 198] on textarea "Spicy and creamy sauce with a bold kick" at bounding box center [228, 215] width 194 height 46
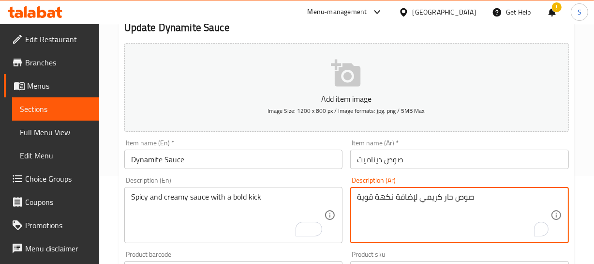
click at [403, 196] on textarea "صوص حار كريمي لإضافة نكهة قوية" at bounding box center [454, 215] width 194 height 46
click at [378, 198] on textarea "صوص حار كريمي نكهة قوية" at bounding box center [454, 215] width 194 height 46
type textarea "صوص حار كريمي للمسة قوية"
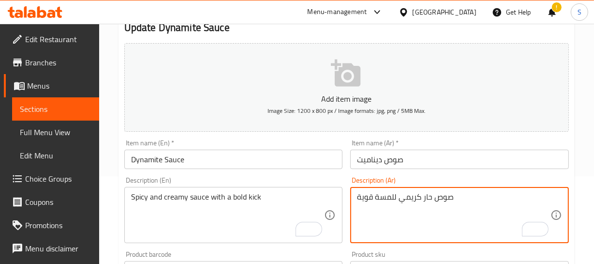
click at [237, 164] on input "Dynamite Sauce" at bounding box center [233, 159] width 219 height 19
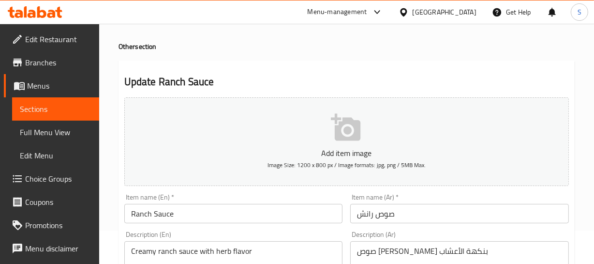
scroll to position [88, 0]
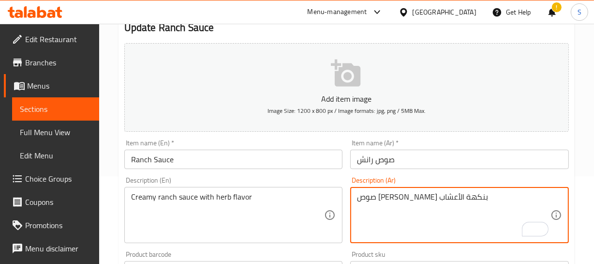
click at [189, 158] on input "Ranch Sauce" at bounding box center [233, 159] width 219 height 19
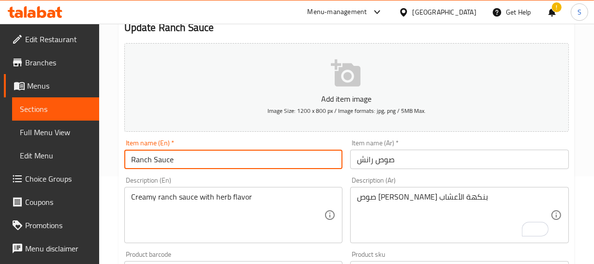
click at [189, 158] on input "Ranch Sauce" at bounding box center [233, 159] width 219 height 19
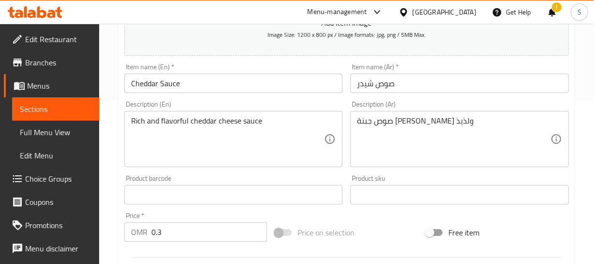
scroll to position [176, 0]
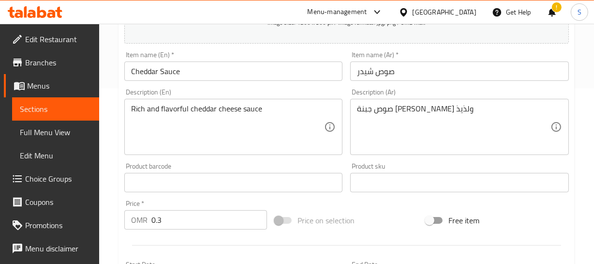
click at [405, 56] on div "Item name (Ar)   * صوص شيدر Item name (Ar) *" at bounding box center [459, 66] width 219 height 30
click at [391, 70] on input "صوص شيدر" at bounding box center [459, 70] width 219 height 19
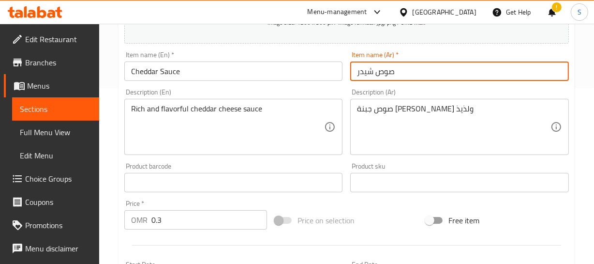
click at [391, 70] on input "صوص شيدر" at bounding box center [459, 70] width 219 height 19
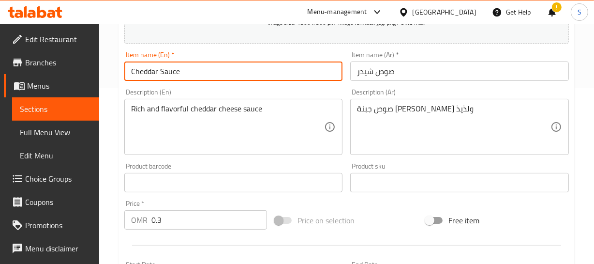
click at [187, 79] on input "Cheddar Sauce" at bounding box center [233, 70] width 219 height 19
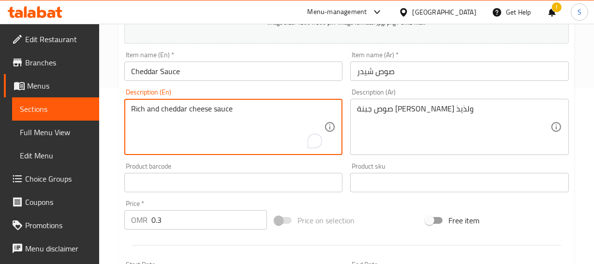
click at [147, 110] on textarea "Rich and cheddar cheese sauce" at bounding box center [228, 127] width 194 height 46
type textarea "Rich cheddar cheese sauce"
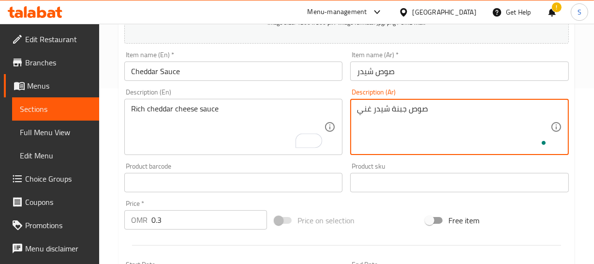
click at [408, 104] on textarea "صوص جبنة شيدر غني" at bounding box center [454, 127] width 194 height 46
type textarea "صوص جبنة شيدر غني"
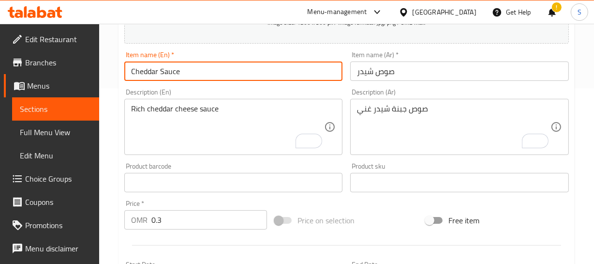
click at [208, 68] on input "Cheddar Sauce" at bounding box center [233, 70] width 219 height 19
click at [161, 73] on input "Cheddar Sauce" at bounding box center [233, 70] width 219 height 19
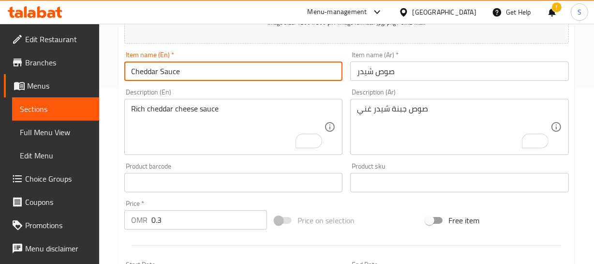
click at [161, 73] on input "Cheddar Sauce" at bounding box center [233, 70] width 219 height 19
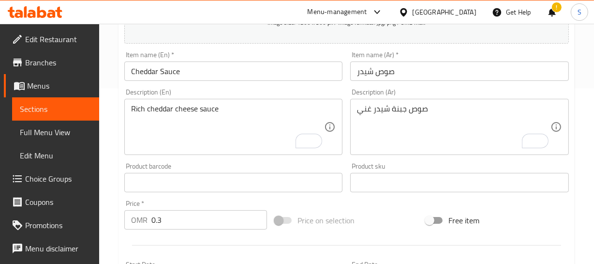
click at [220, 103] on div "Rich cheddar cheese sauce Description (En)" at bounding box center [233, 127] width 219 height 56
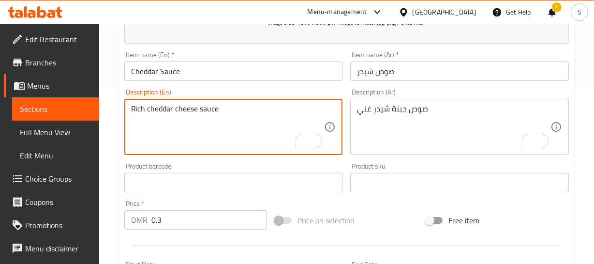
click at [220, 103] on div "Rich cheddar cheese sauce Description (En)" at bounding box center [233, 127] width 219 height 56
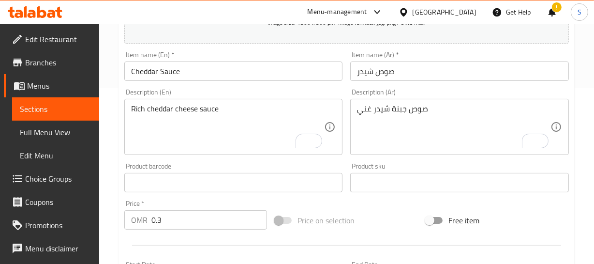
click at [220, 103] on div "Rich cheddar cheese sauce Description (En)" at bounding box center [233, 127] width 219 height 56
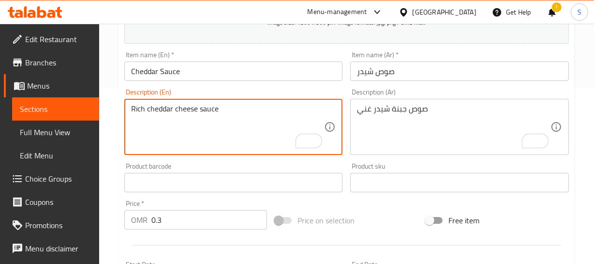
click at [212, 112] on textarea "Rich cheddar cheese sauce" at bounding box center [228, 127] width 194 height 46
paste textarea "A creamy and cheesy sauce made with cheddar cheese."
type textarea "A creamy and cheesy sauce made with cheddar cheese."
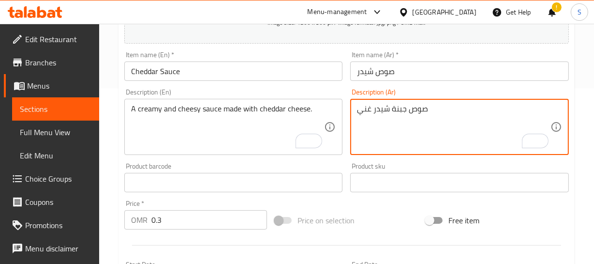
click at [508, 132] on textarea "صوص جبنة شيدر غني" at bounding box center [454, 127] width 194 height 46
paste textarea "صة كريمي وجبنة مصنوعة من جبنة الشيدر."
click at [491, 109] on textarea "صلصة كريمي وجبنة مصنوعة من جبنة الشيدر." at bounding box center [454, 127] width 194 height 46
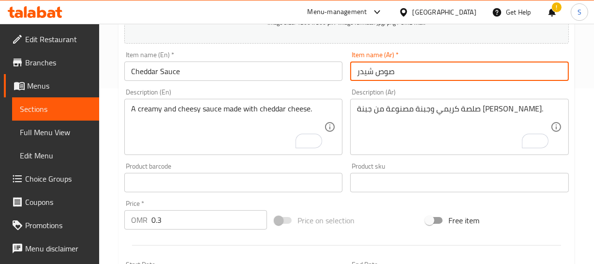
click at [391, 69] on input "صوص شيدر" at bounding box center [459, 70] width 219 height 19
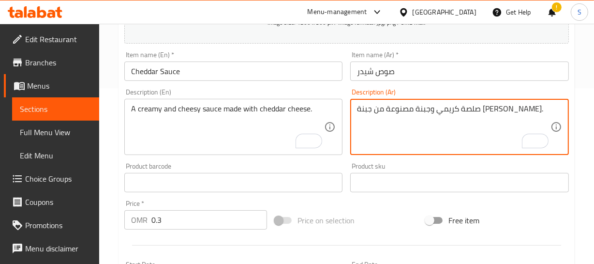
click at [497, 110] on textarea "صلصة كريمي وجبنة مصنوعة من جبنة الشيدر." at bounding box center [454, 127] width 194 height 46
paste textarea "ص"
type textarea "صوص كريمي وجبني مصنوعة من جبنة [PERSON_NAME]."
click at [392, 76] on input "صوص شيدر" at bounding box center [459, 70] width 219 height 19
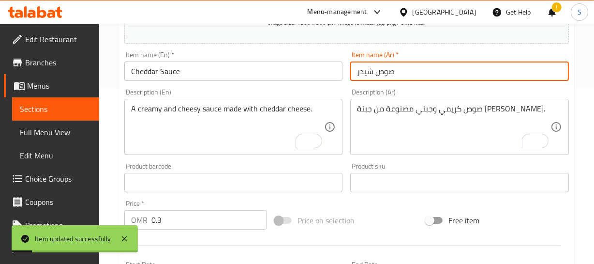
click at [173, 66] on input "Cheddar Sauce" at bounding box center [233, 70] width 219 height 19
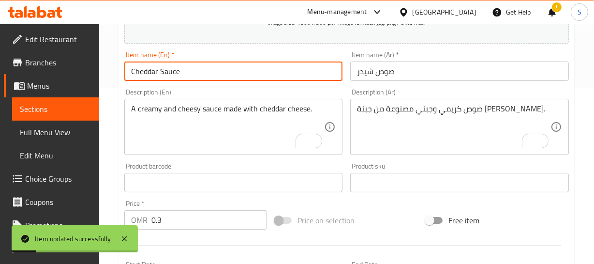
click at [173, 66] on input "Cheddar Sauce" at bounding box center [233, 70] width 219 height 19
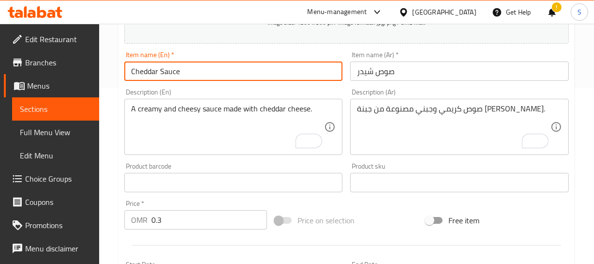
click at [248, 65] on input "Cheddar Sauce" at bounding box center [233, 70] width 219 height 19
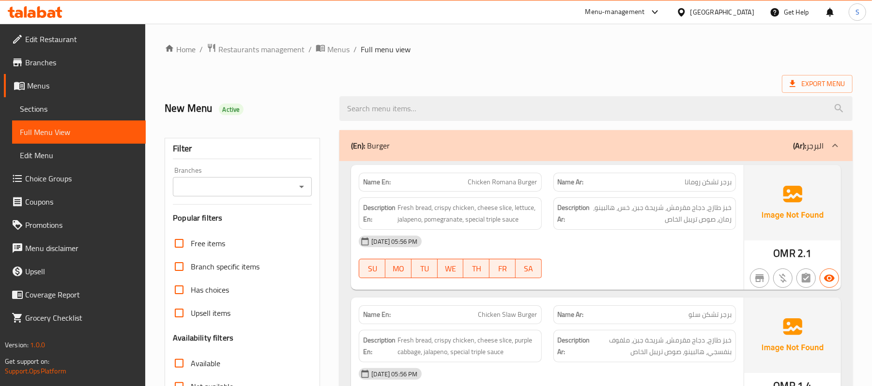
scroll to position [129, 0]
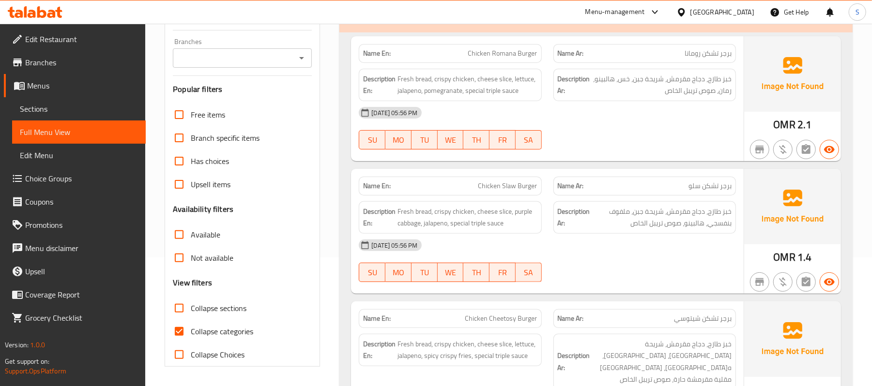
click at [231, 332] on span "Collapse categories" at bounding box center [222, 332] width 62 height 12
click at [191, 332] on input "Collapse categories" at bounding box center [179, 331] width 23 height 23
checkbox input "false"
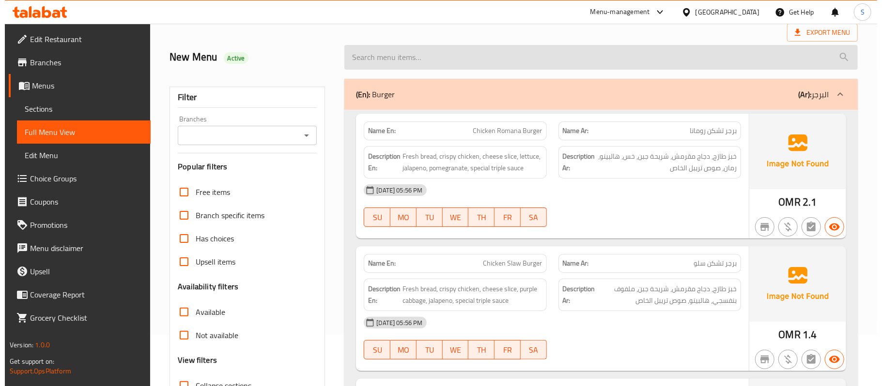
scroll to position [0, 0]
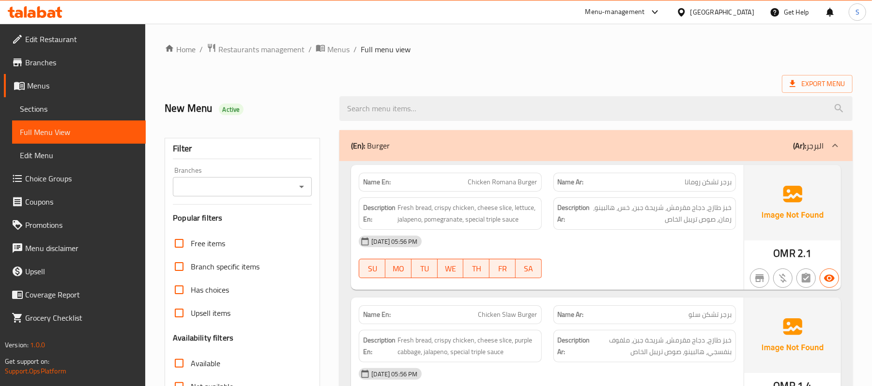
click at [820, 80] on span "Export Menu" at bounding box center [817, 84] width 55 height 12
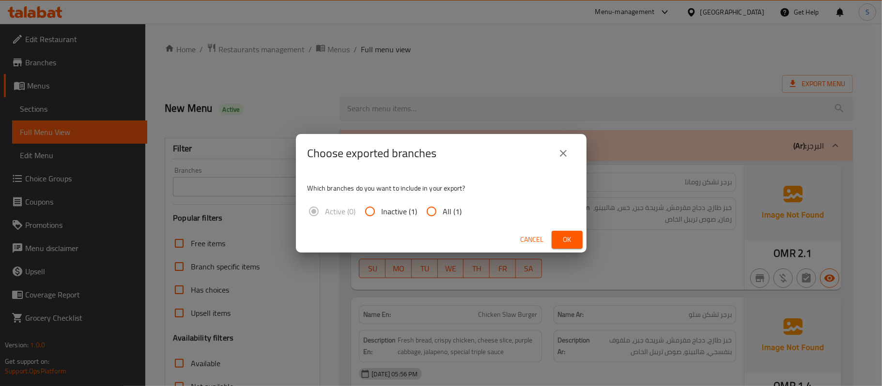
click at [438, 213] on input "All (1)" at bounding box center [431, 211] width 23 height 23
radio input "true"
click at [582, 235] on div "Cancel Ok" at bounding box center [441, 240] width 290 height 26
click at [574, 240] on span "Ok" at bounding box center [566, 240] width 15 height 12
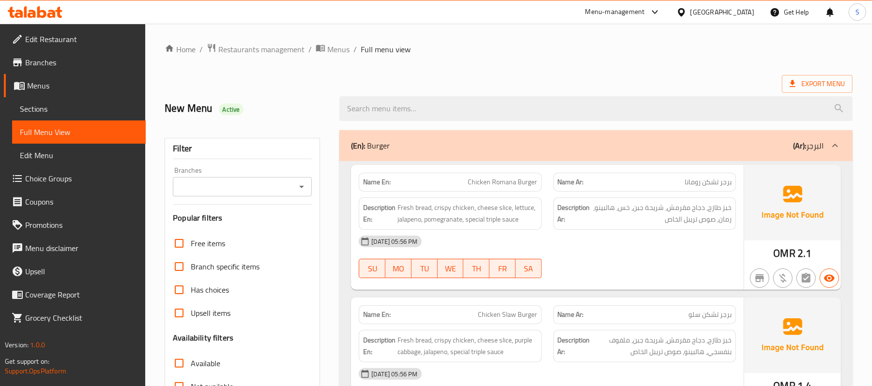
click at [559, 51] on ol "Home / Restaurants management / Menus / Full menu view" at bounding box center [509, 49] width 688 height 13
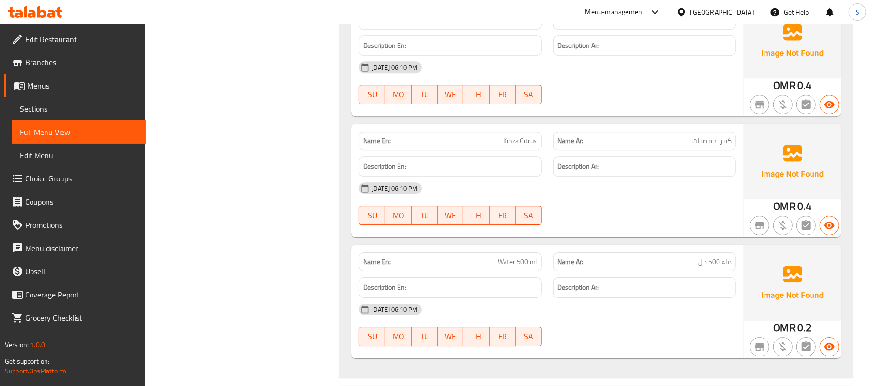
scroll to position [4647, 0]
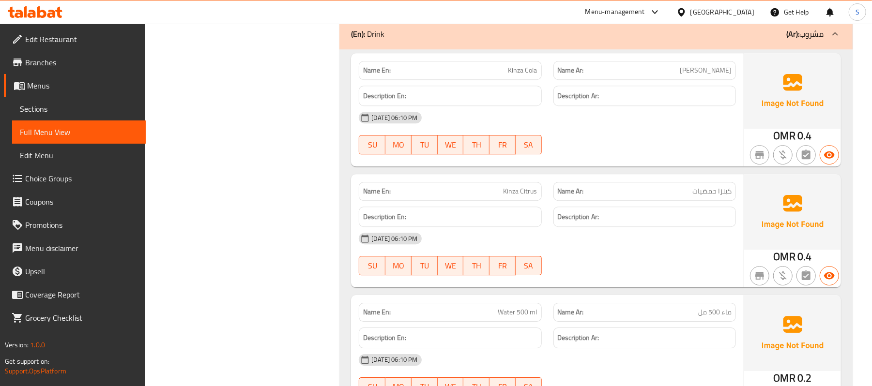
click at [611, 231] on div "13-09-2025 06:10 PM SU MO TU WE TH FR SA" at bounding box center [547, 254] width 389 height 54
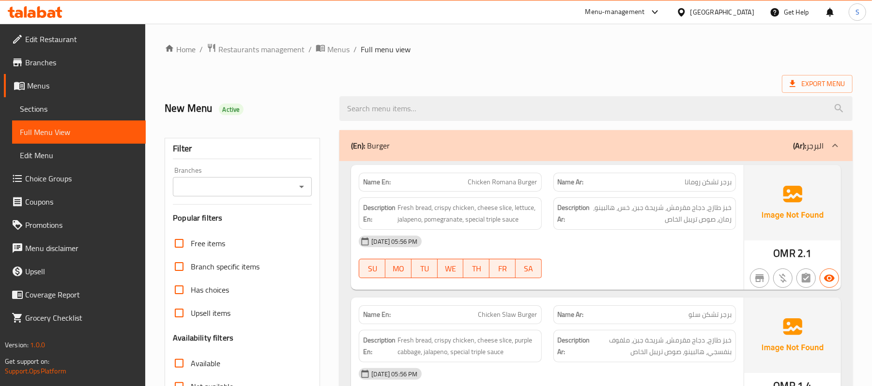
drag, startPoint x: 696, startPoint y: 261, endPoint x: 688, endPoint y: 264, distance: 7.7
click at [689, 264] on div "[DATE] 05:56 PM SU MO TU WE TH FR SA" at bounding box center [547, 257] width 389 height 54
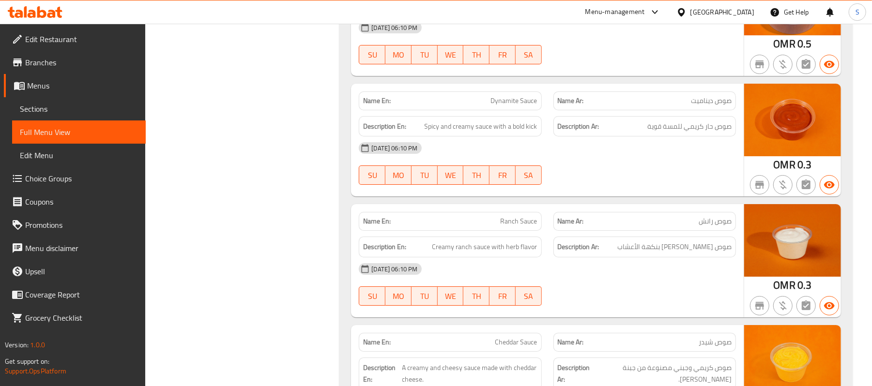
scroll to position [5228, 0]
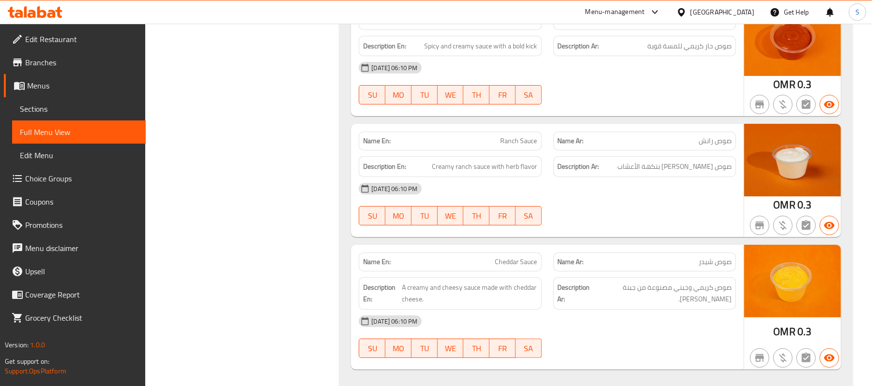
click at [625, 220] on div at bounding box center [645, 226] width 194 height 12
click at [24, 113] on span "Sections" at bounding box center [79, 109] width 118 height 12
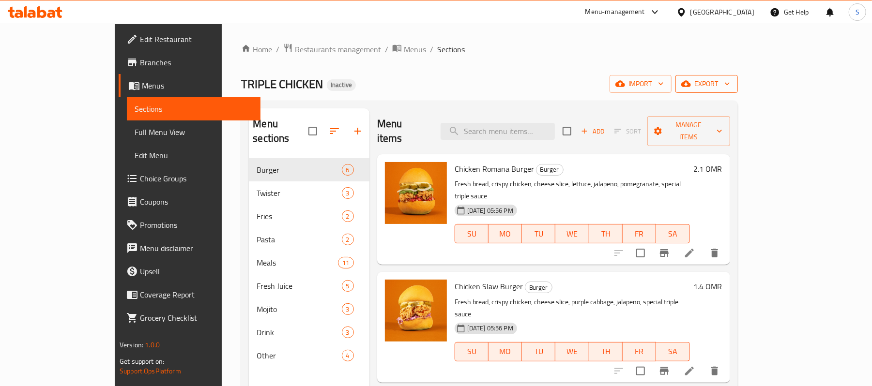
click at [730, 88] on span "export" at bounding box center [706, 84] width 47 height 12
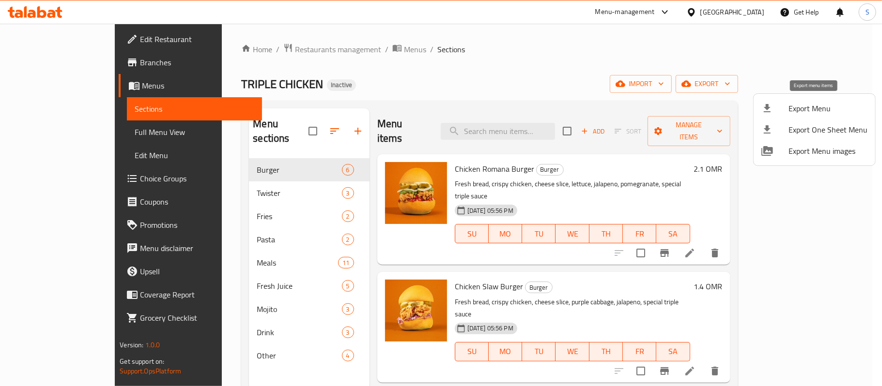
click at [777, 113] on div at bounding box center [774, 109] width 27 height 12
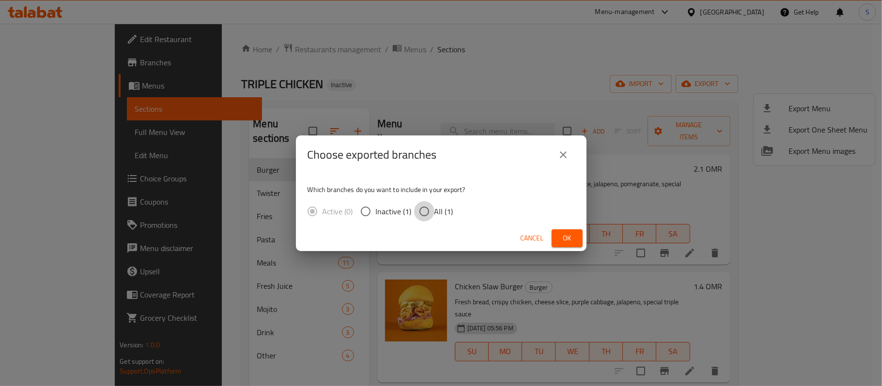
click at [430, 215] on input "All (1)" at bounding box center [424, 211] width 20 height 20
radio input "true"
click at [557, 235] on button "Ok" at bounding box center [566, 238] width 31 height 18
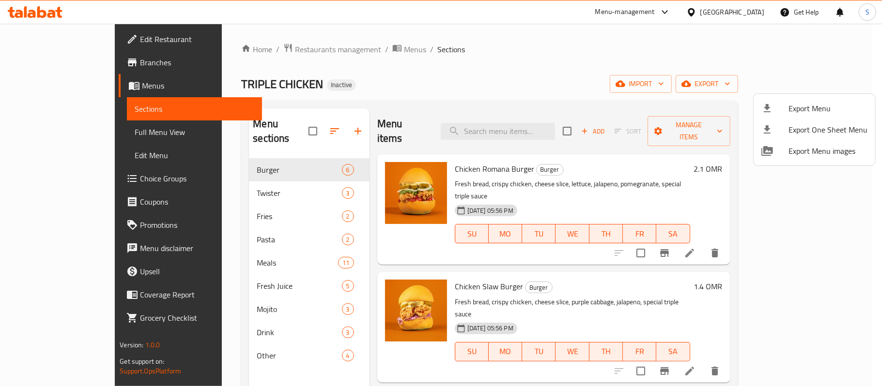
click at [94, 35] on div at bounding box center [441, 193] width 882 height 386
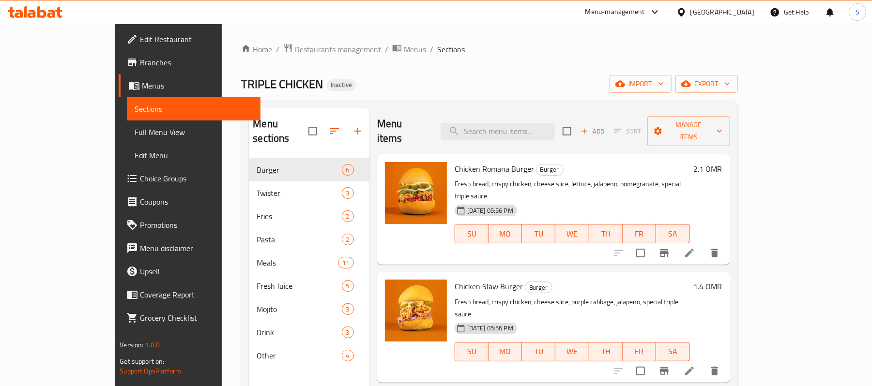
click at [140, 38] on span "Edit Restaurant" at bounding box center [196, 39] width 113 height 12
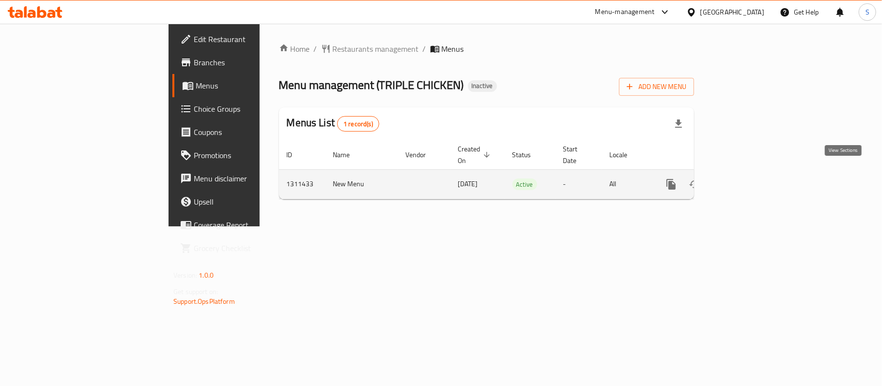
click at [746, 179] on icon "enhanced table" at bounding box center [741, 185] width 12 height 12
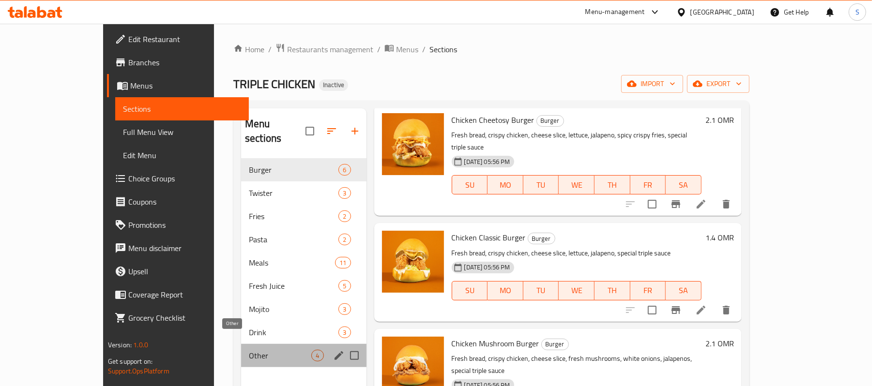
click at [249, 350] on span "Other" at bounding box center [280, 356] width 62 height 12
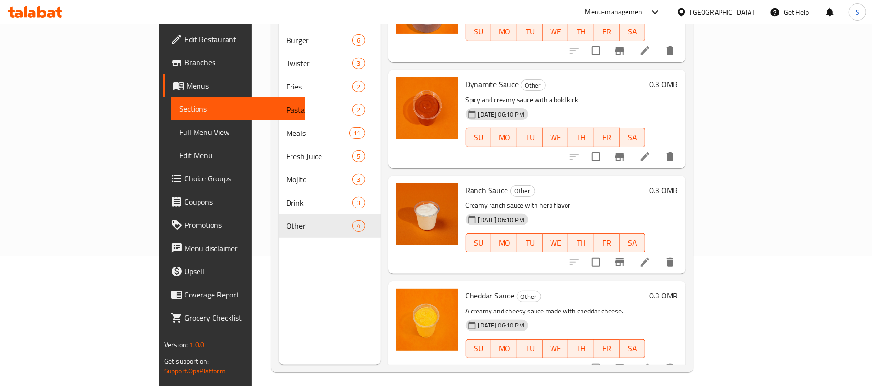
scroll to position [136, 0]
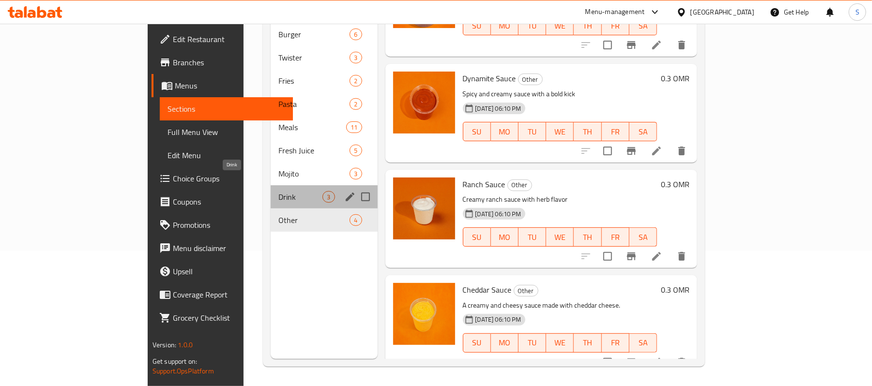
click at [278, 191] on span "Drink" at bounding box center [300, 197] width 44 height 12
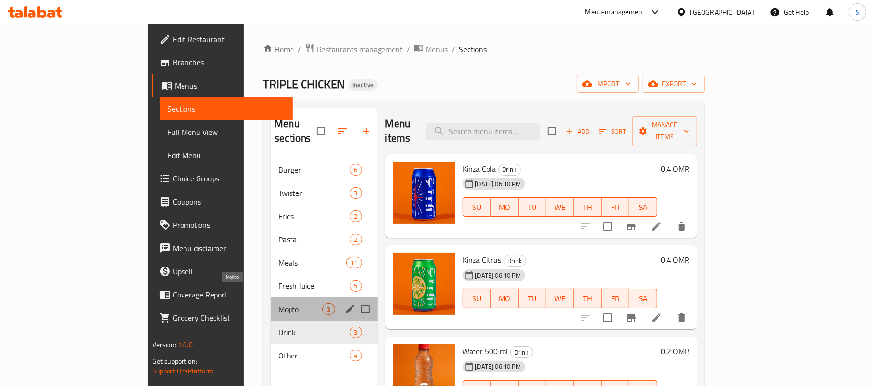
click at [278, 304] on span "Mojito" at bounding box center [300, 310] width 44 height 12
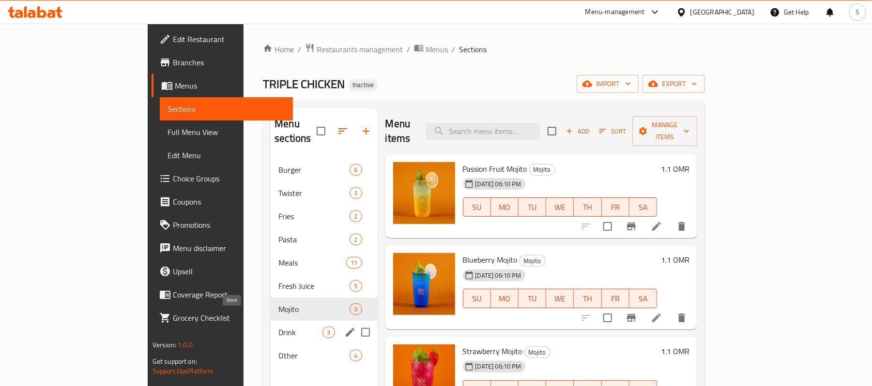
scroll to position [136, 0]
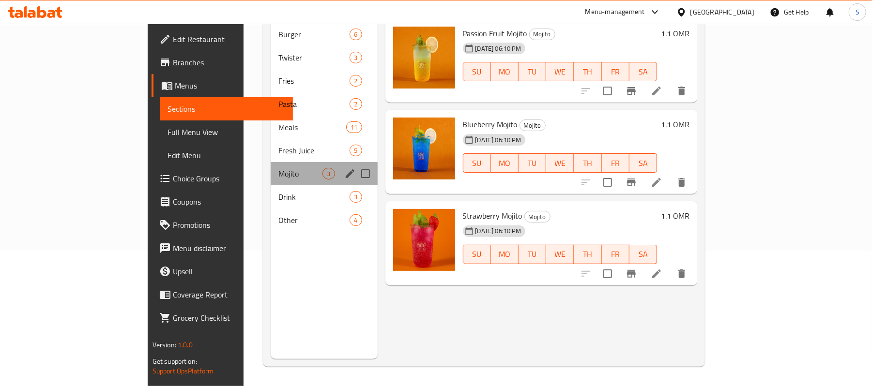
click at [271, 162] on div "Mojito 3" at bounding box center [324, 173] width 107 height 23
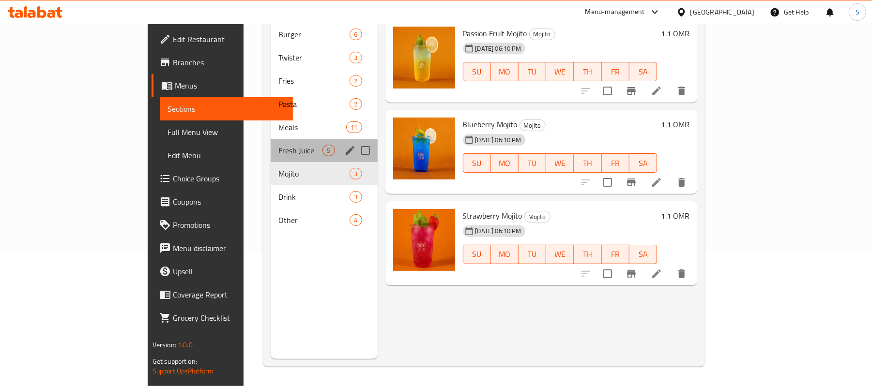
click at [271, 144] on div "Fresh Juice 5" at bounding box center [324, 150] width 107 height 23
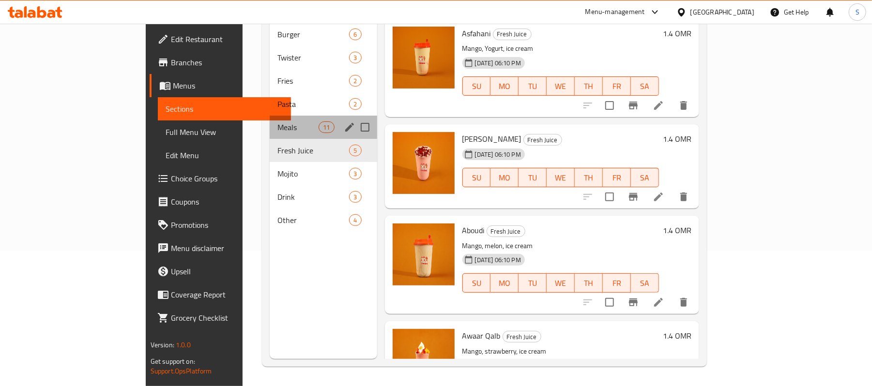
click at [270, 116] on div "Meals 11" at bounding box center [323, 127] width 107 height 23
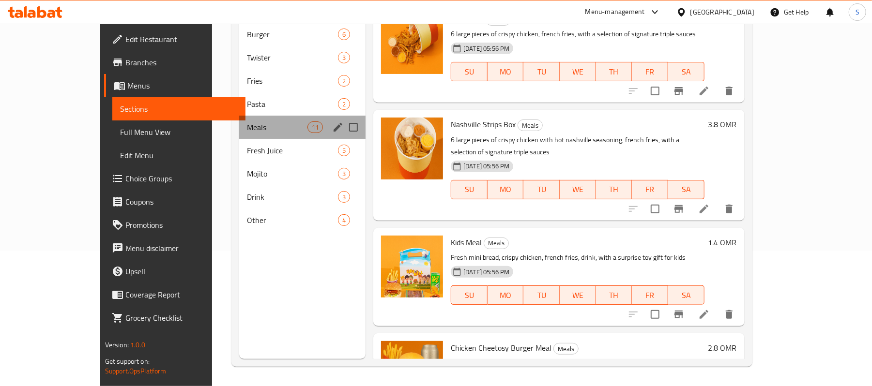
click at [239, 121] on div "Meals 11" at bounding box center [302, 127] width 126 height 23
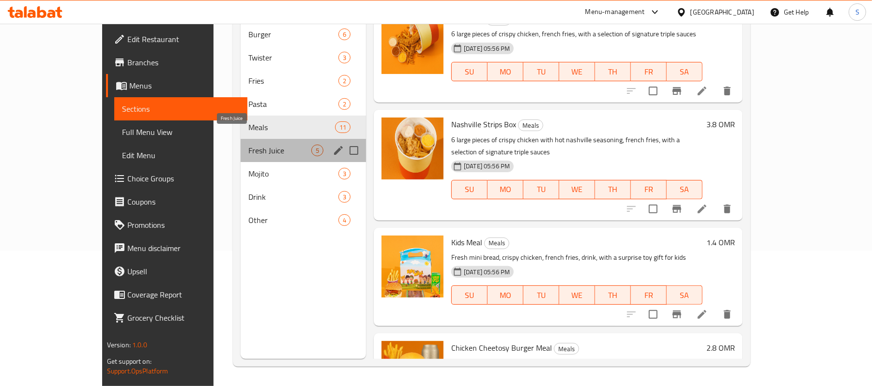
click at [248, 145] on span "Fresh Juice" at bounding box center [279, 151] width 63 height 12
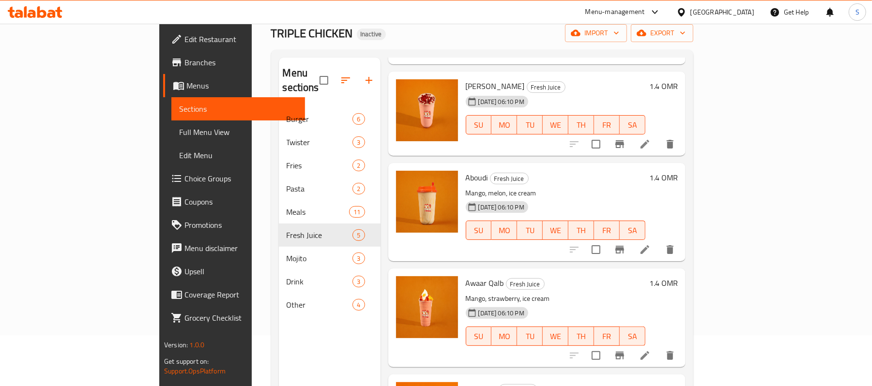
scroll to position [136, 0]
